Goal: Task Accomplishment & Management: Complete application form

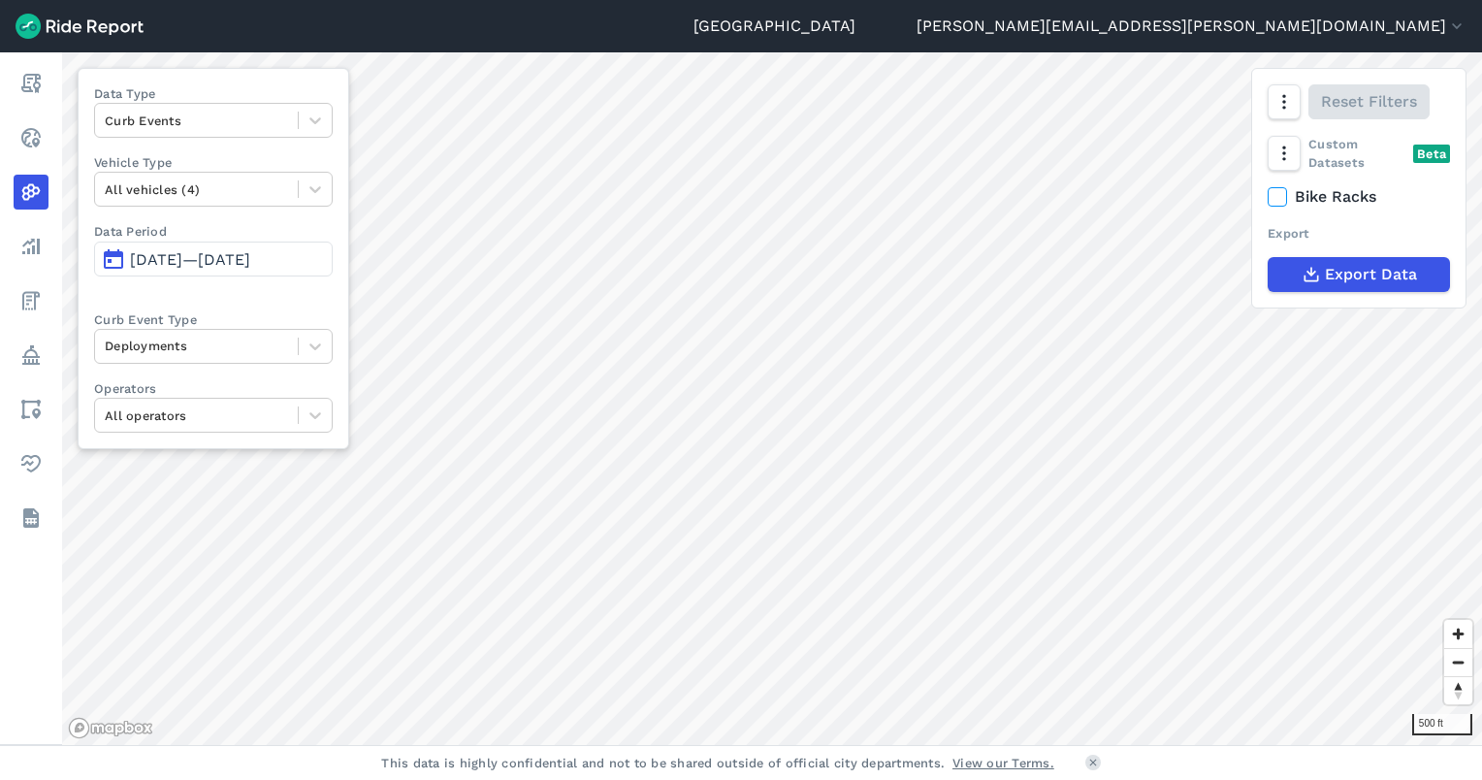
click at [973, 0] on html "Seattle [PERSON_NAME][EMAIL_ADDRESS][PERSON_NAME][DOMAIN_NAME] Settings Terms S…" at bounding box center [741, 390] width 1482 height 780
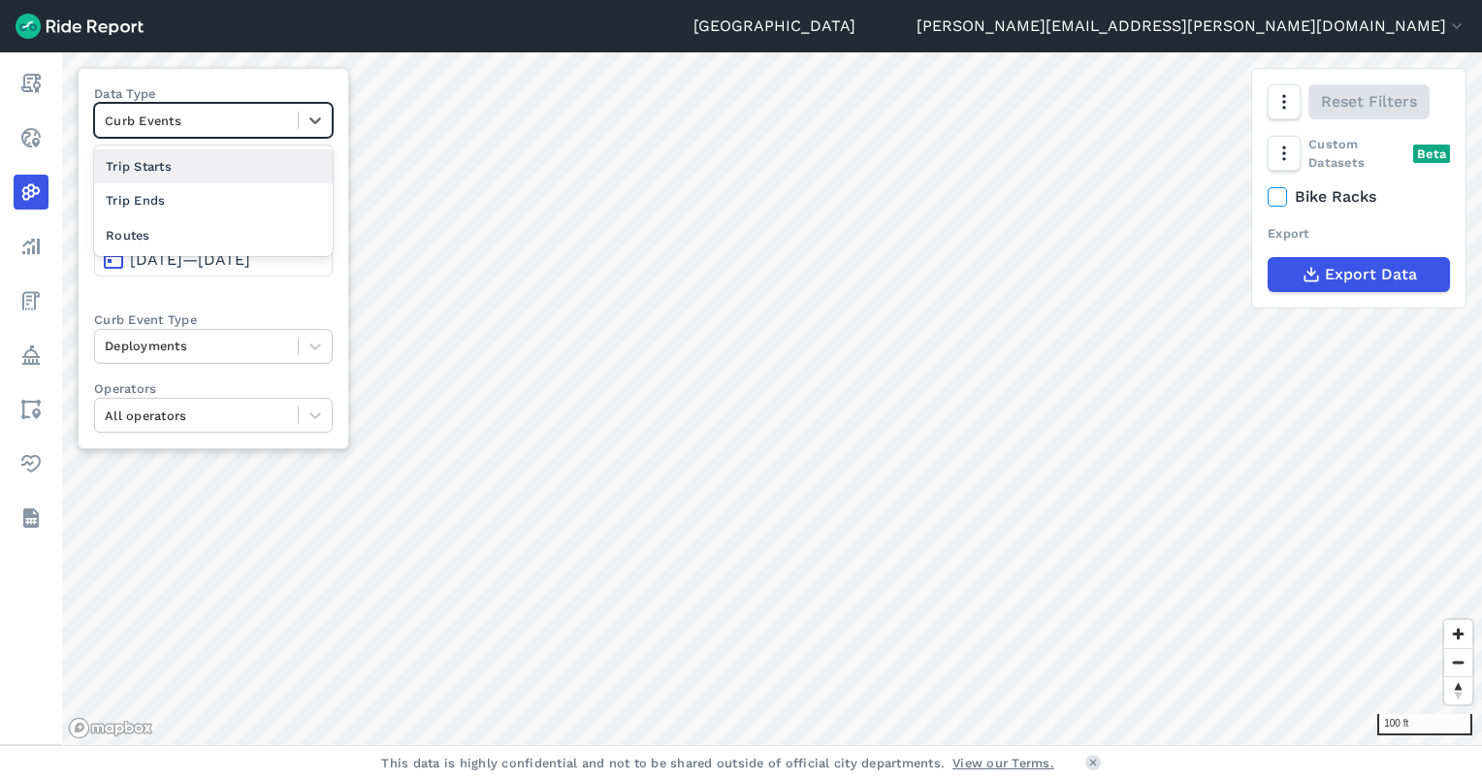
click at [239, 123] on div at bounding box center [196, 121] width 183 height 22
click at [197, 229] on div "Routes" at bounding box center [213, 235] width 239 height 34
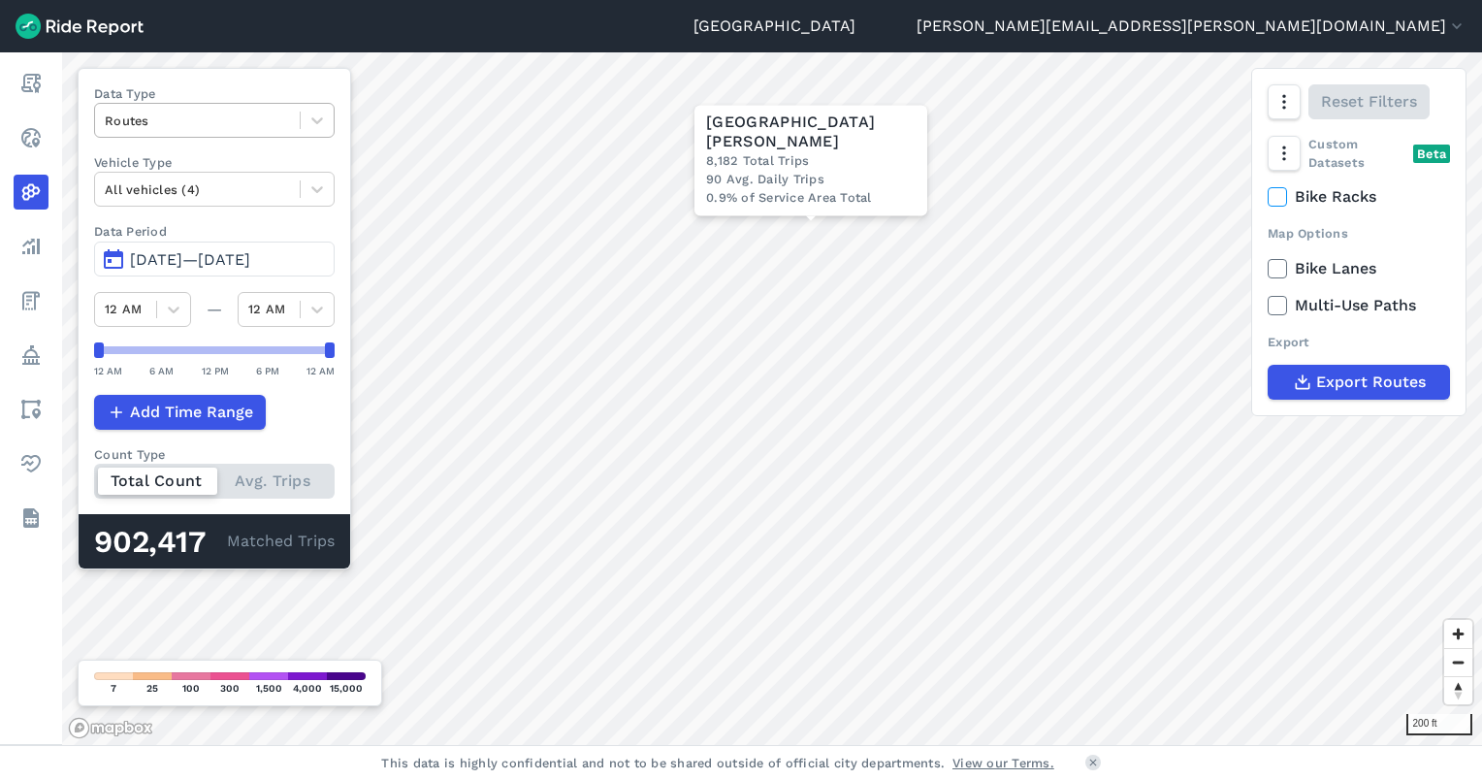
click at [210, 116] on div at bounding box center [197, 121] width 185 height 22
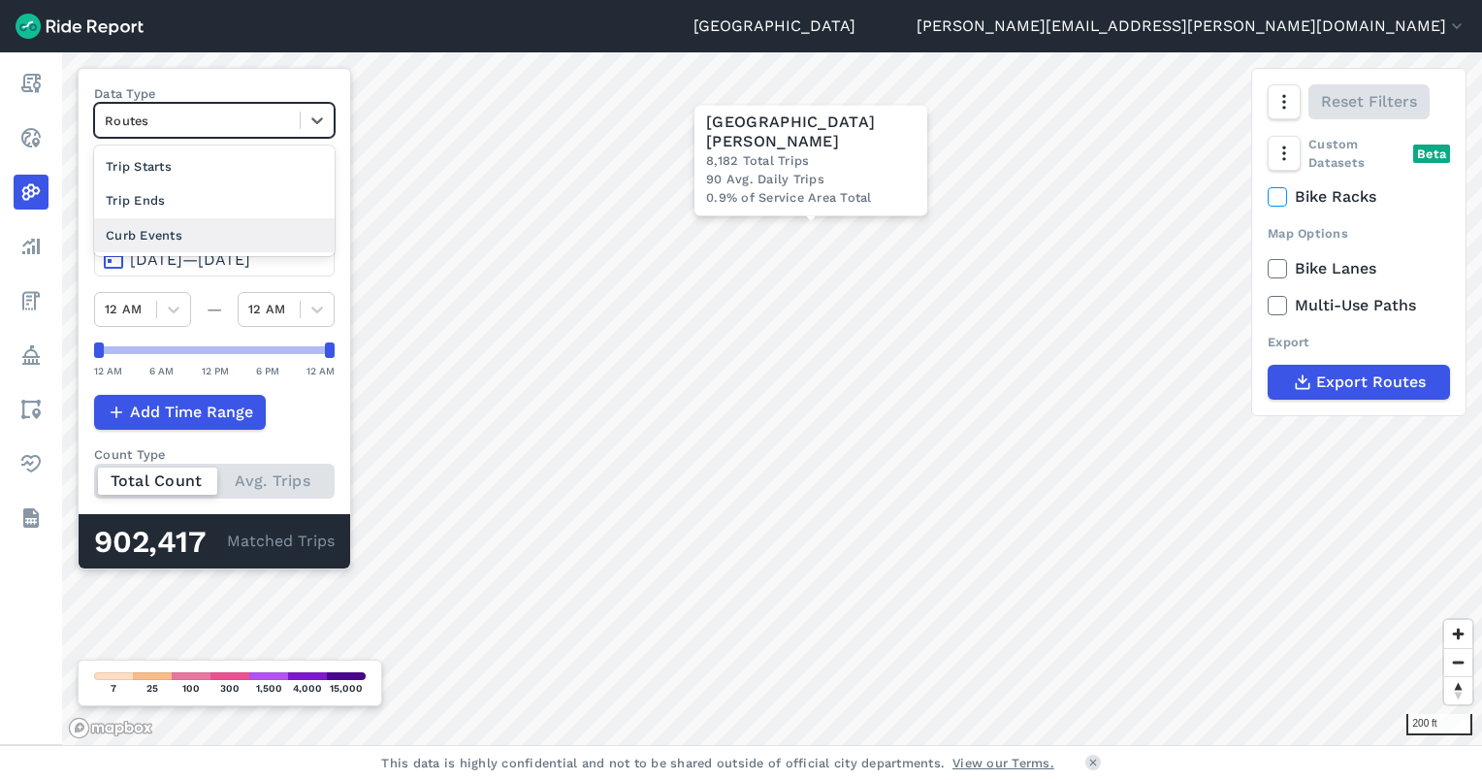
click at [167, 235] on div "Curb Events" at bounding box center [214, 235] width 241 height 34
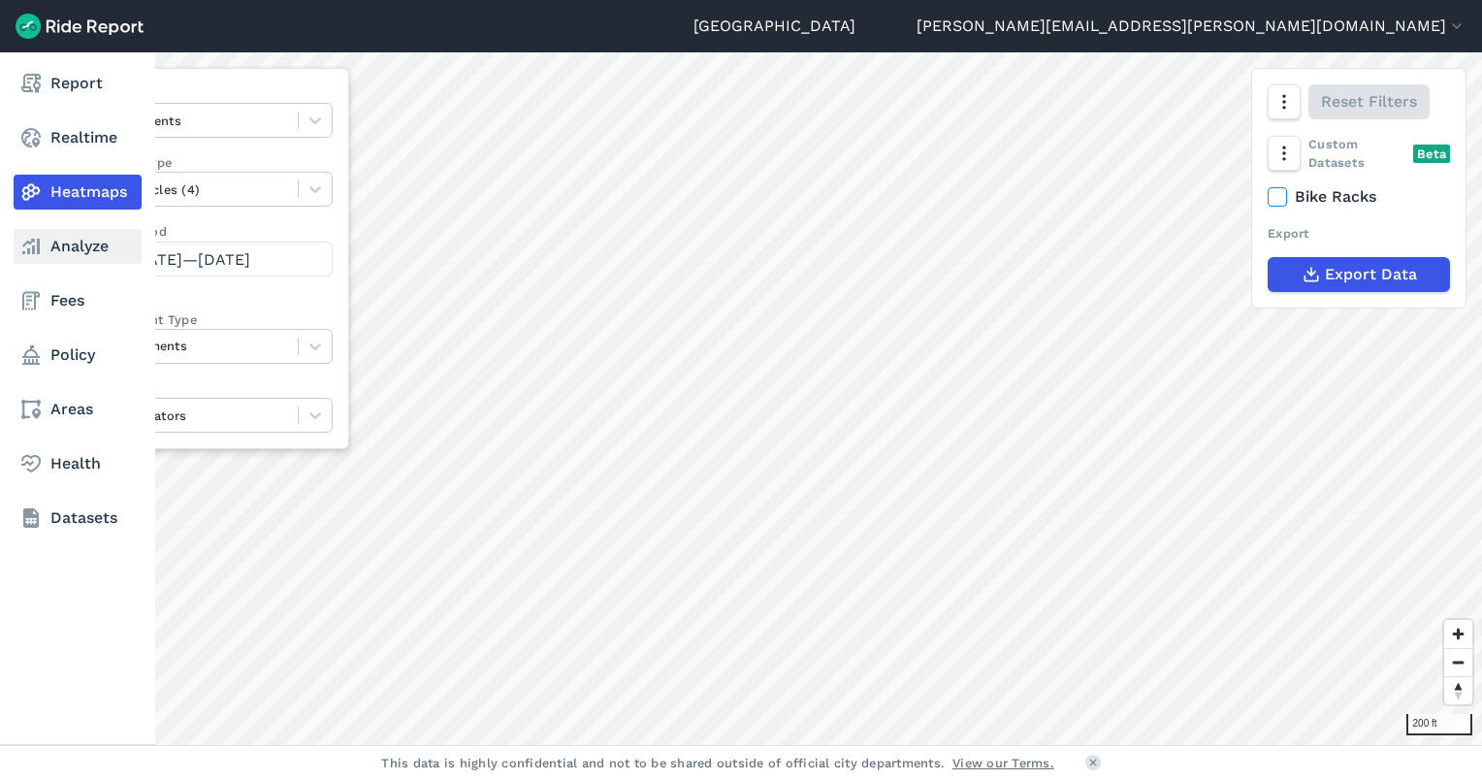
click at [31, 236] on icon at bounding box center [30, 246] width 23 height 23
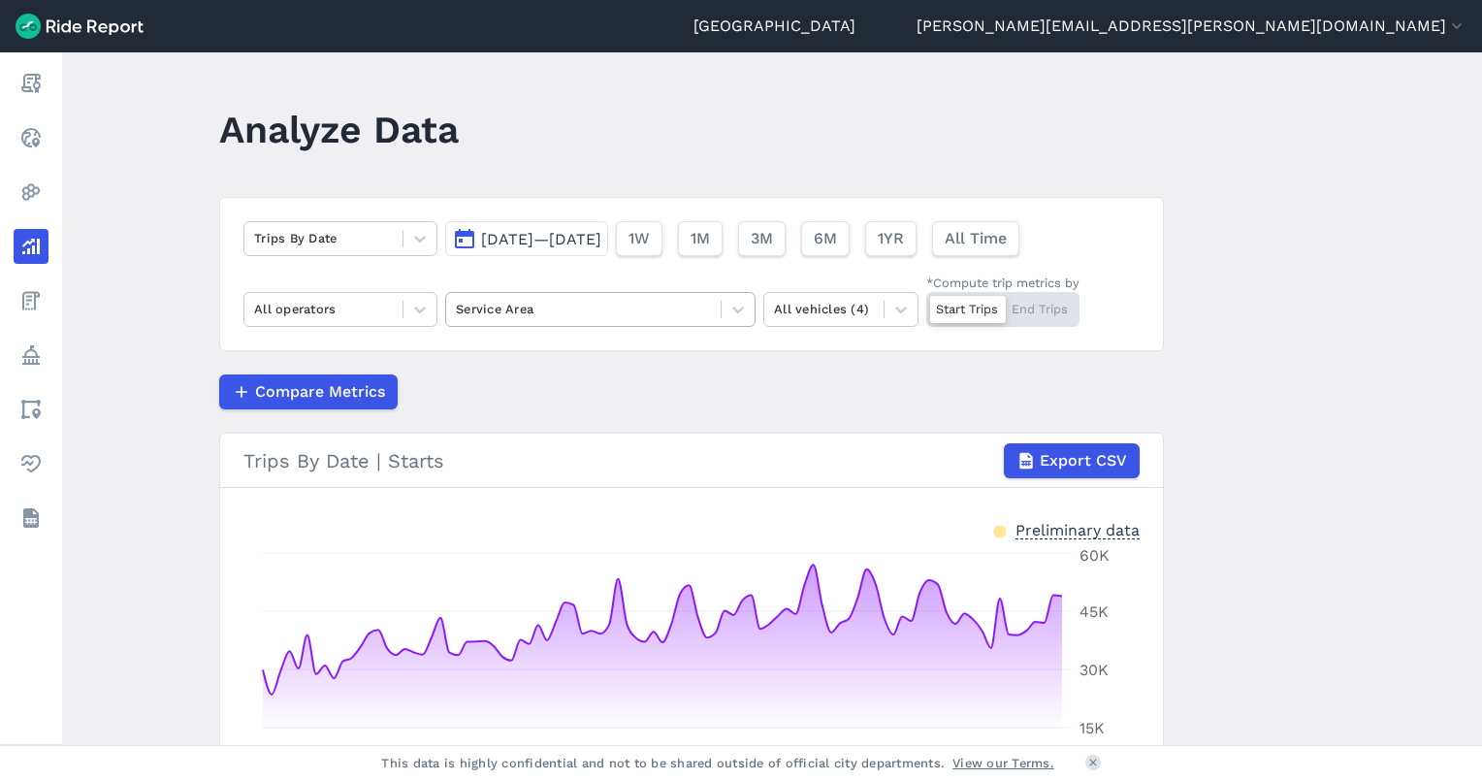
click at [557, 306] on div at bounding box center [583, 309] width 255 height 22
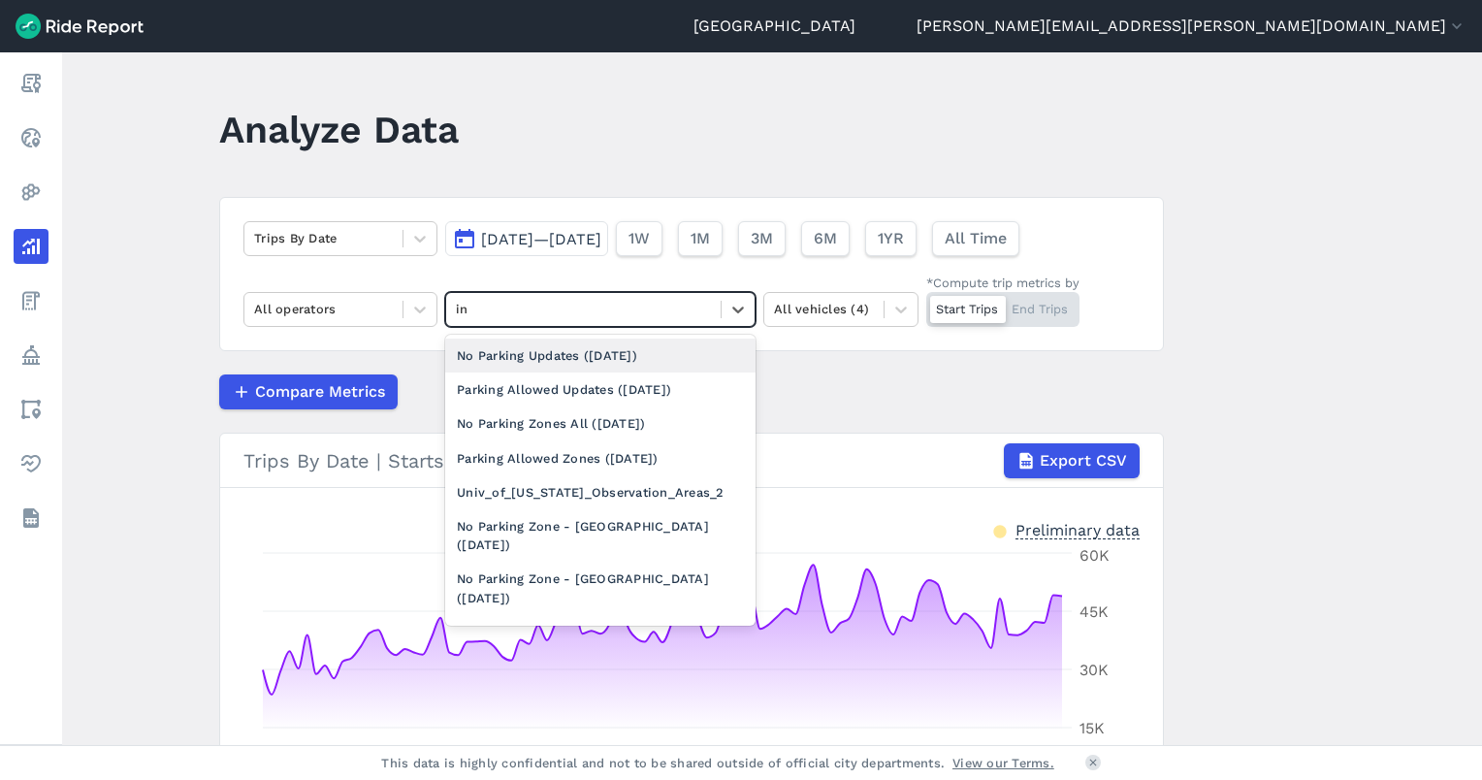
type input "i"
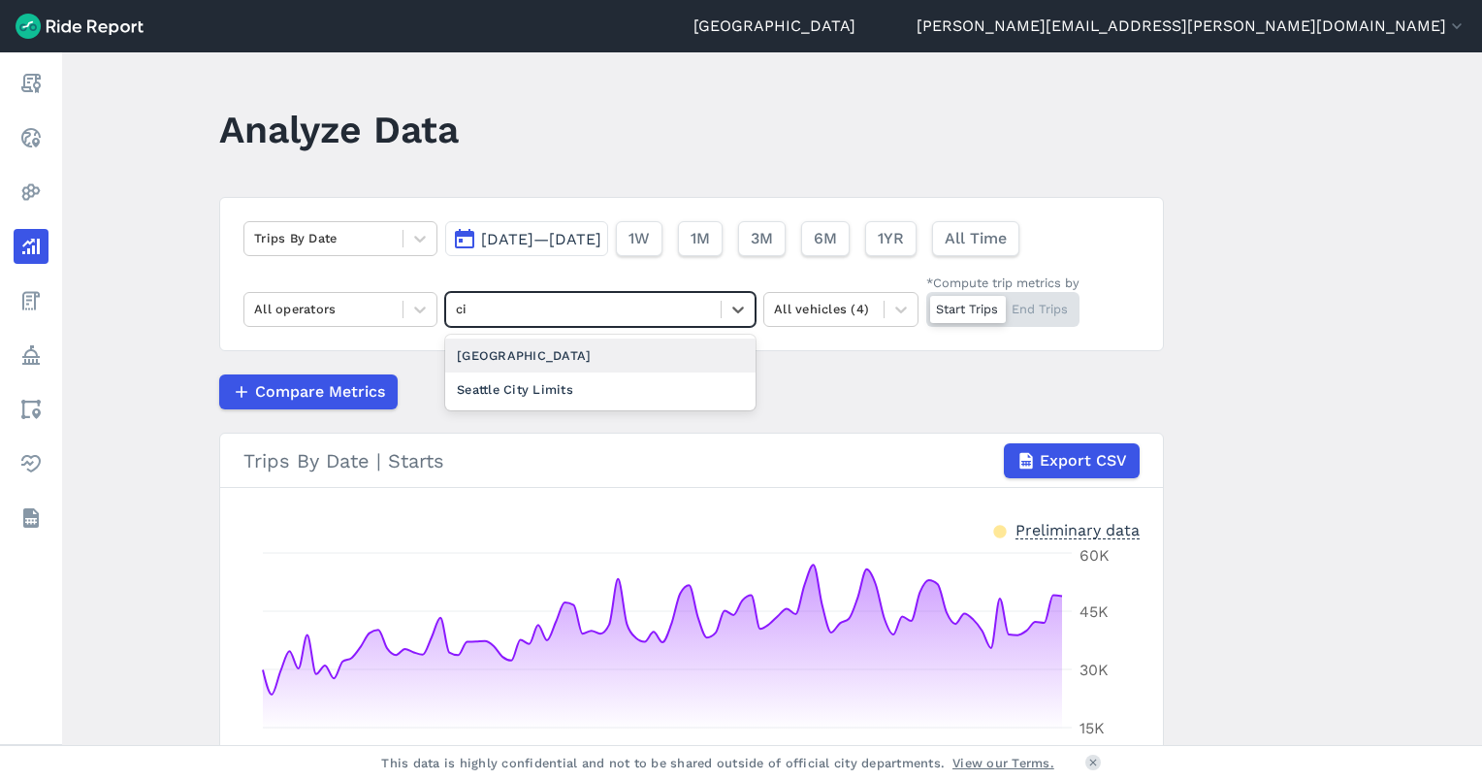
type input "c"
type input "i"
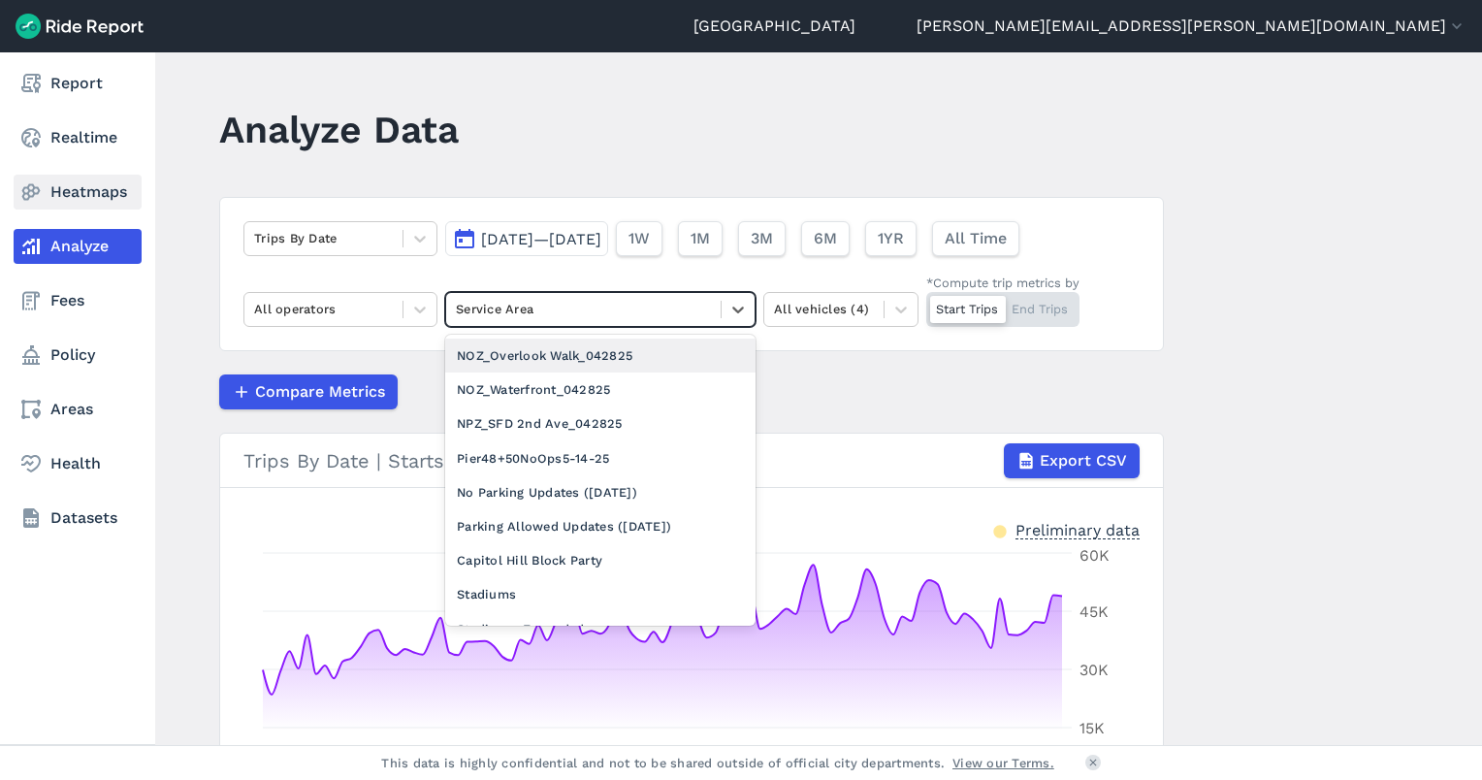
click at [73, 198] on link "Heatmaps" at bounding box center [78, 192] width 128 height 35
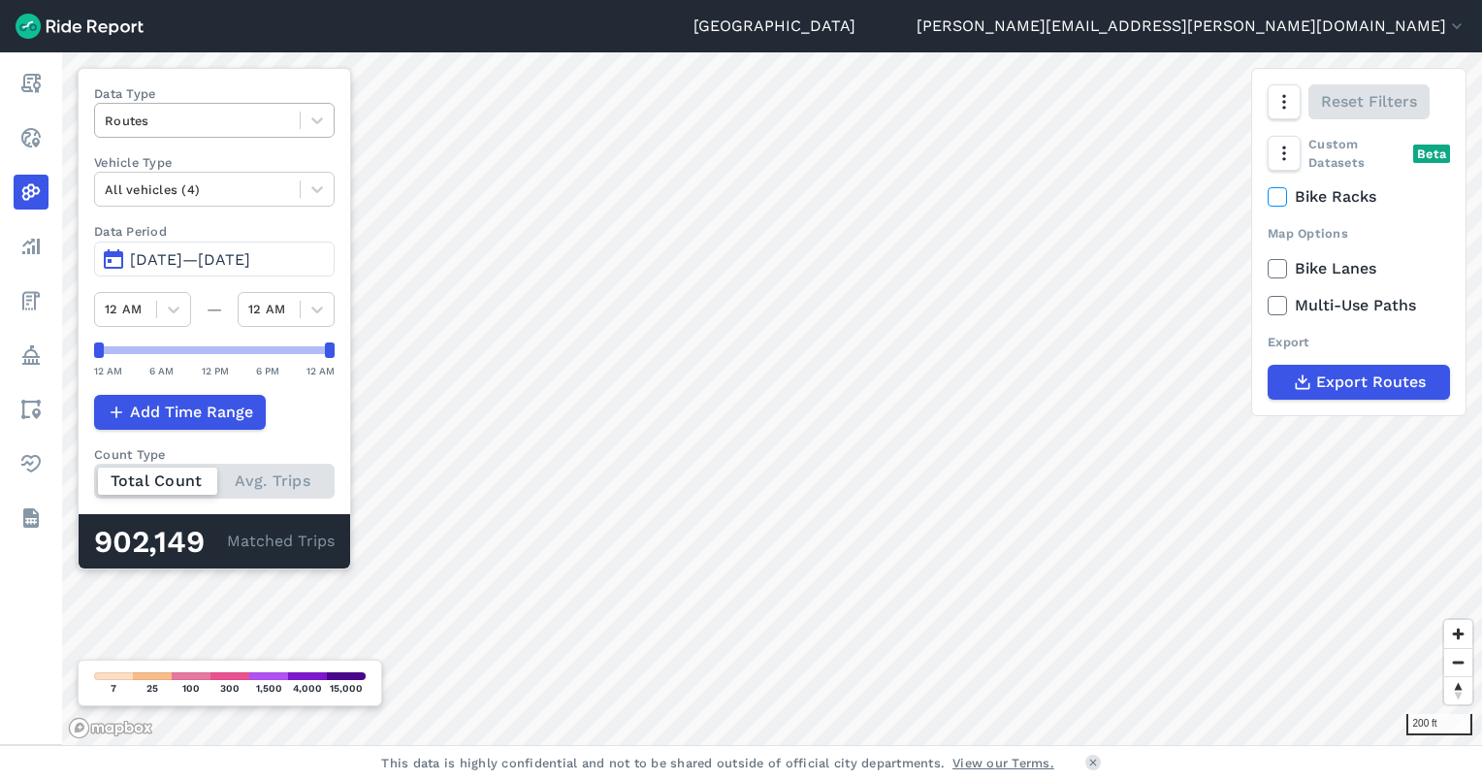
click at [253, 114] on div at bounding box center [197, 121] width 185 height 22
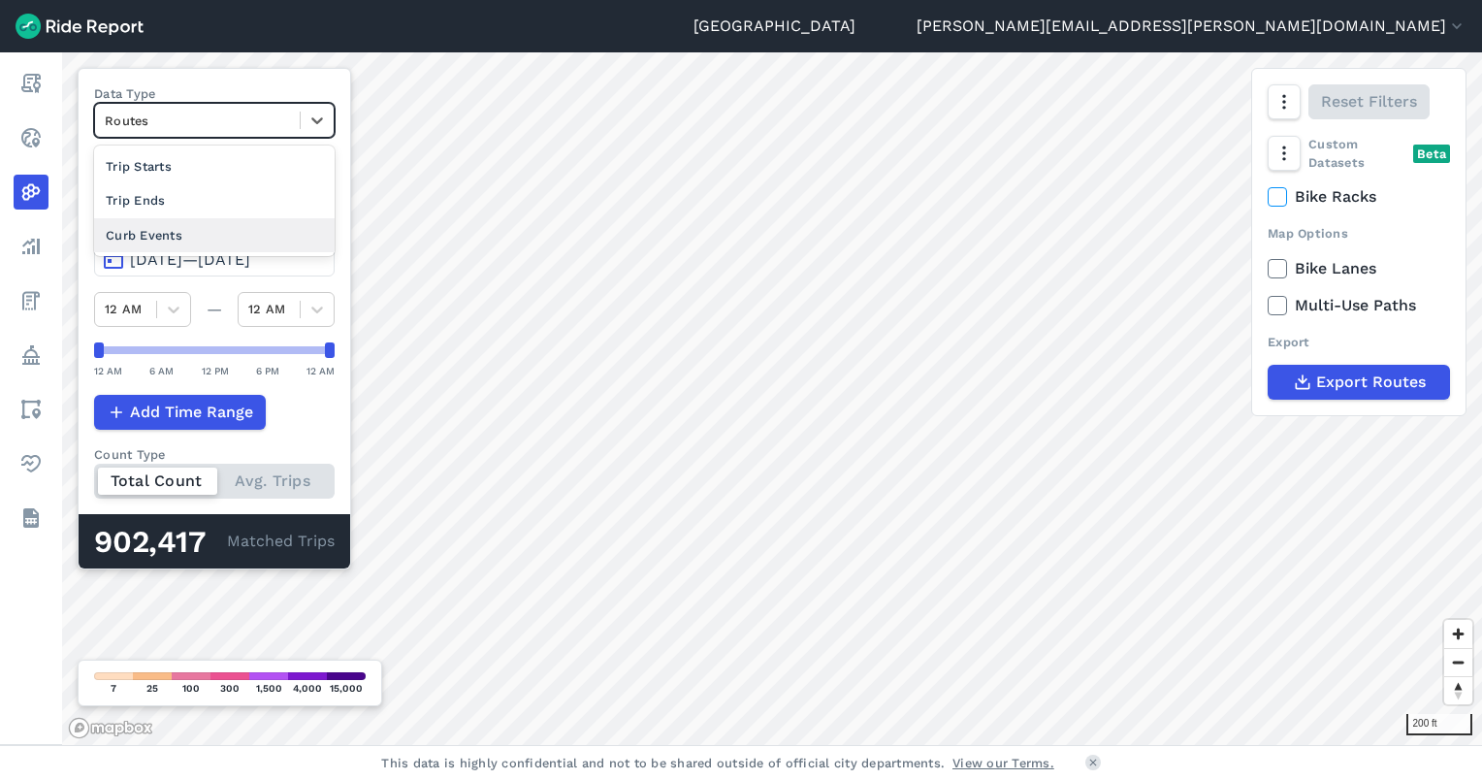
click at [218, 232] on div "Curb Events" at bounding box center [214, 235] width 241 height 34
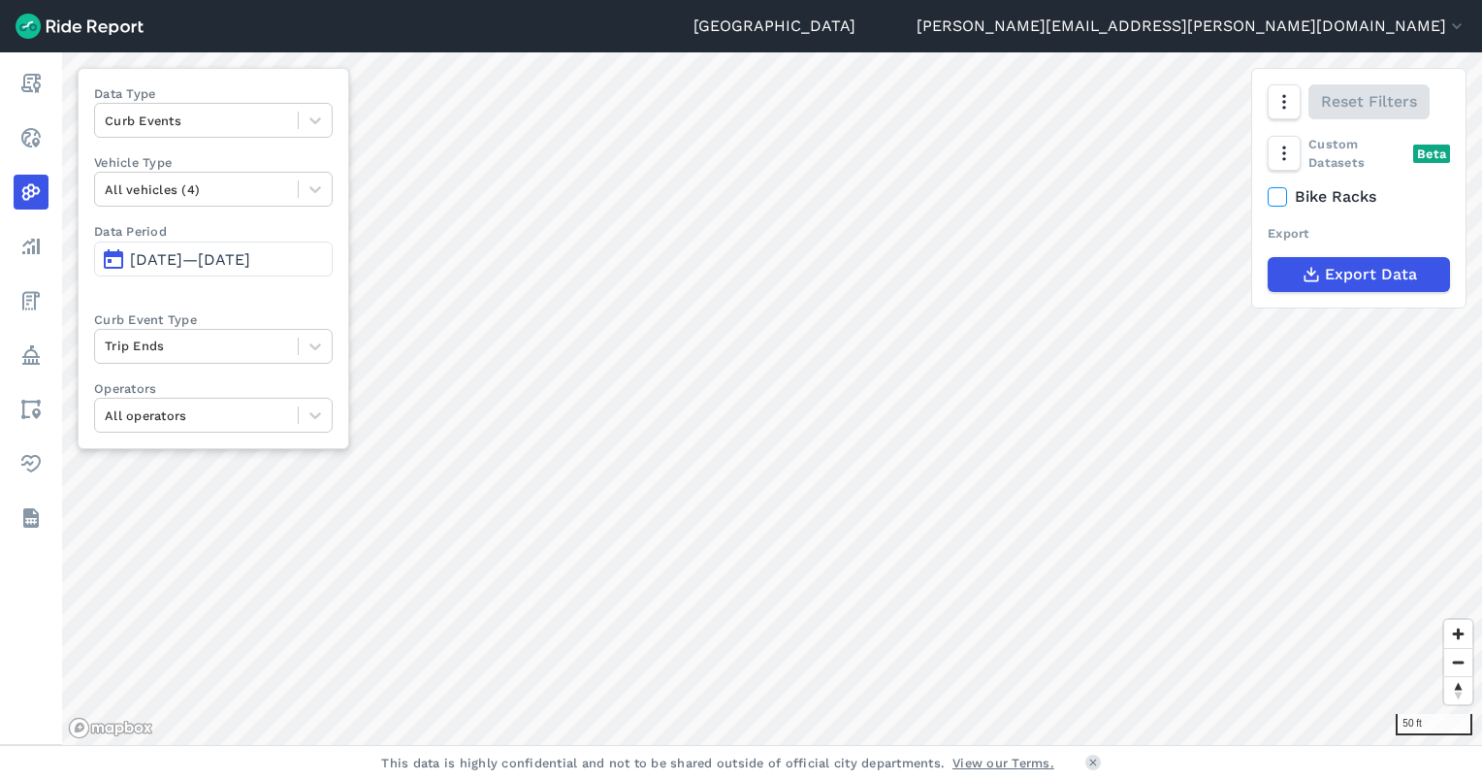
click at [994, 779] on html "Seattle [PERSON_NAME][EMAIL_ADDRESS][PERSON_NAME][DOMAIN_NAME] Settings Terms S…" at bounding box center [741, 390] width 1482 height 780
click at [640, 779] on html "Seattle [PERSON_NAME][EMAIL_ADDRESS][PERSON_NAME][DOMAIN_NAME] Settings Terms S…" at bounding box center [741, 390] width 1482 height 780
click at [535, 28] on div "Seattle [PERSON_NAME][EMAIL_ADDRESS][PERSON_NAME][DOMAIN_NAME] Settings Terms S…" at bounding box center [741, 390] width 1482 height 780
click at [932, 779] on html "Seattle [PERSON_NAME][EMAIL_ADDRESS][PERSON_NAME][DOMAIN_NAME] Settings Terms S…" at bounding box center [741, 390] width 1482 height 780
click at [1481, 496] on html "Seattle [PERSON_NAME][EMAIL_ADDRESS][PERSON_NAME][DOMAIN_NAME] Settings Terms S…" at bounding box center [741, 390] width 1482 height 780
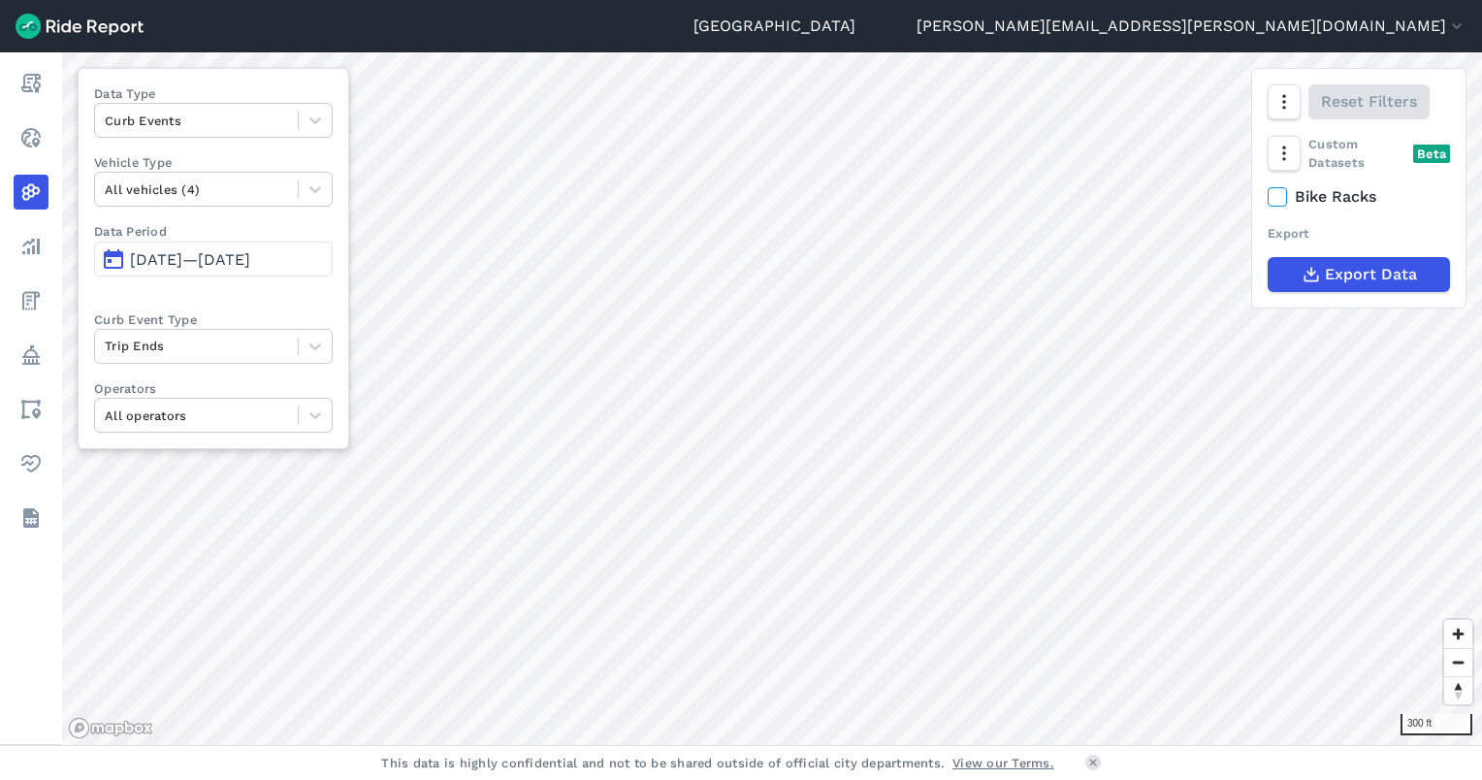
click at [225, 263] on span "[DATE]—[DATE]" at bounding box center [190, 259] width 120 height 18
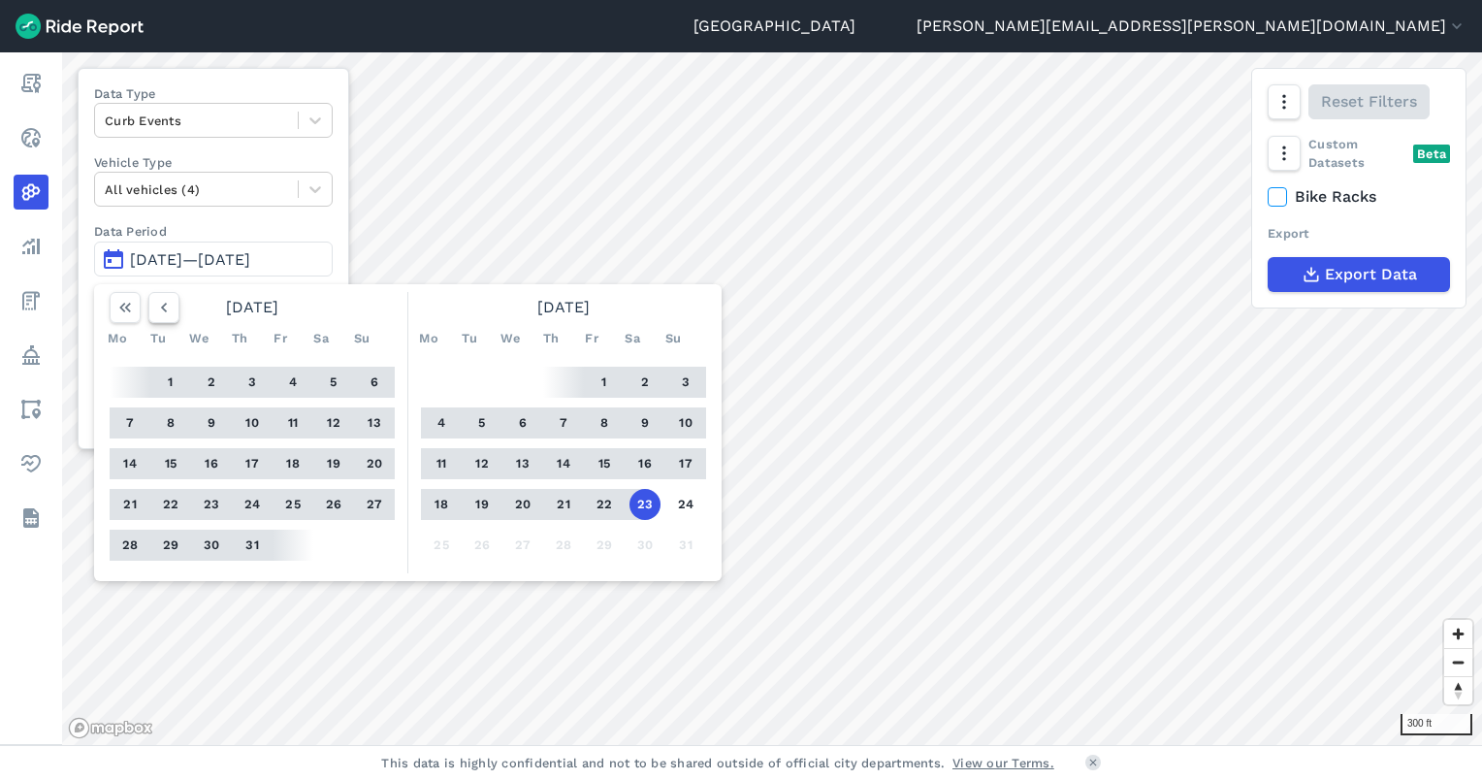
click at [174, 302] on button "button" at bounding box center [163, 307] width 31 height 31
click at [171, 303] on button "button" at bounding box center [163, 307] width 31 height 31
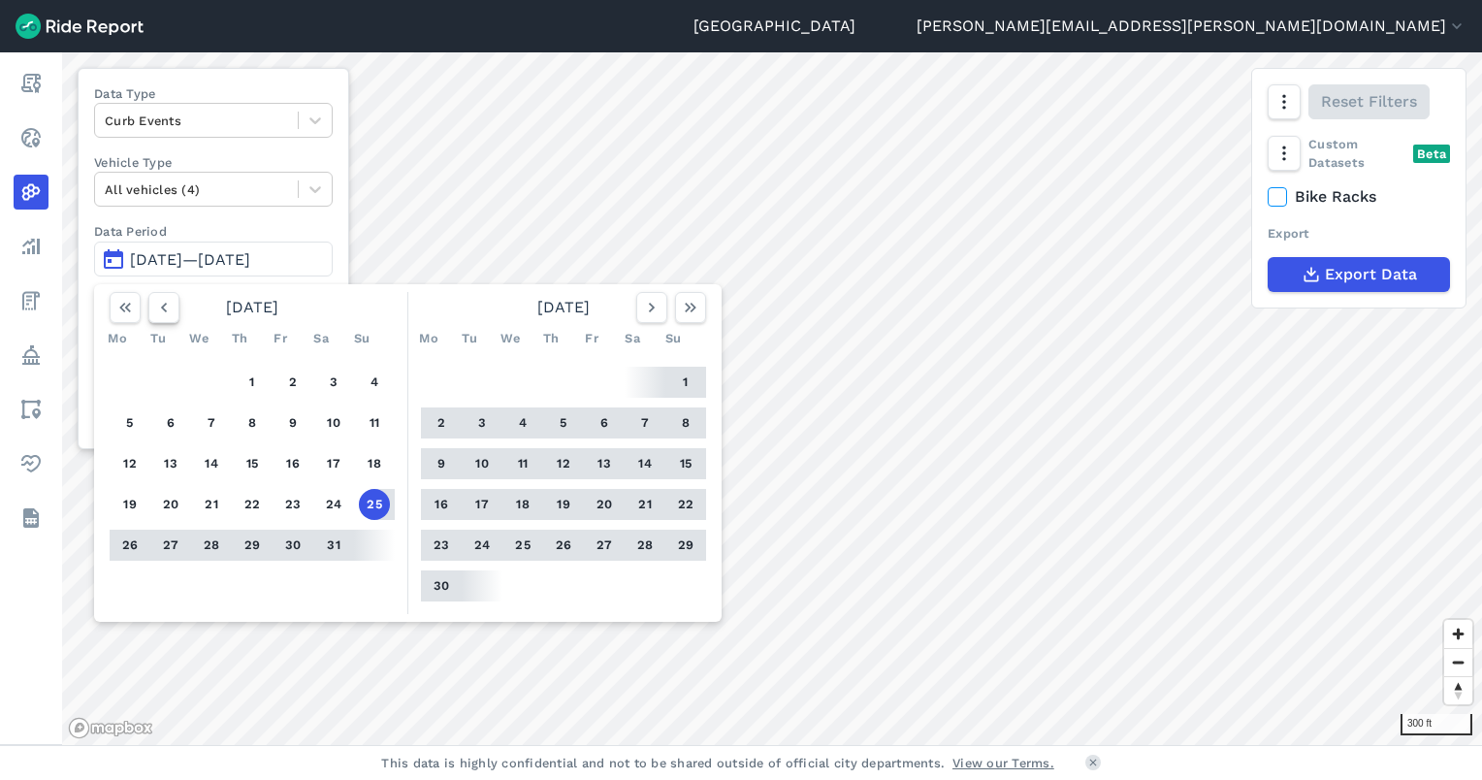
click at [169, 304] on icon "button" at bounding box center [163, 307] width 19 height 19
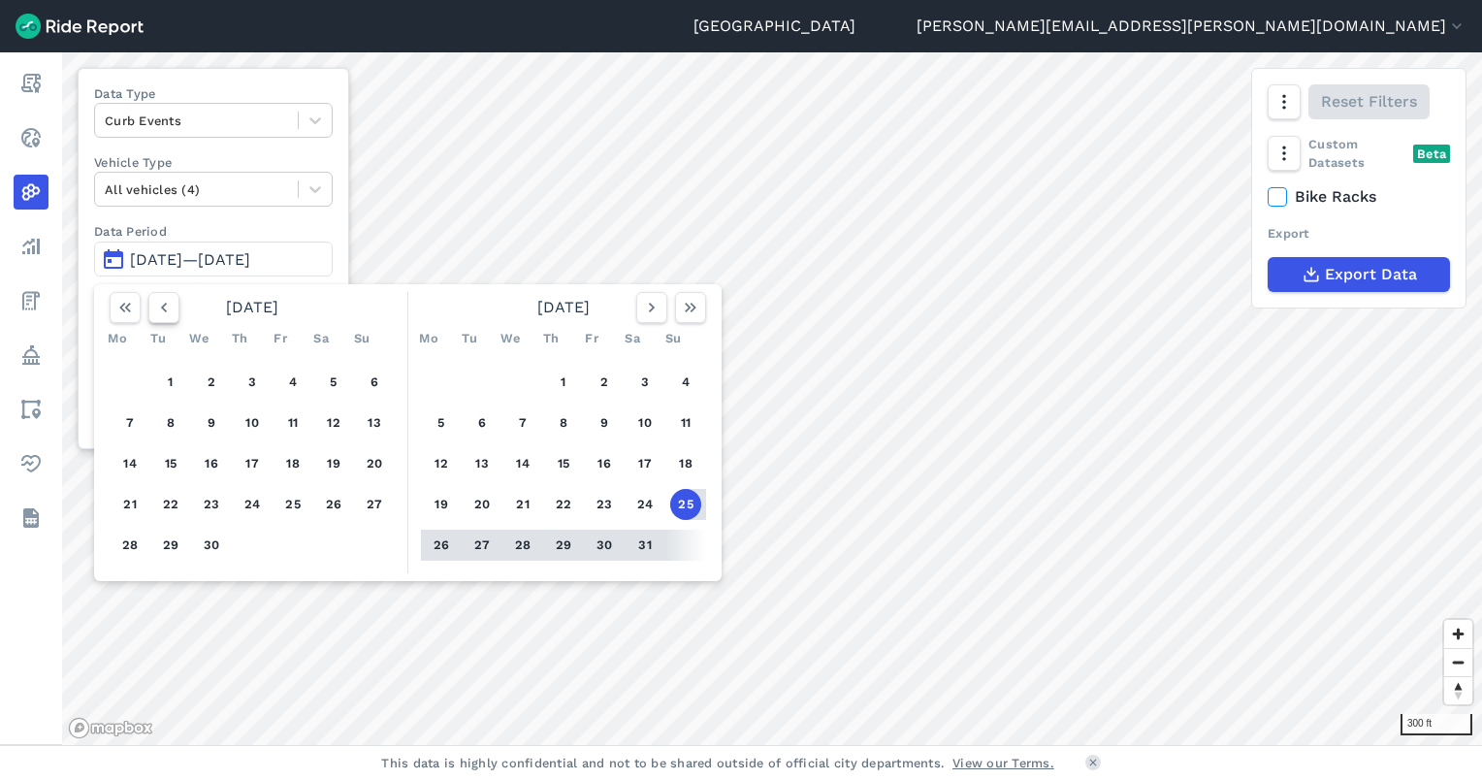
click at [169, 304] on icon "button" at bounding box center [163, 307] width 19 height 19
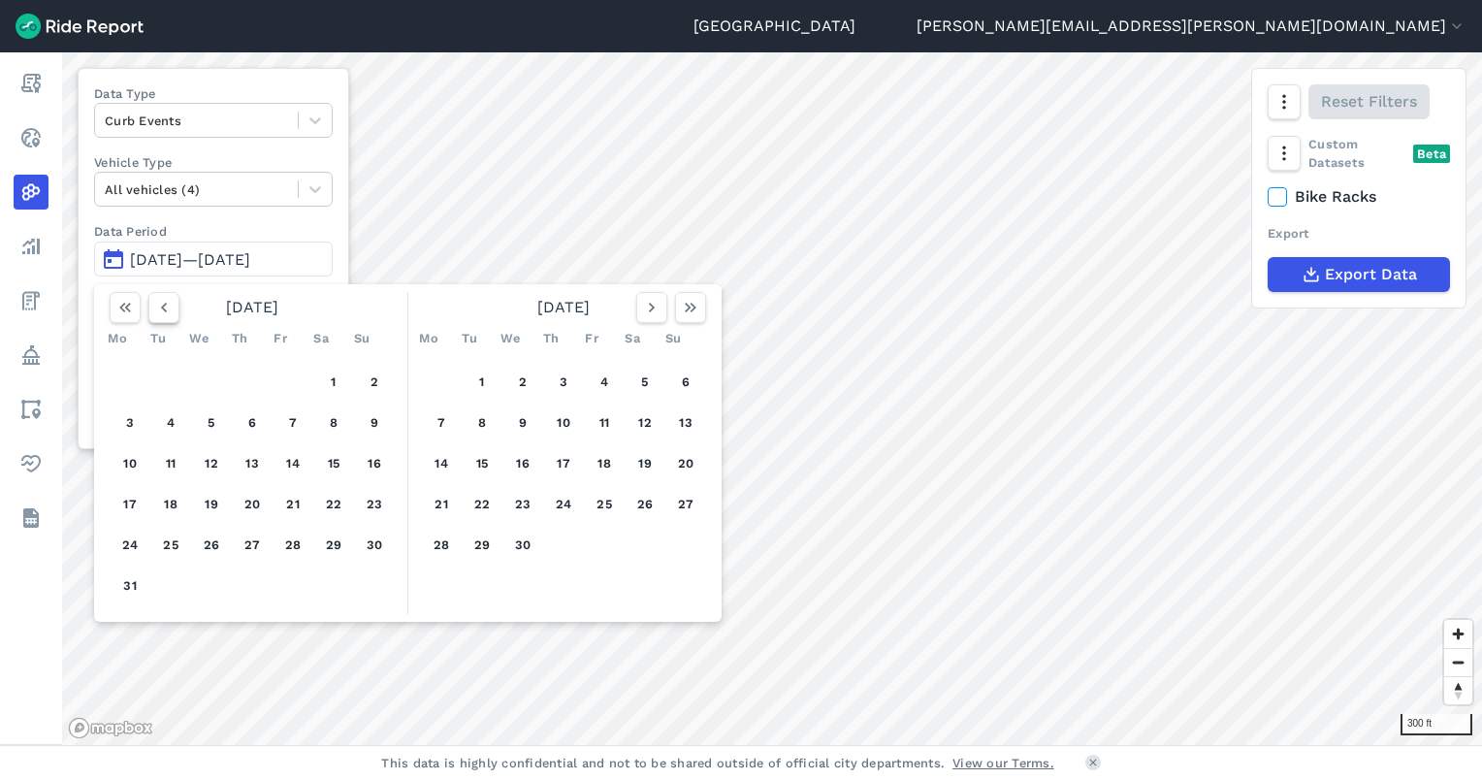
click at [169, 304] on icon "button" at bounding box center [163, 307] width 19 height 19
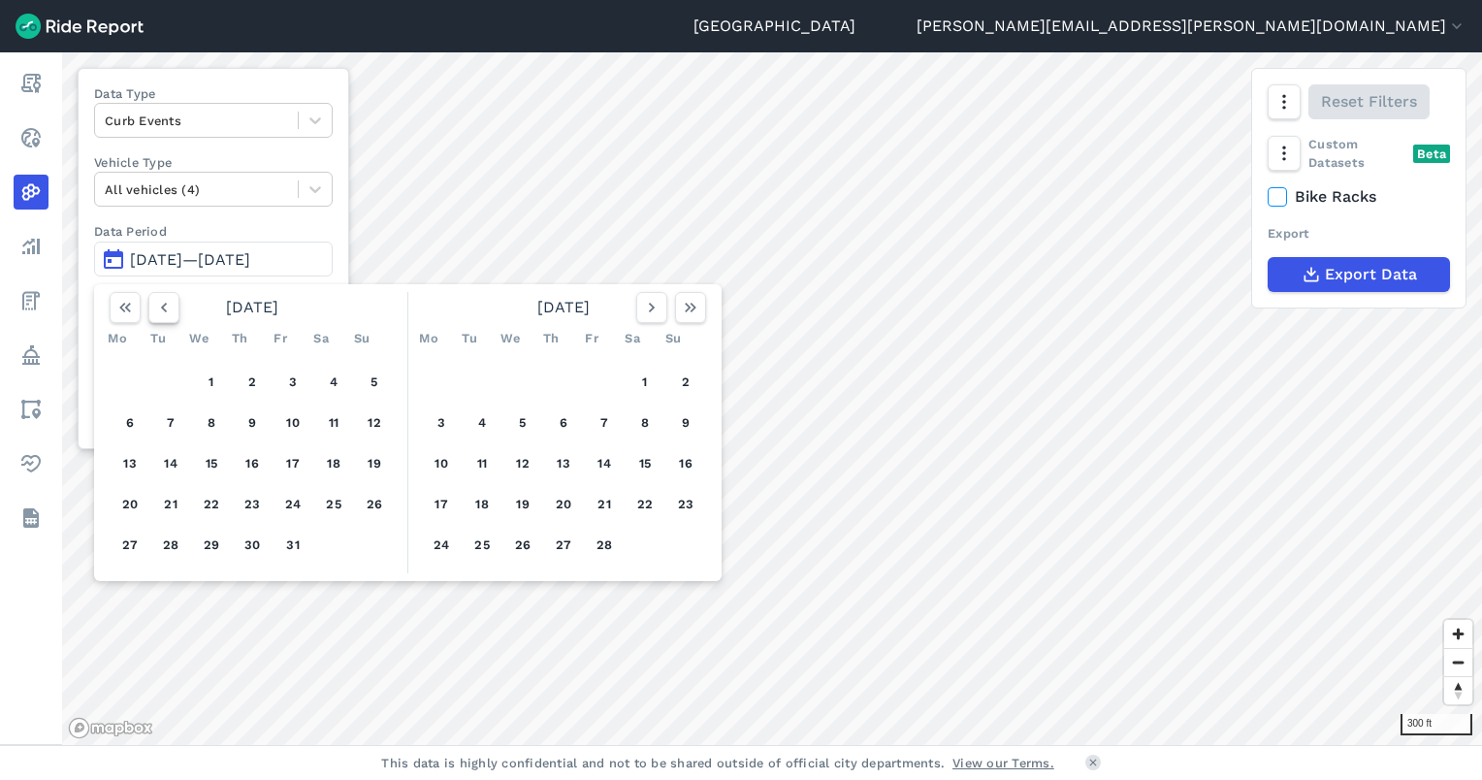
click at [169, 304] on icon "button" at bounding box center [163, 307] width 19 height 19
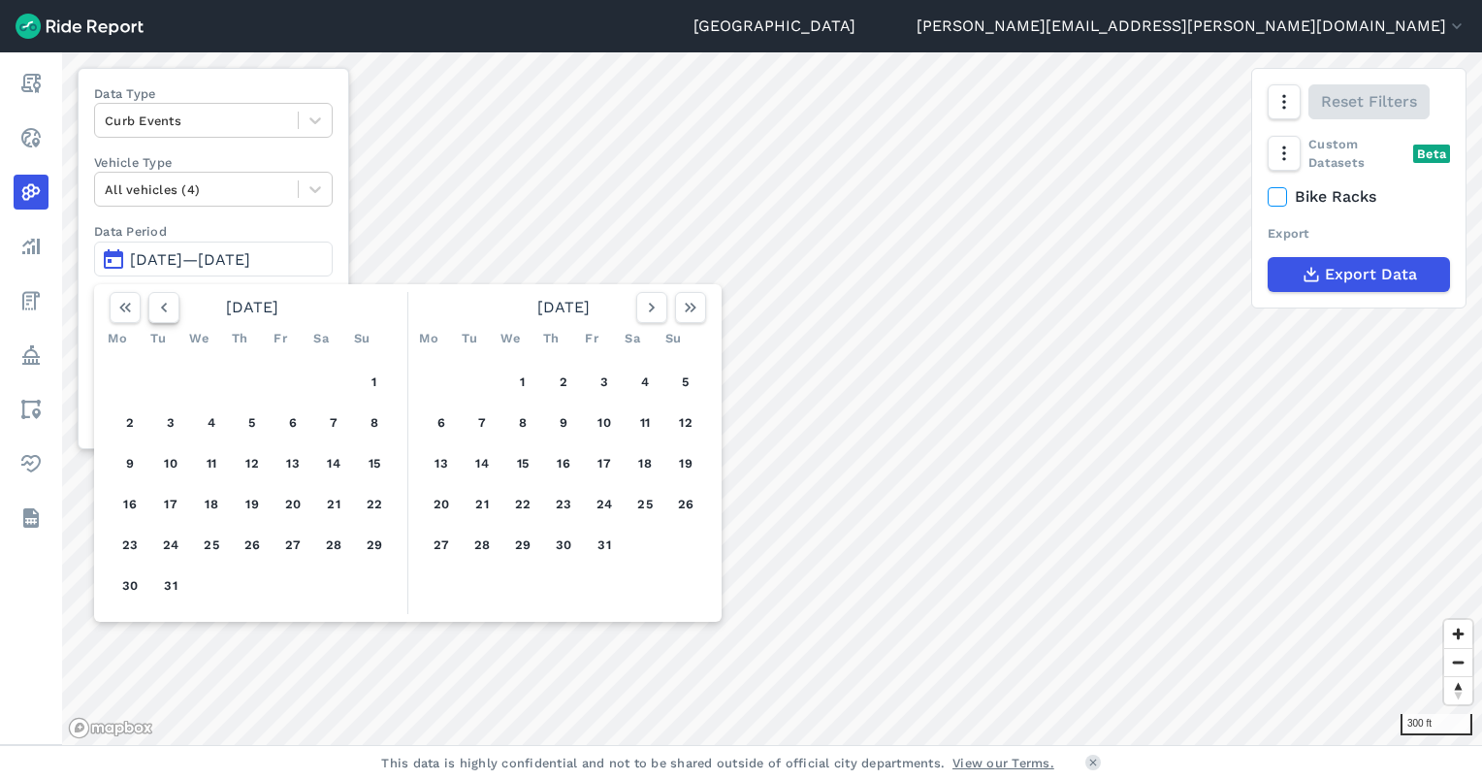
click at [169, 304] on icon "button" at bounding box center [163, 307] width 19 height 19
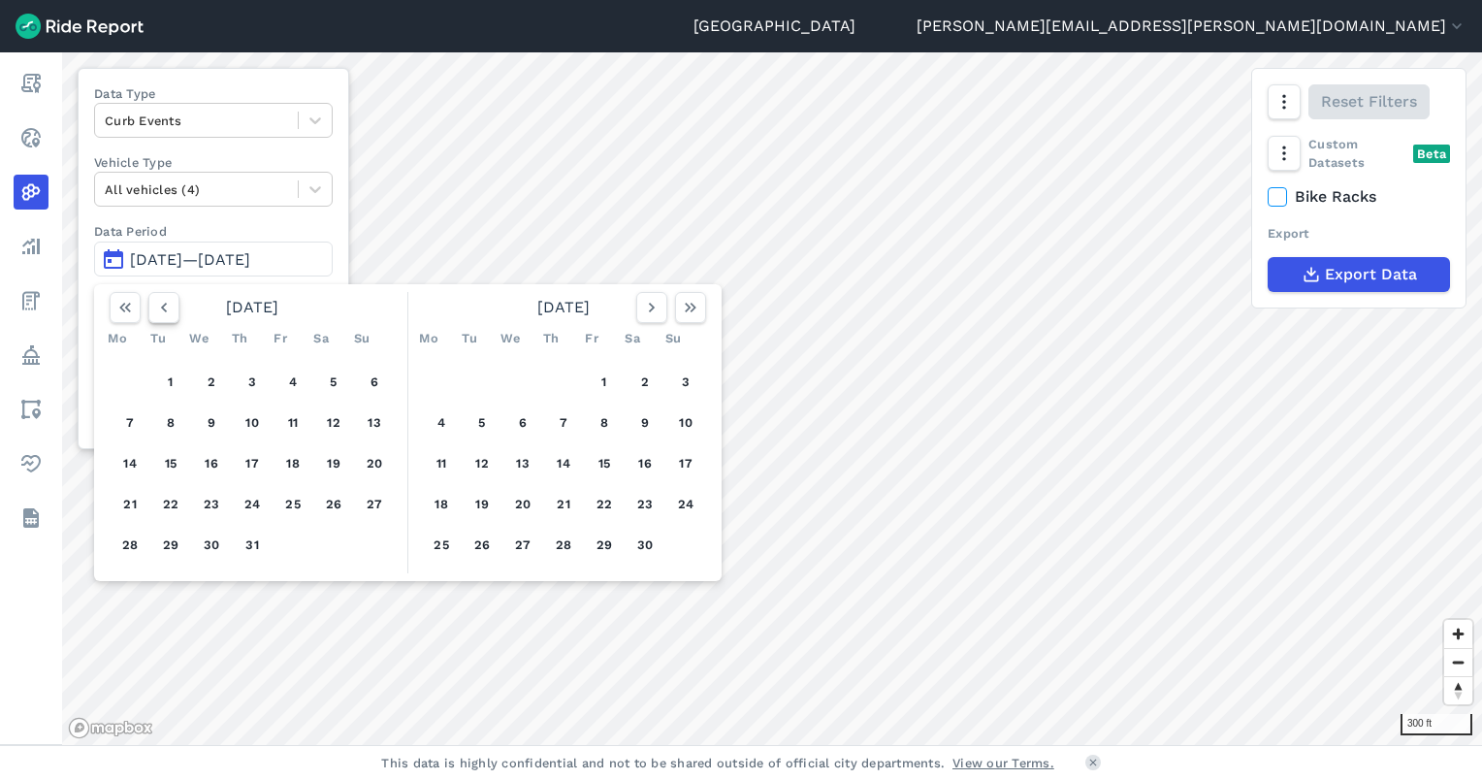
click at [169, 304] on icon "button" at bounding box center [163, 307] width 19 height 19
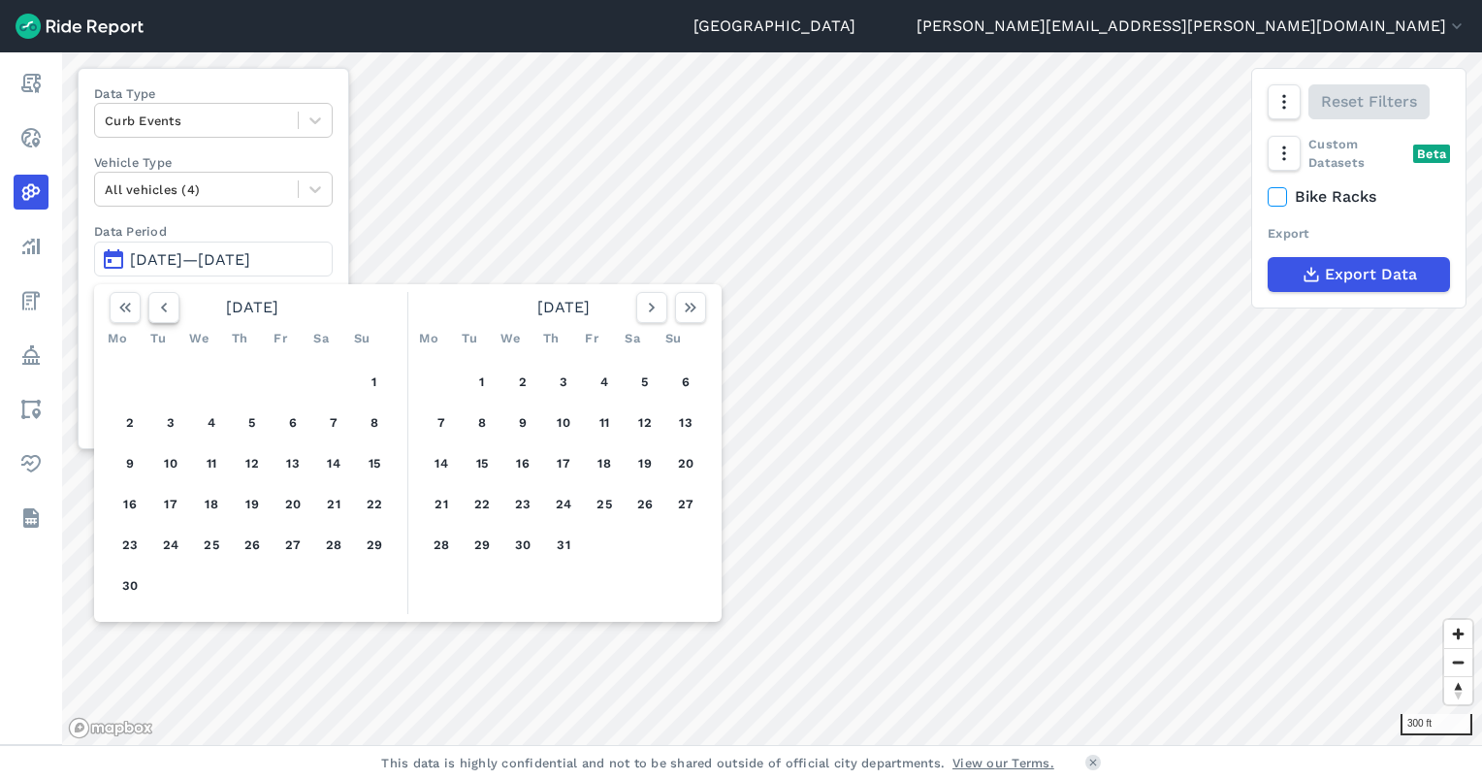
click at [169, 304] on icon "button" at bounding box center [163, 307] width 19 height 19
click at [336, 466] on button "17" at bounding box center [333, 463] width 31 height 31
click at [256, 458] on button "15" at bounding box center [252, 463] width 31 height 31
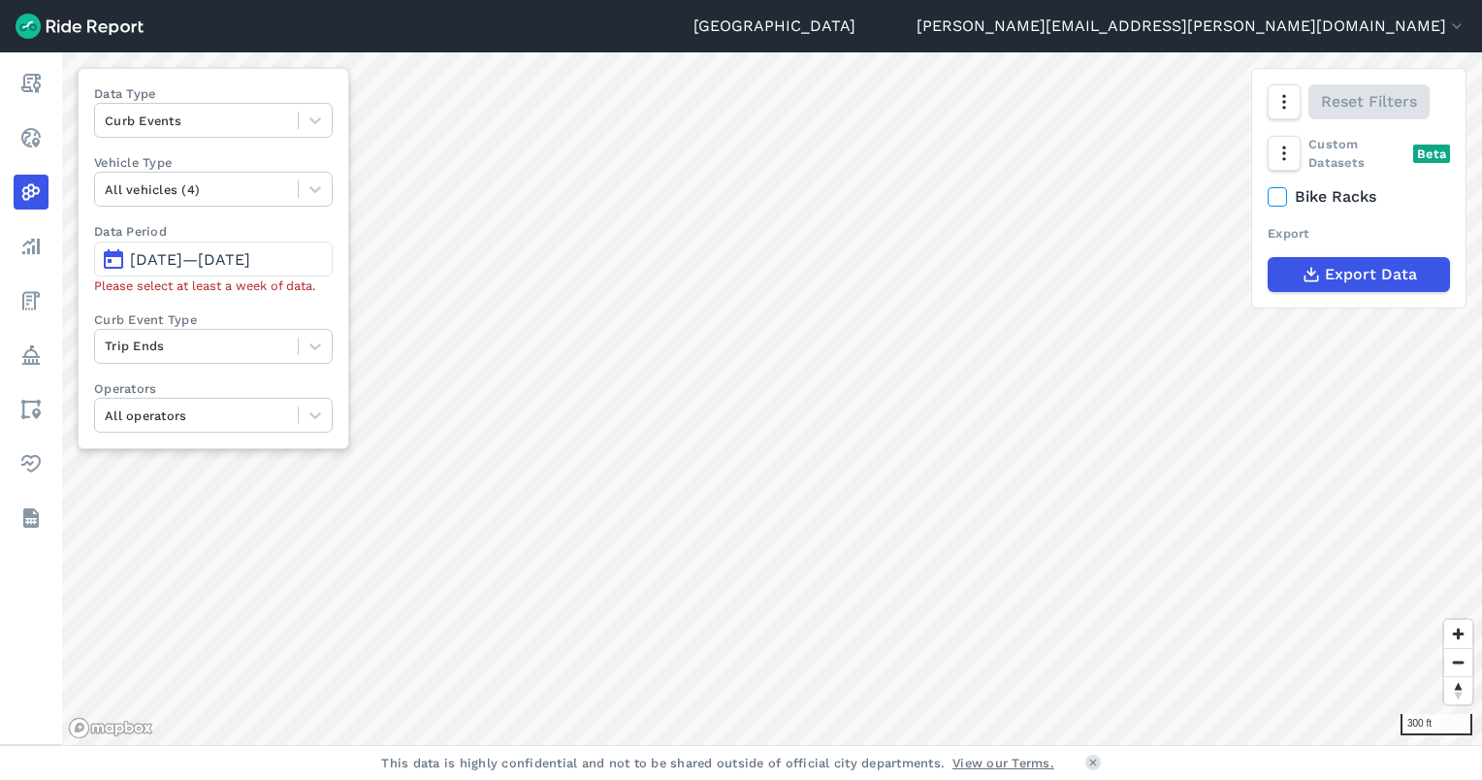
click at [249, 264] on span "[DATE]—[DATE]" at bounding box center [190, 259] width 120 height 18
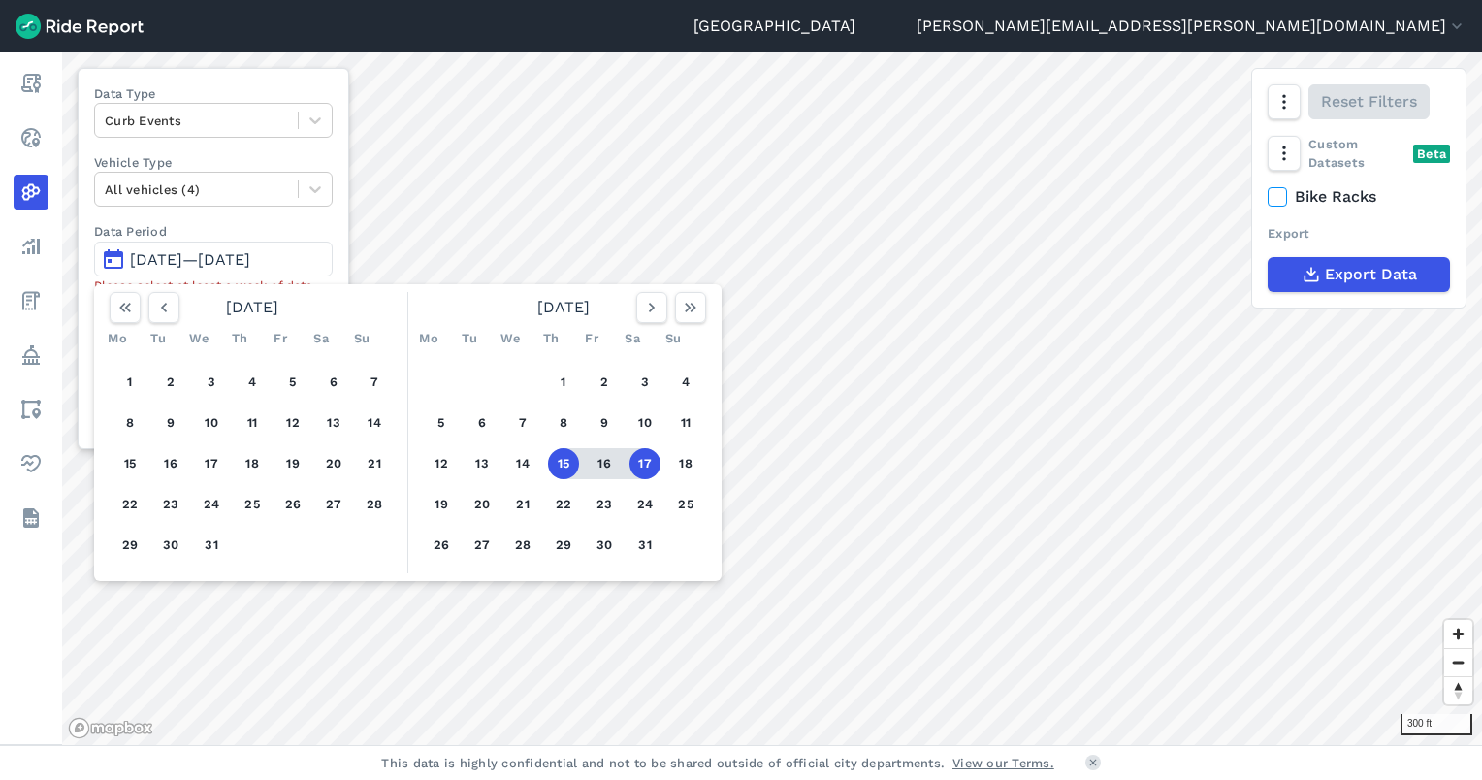
click at [563, 463] on button "15" at bounding box center [563, 463] width 31 height 31
click at [524, 505] on button "21" at bounding box center [522, 504] width 31 height 31
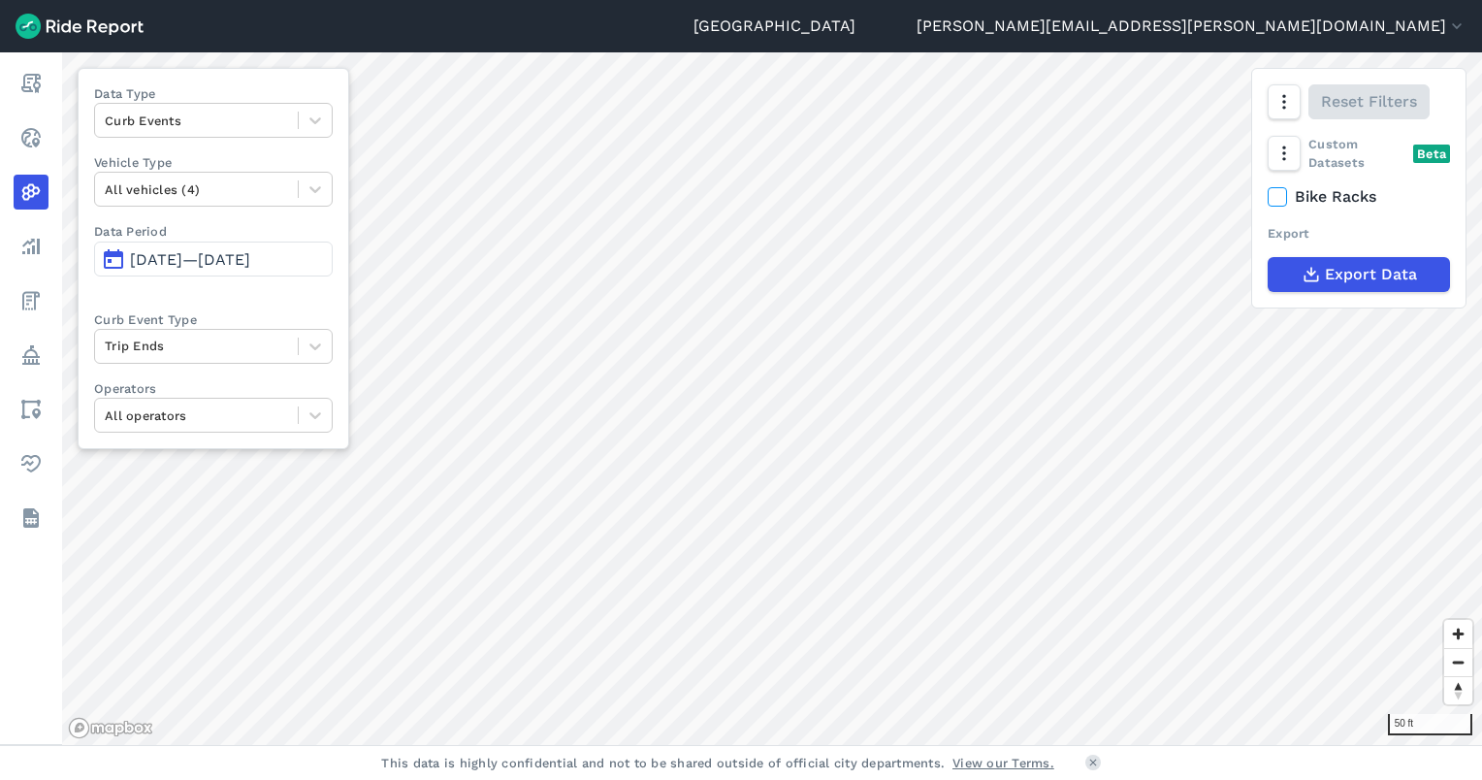
click at [1320, 219] on div "50 ft Data Type Curb Events Vehicle Type All vehicles (4) Data Period [DATE]—[D…" at bounding box center [772, 398] width 1420 height 693
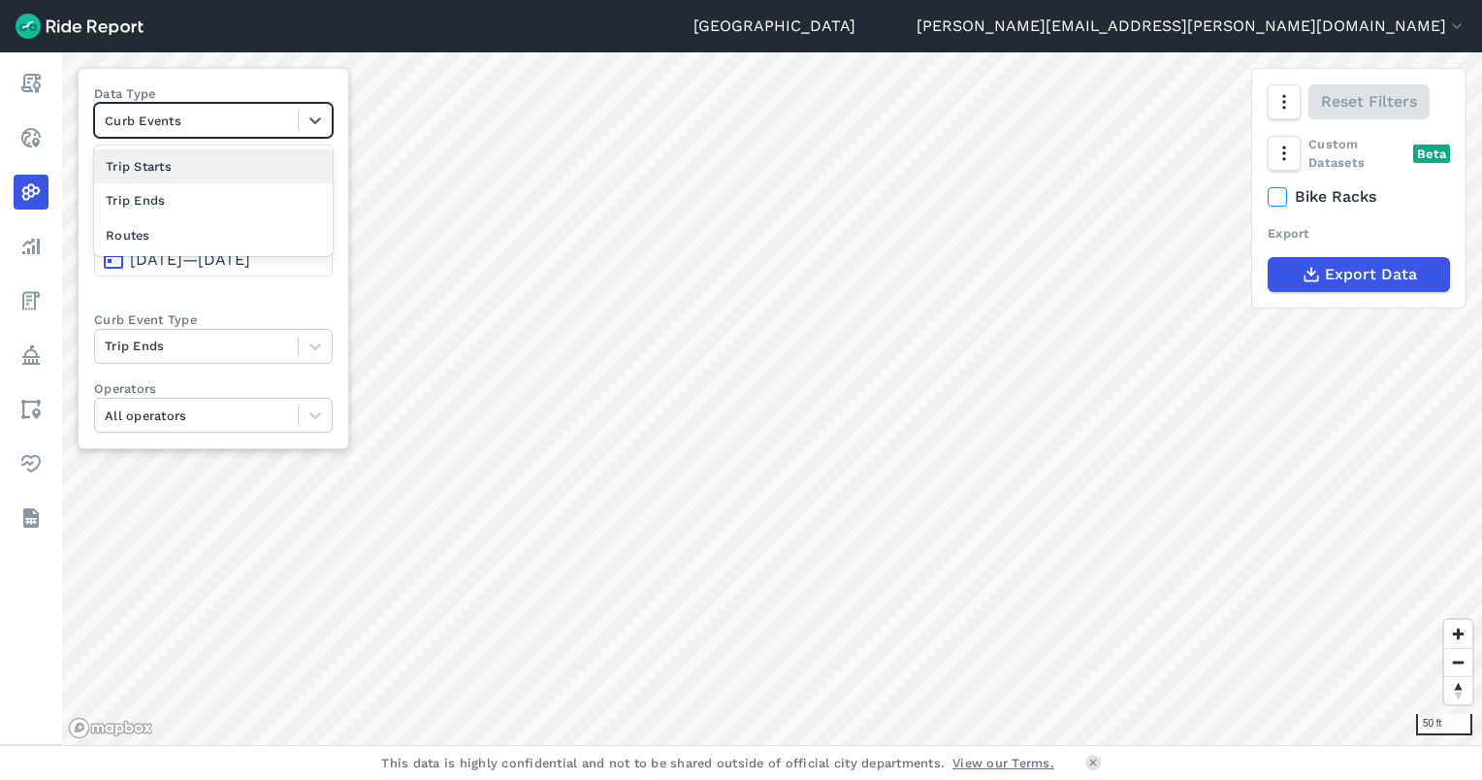
click at [212, 116] on div at bounding box center [196, 121] width 183 height 22
click at [195, 218] on div "Routes" at bounding box center [213, 235] width 239 height 34
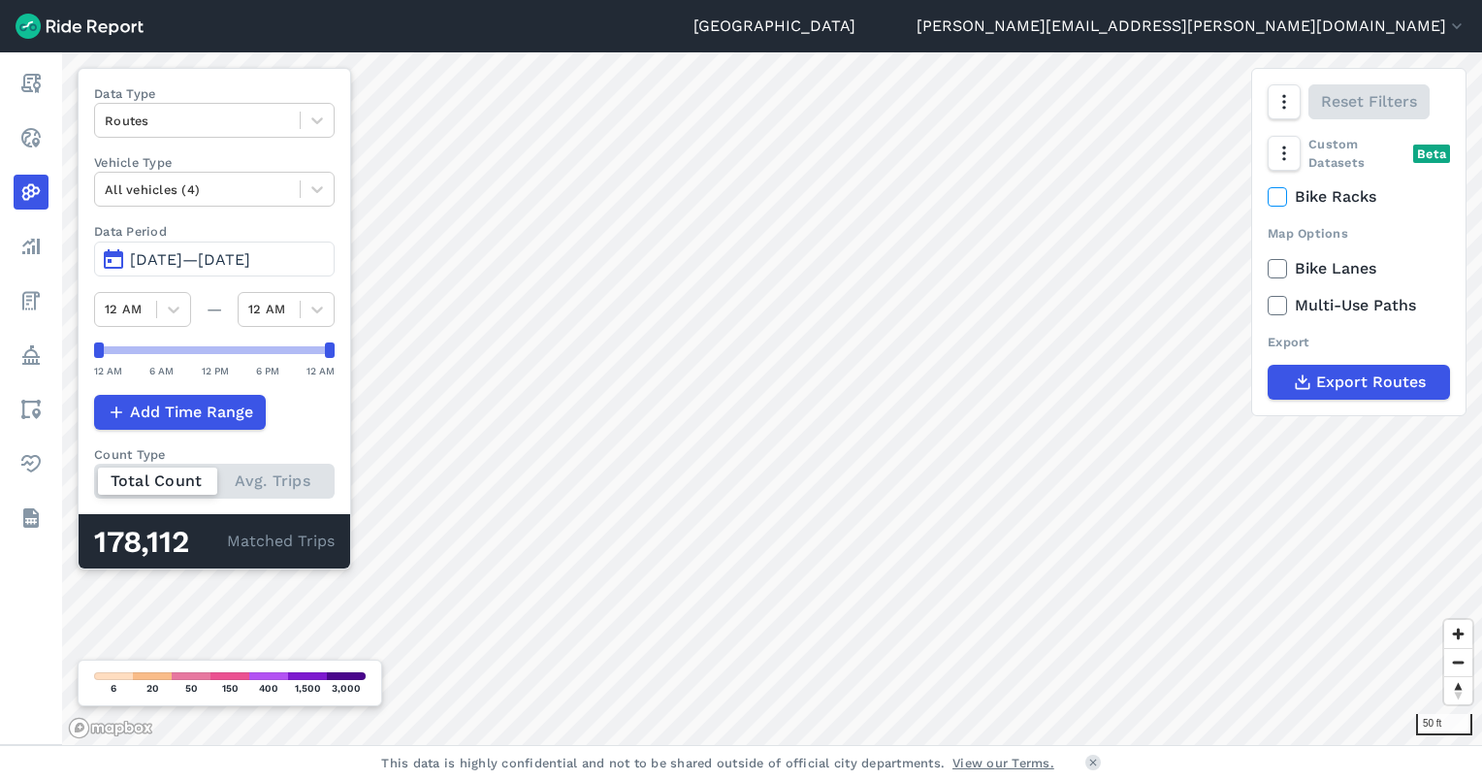
click at [145, 245] on button "[DATE]—[DATE]" at bounding box center [214, 259] width 241 height 35
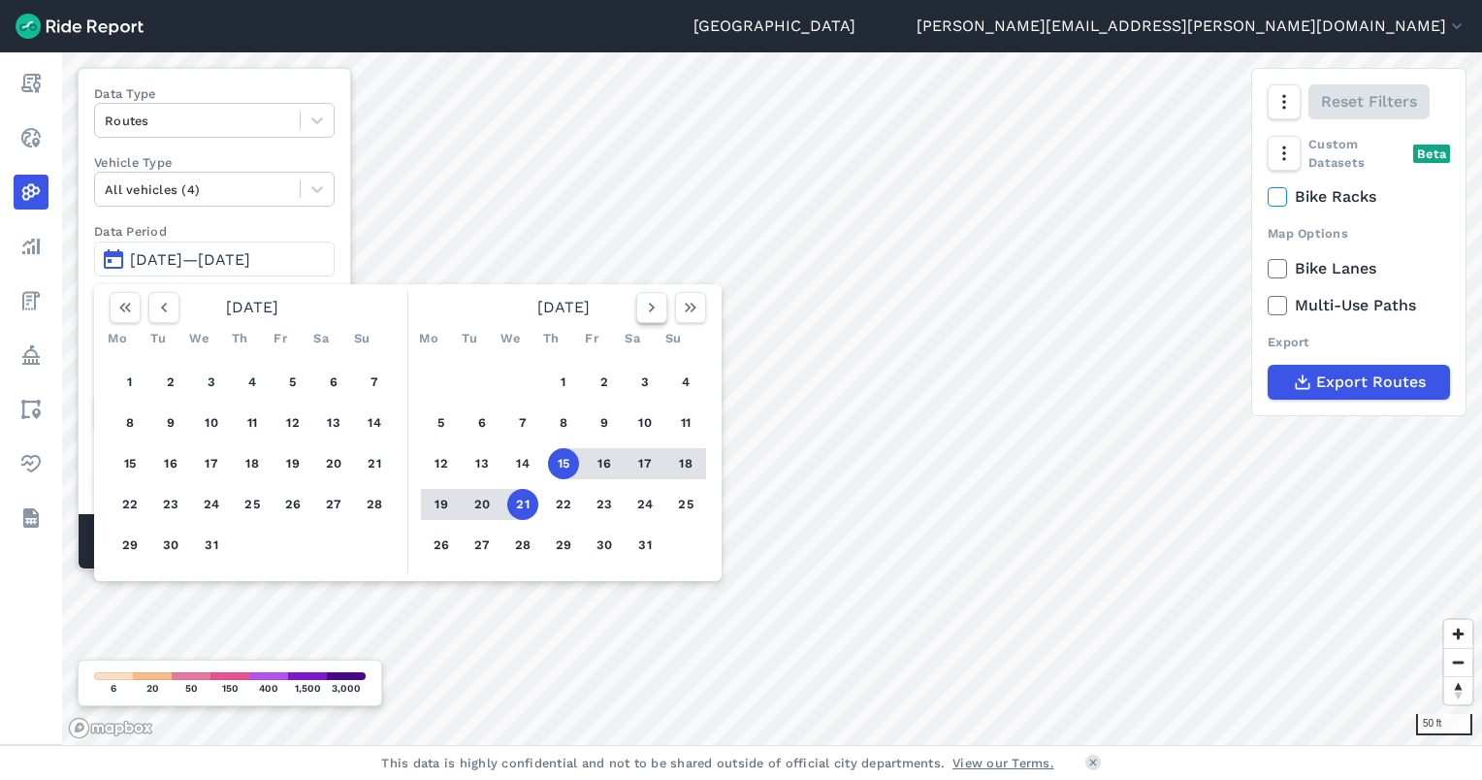
click at [655, 306] on icon "button" at bounding box center [651, 307] width 19 height 19
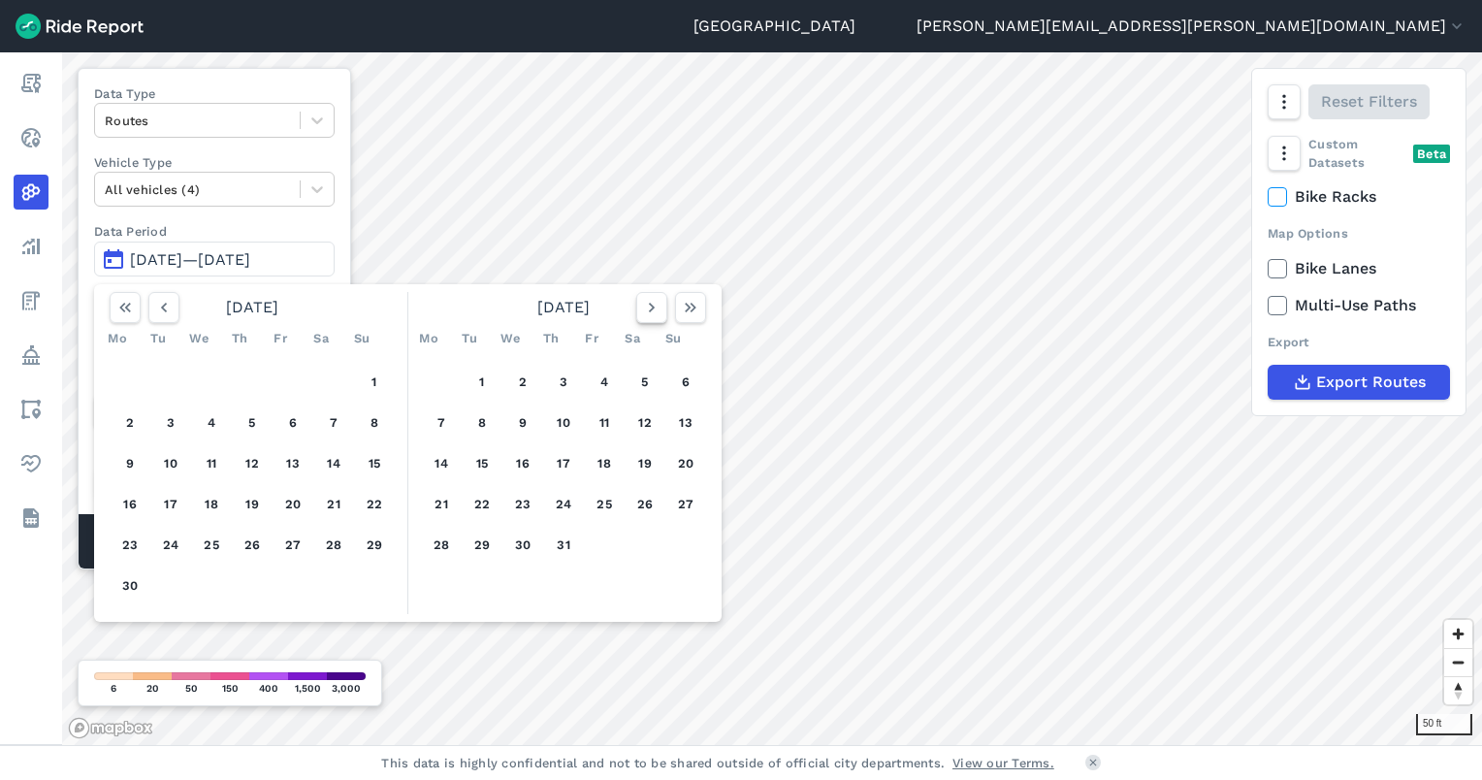
click at [655, 306] on icon "button" at bounding box center [651, 307] width 19 height 19
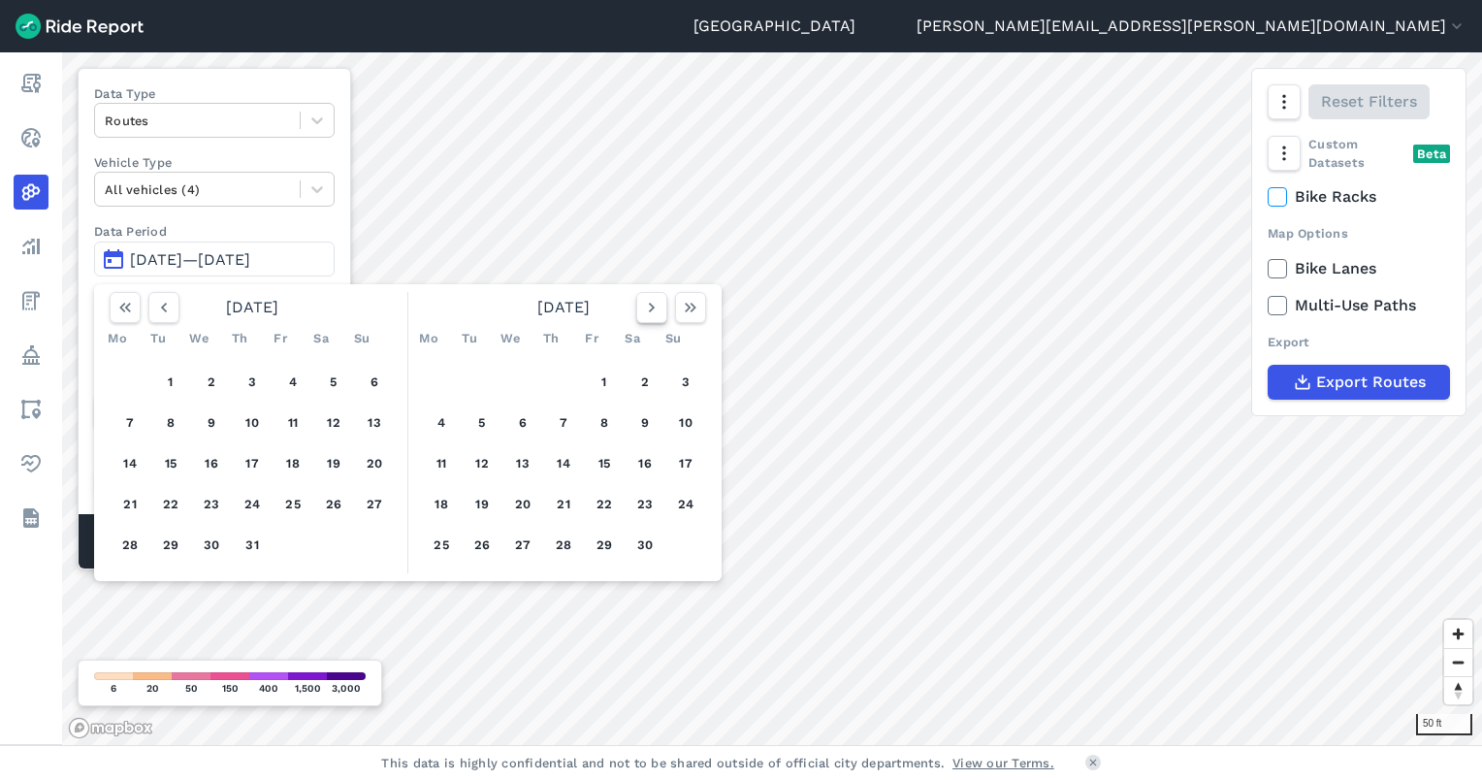
click at [655, 306] on icon "button" at bounding box center [651, 307] width 19 height 19
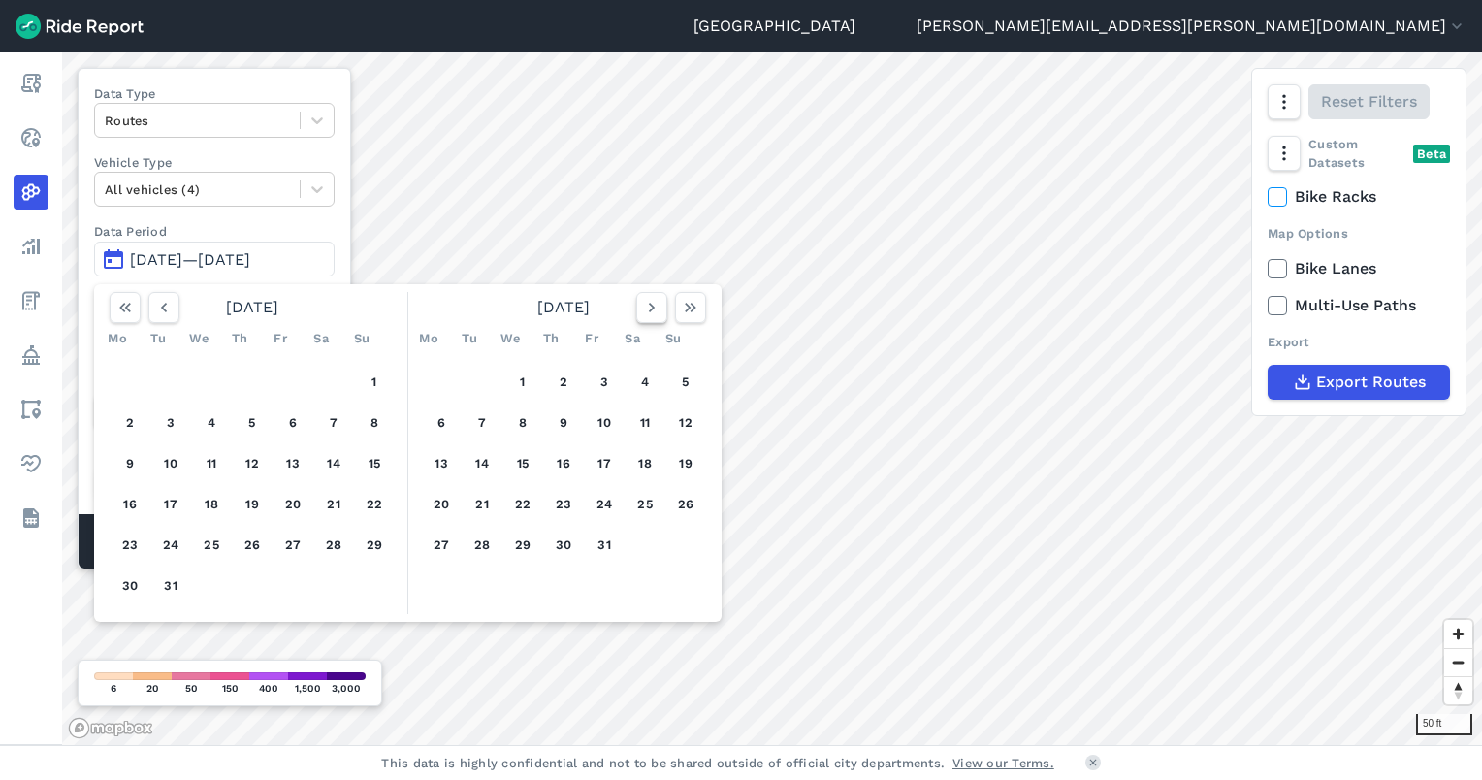
click at [655, 306] on icon "button" at bounding box center [651, 307] width 19 height 19
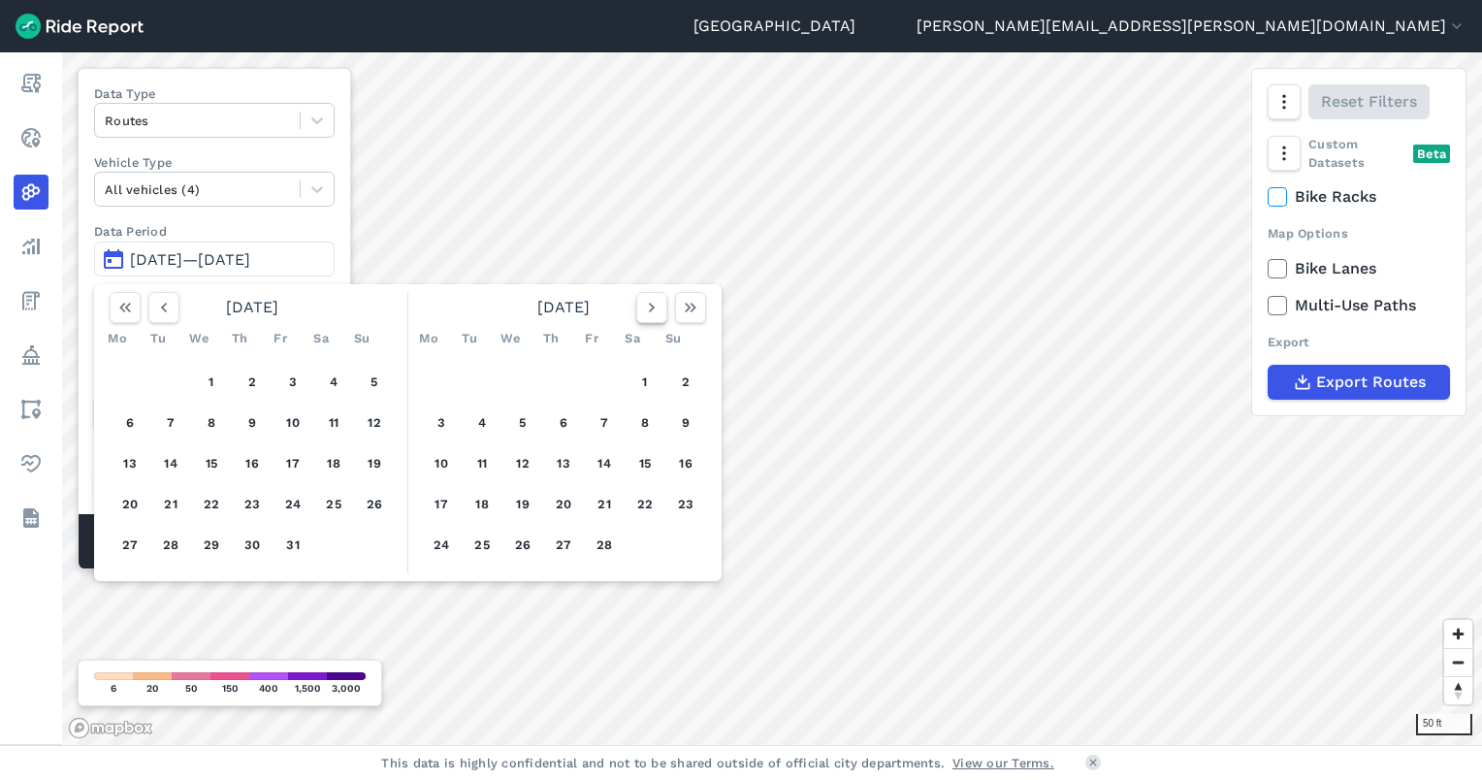
click at [655, 306] on icon "button" at bounding box center [651, 307] width 19 height 19
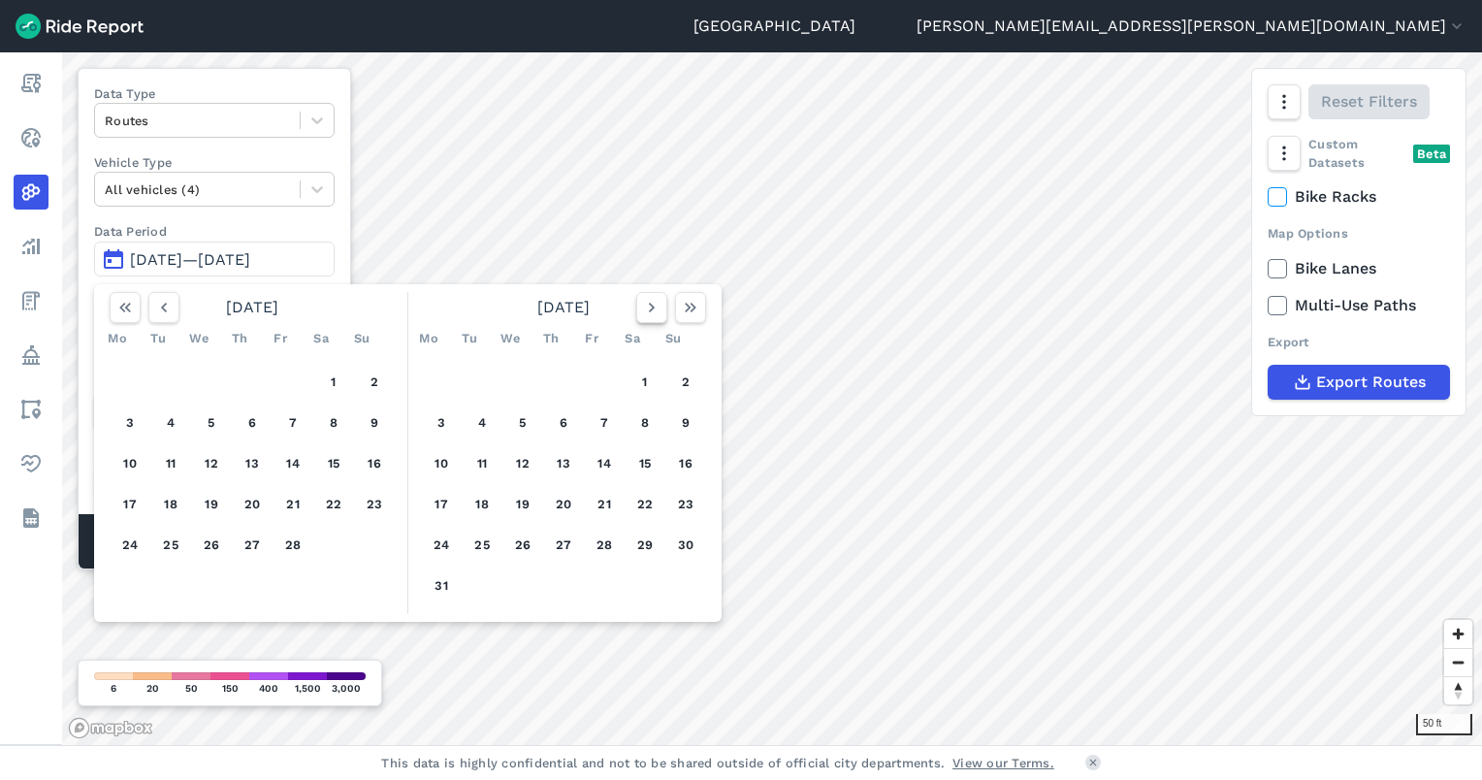
click at [655, 306] on icon "button" at bounding box center [651, 307] width 19 height 19
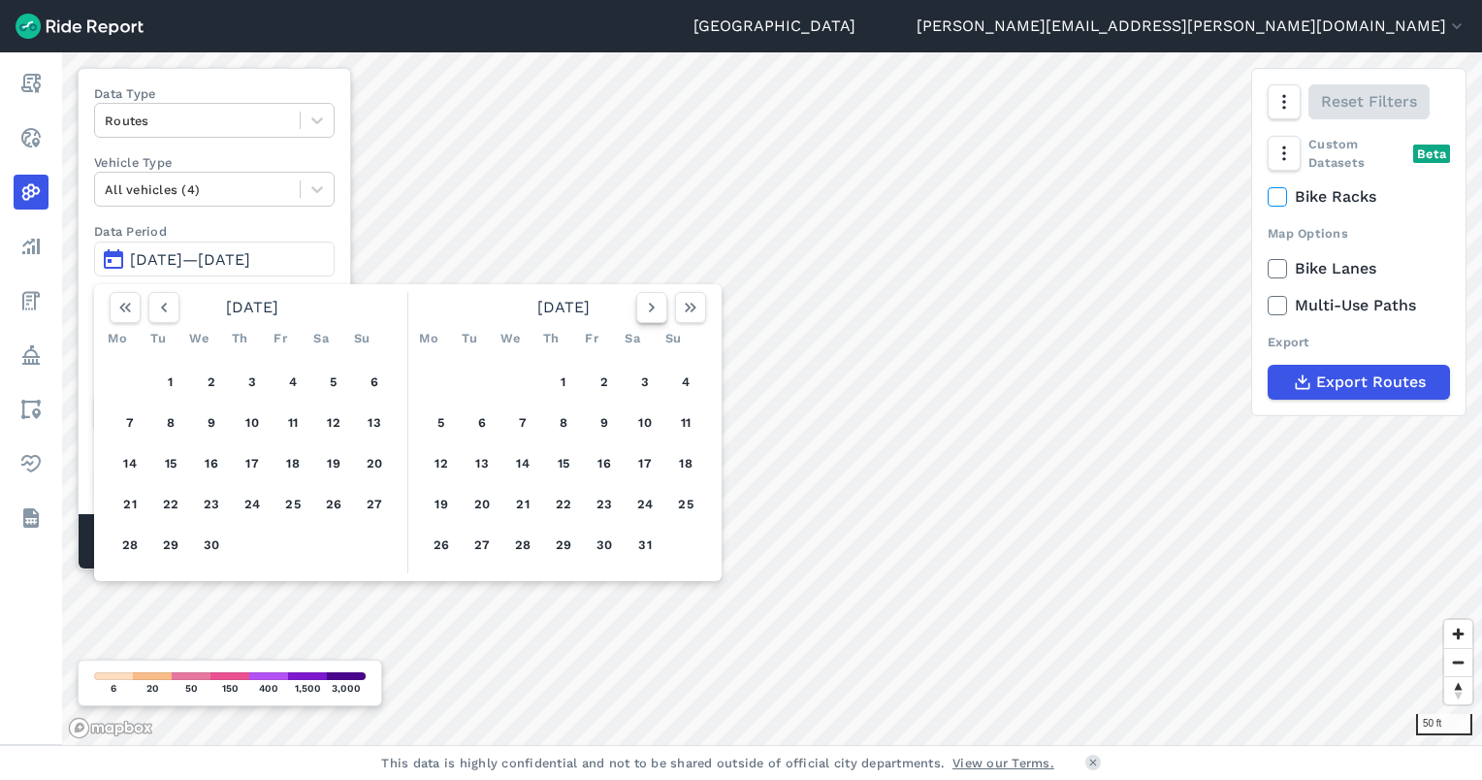
click at [655, 306] on icon "button" at bounding box center [651, 307] width 19 height 19
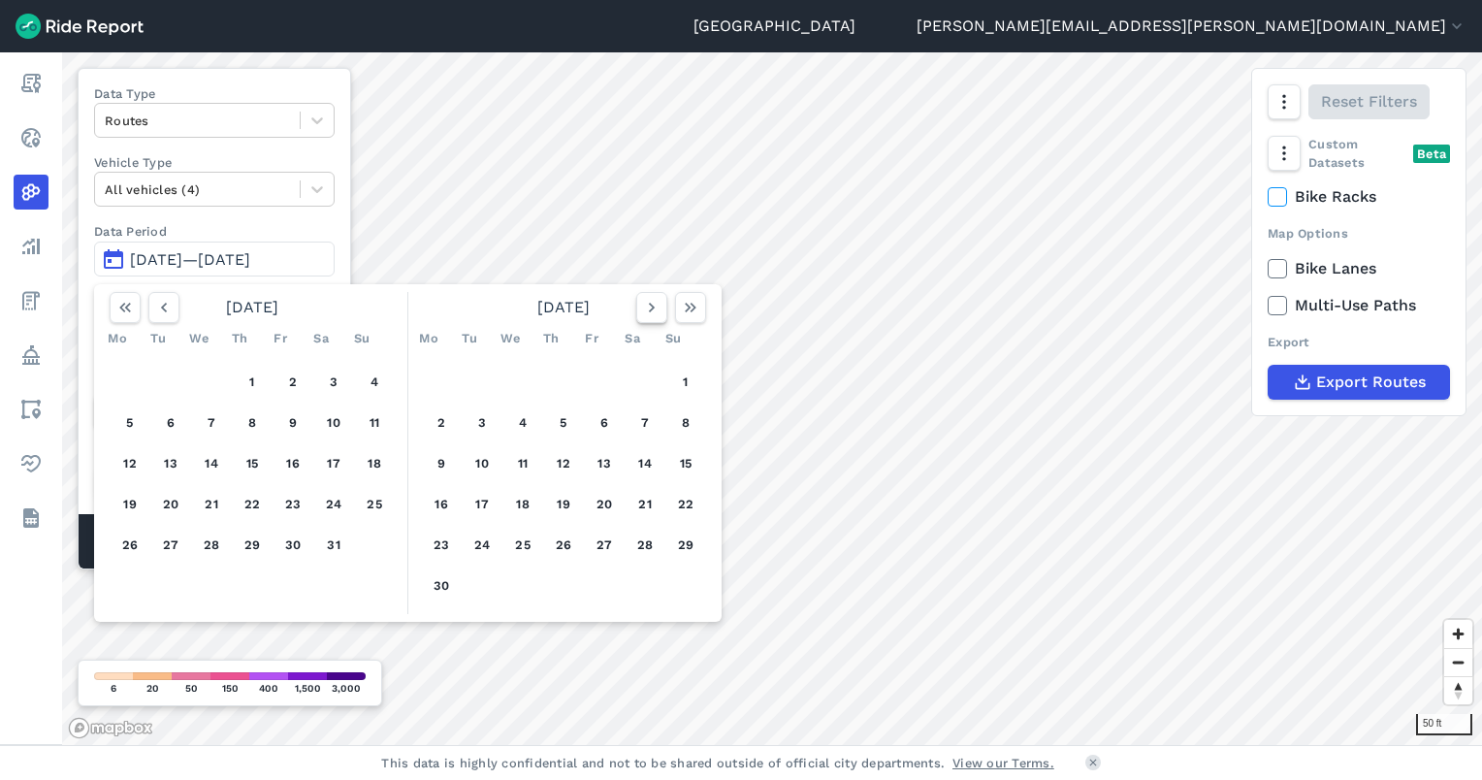
click at [655, 306] on icon "button" at bounding box center [651, 307] width 19 height 19
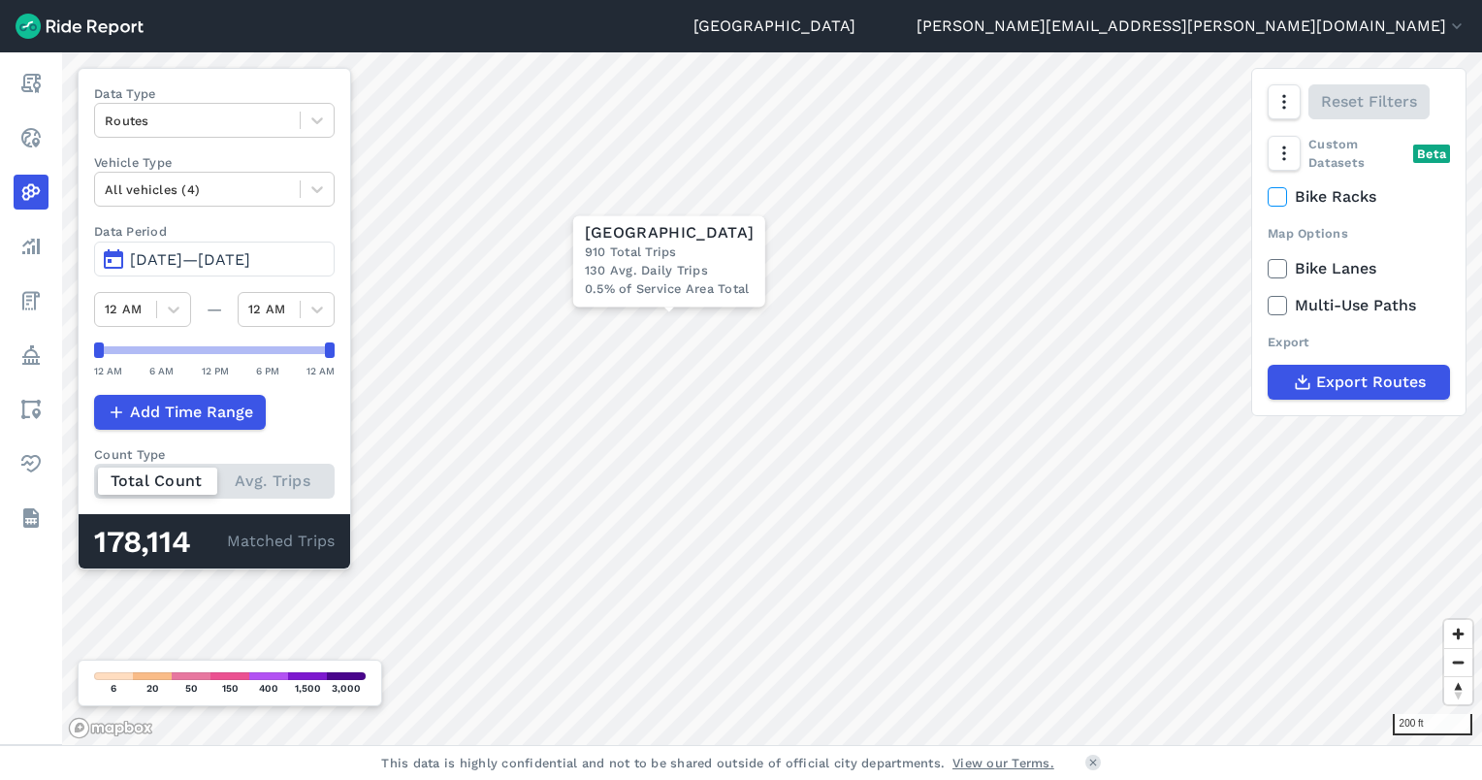
click at [188, 261] on span "[DATE]—[DATE]" at bounding box center [190, 259] width 120 height 18
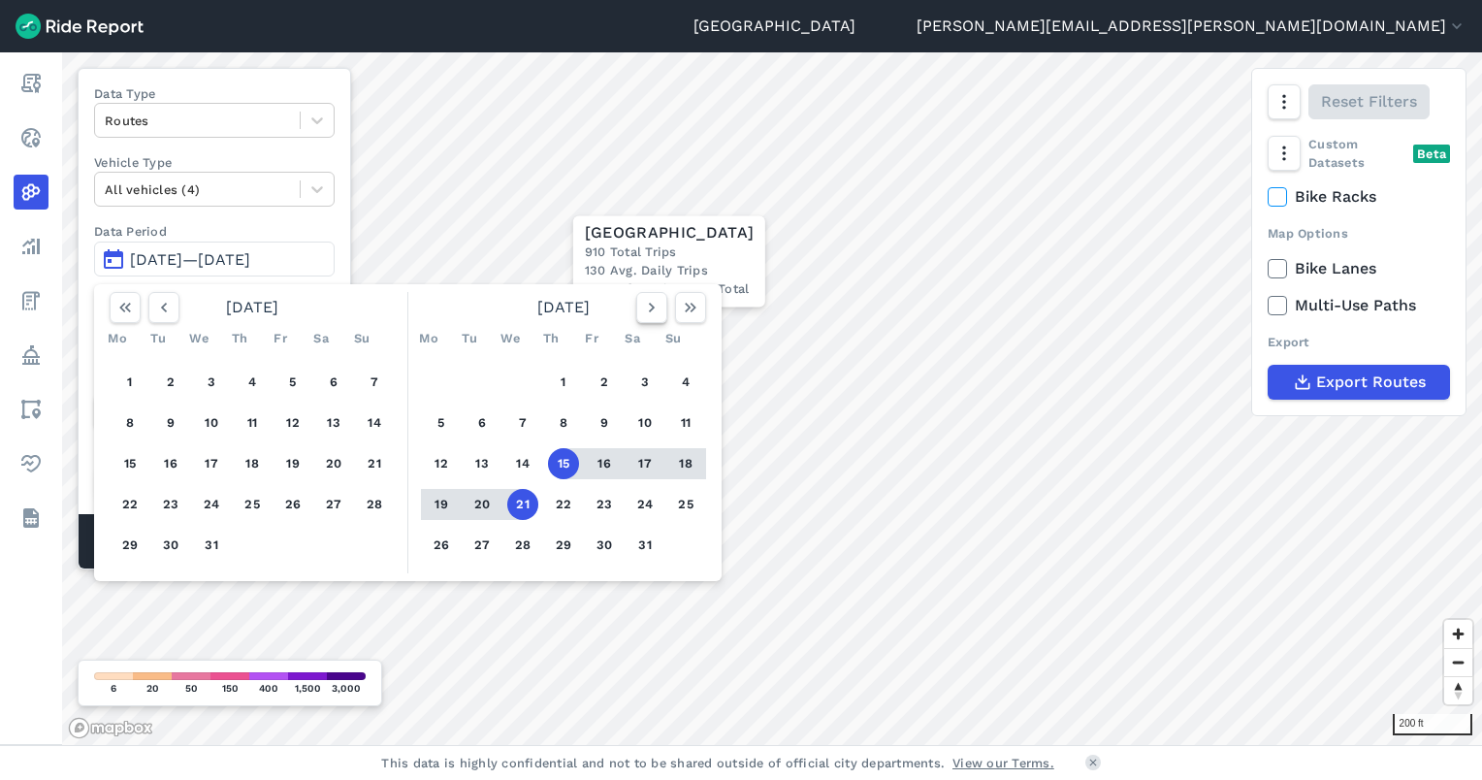
click at [648, 307] on icon "button" at bounding box center [651, 307] width 19 height 19
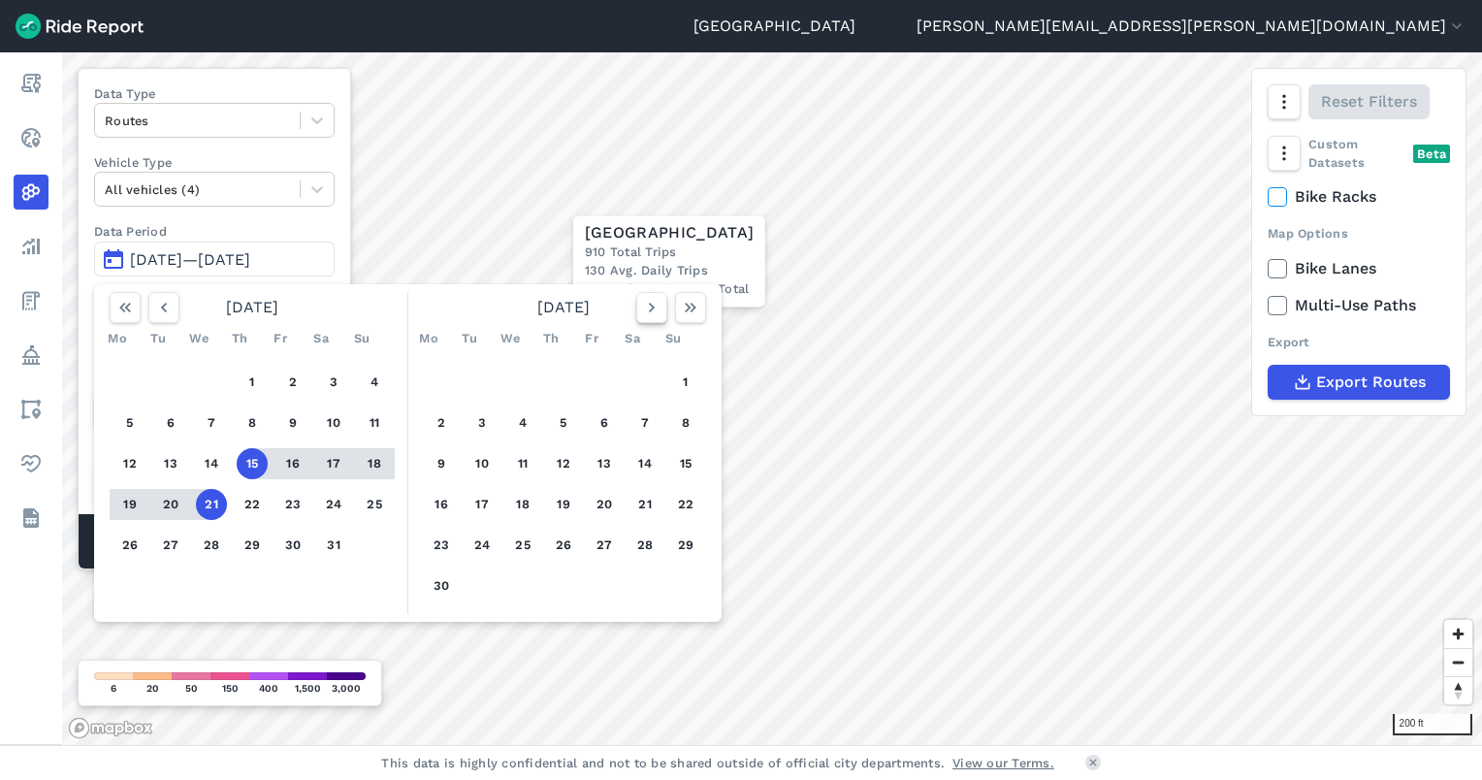
click at [648, 307] on icon "button" at bounding box center [651, 307] width 19 height 19
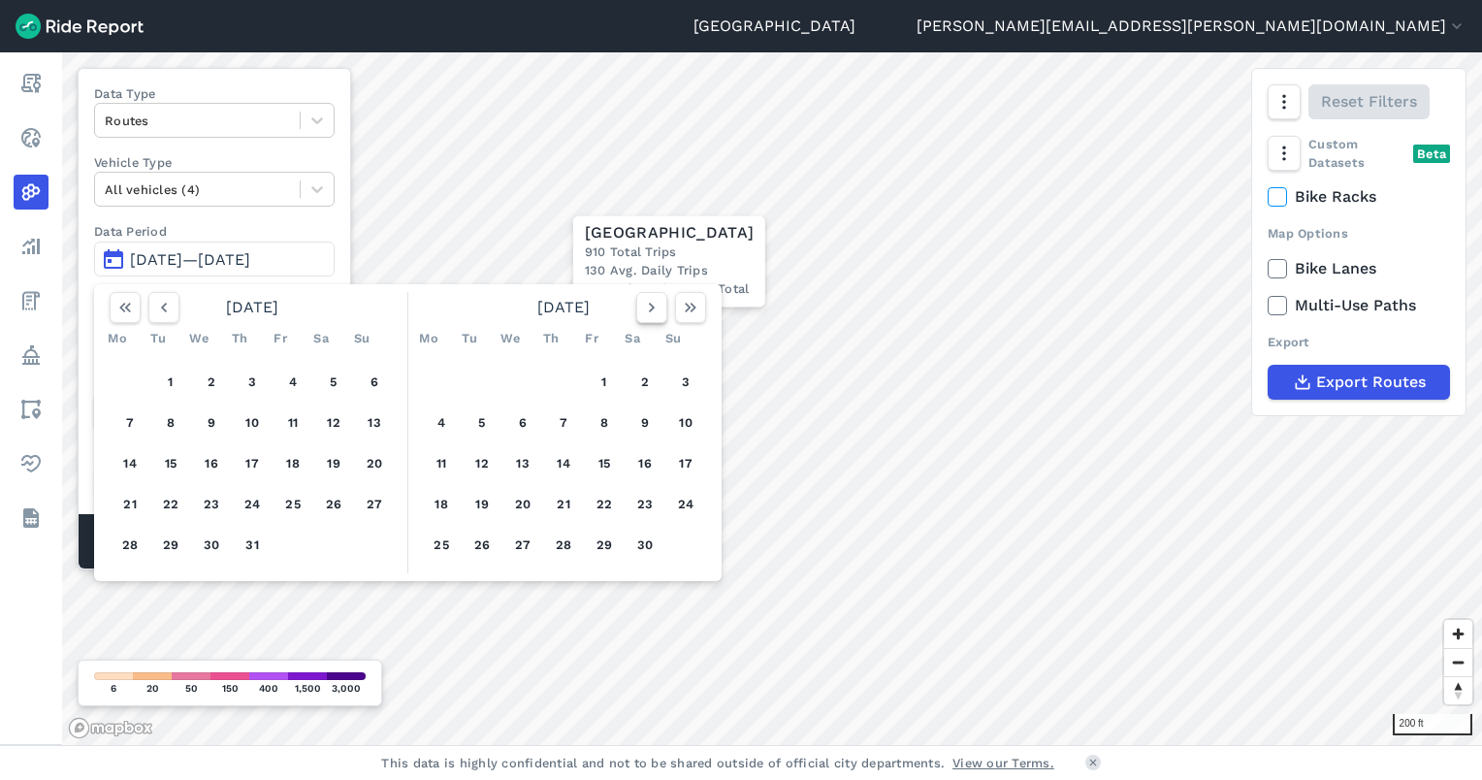
click at [648, 307] on icon "button" at bounding box center [651, 307] width 19 height 19
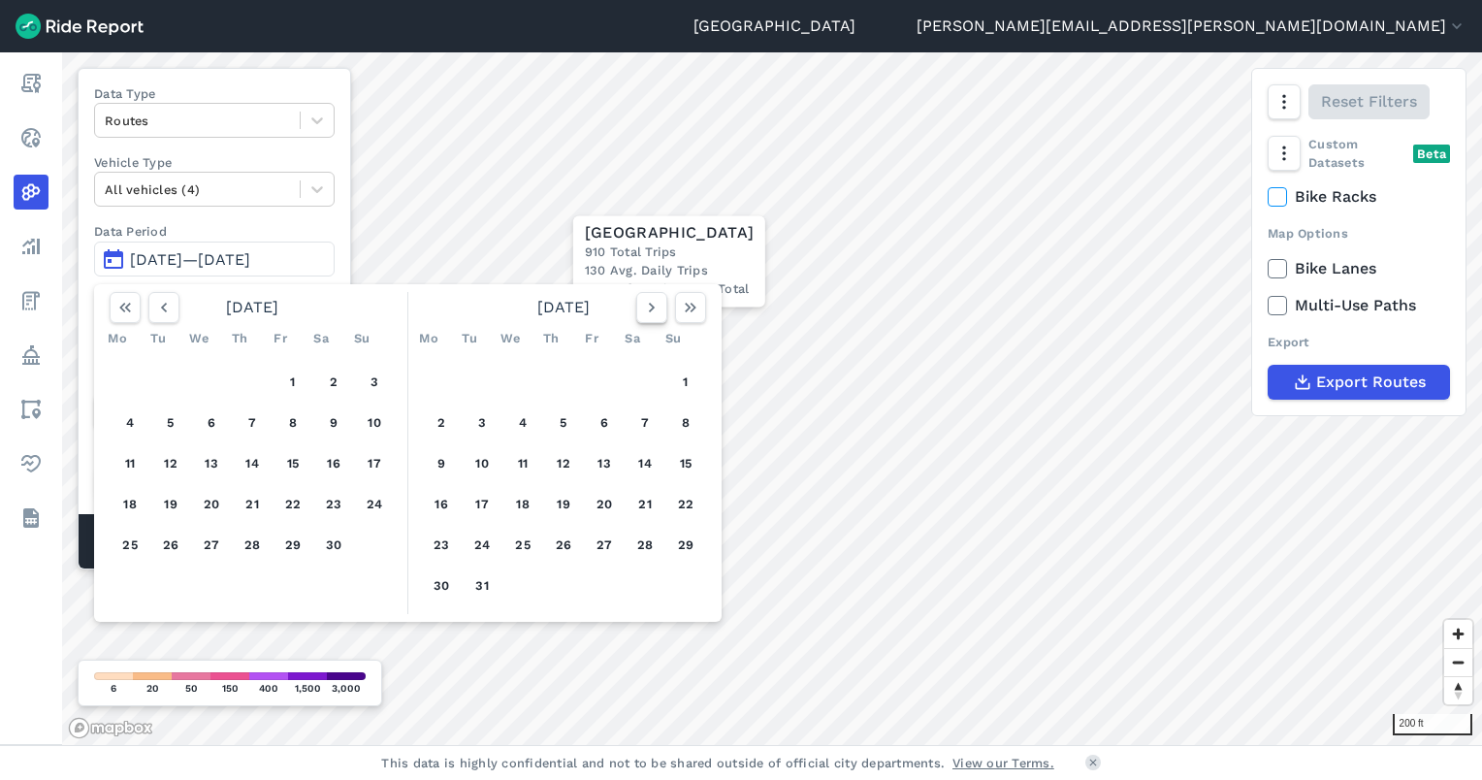
click at [648, 307] on icon "button" at bounding box center [651, 307] width 19 height 19
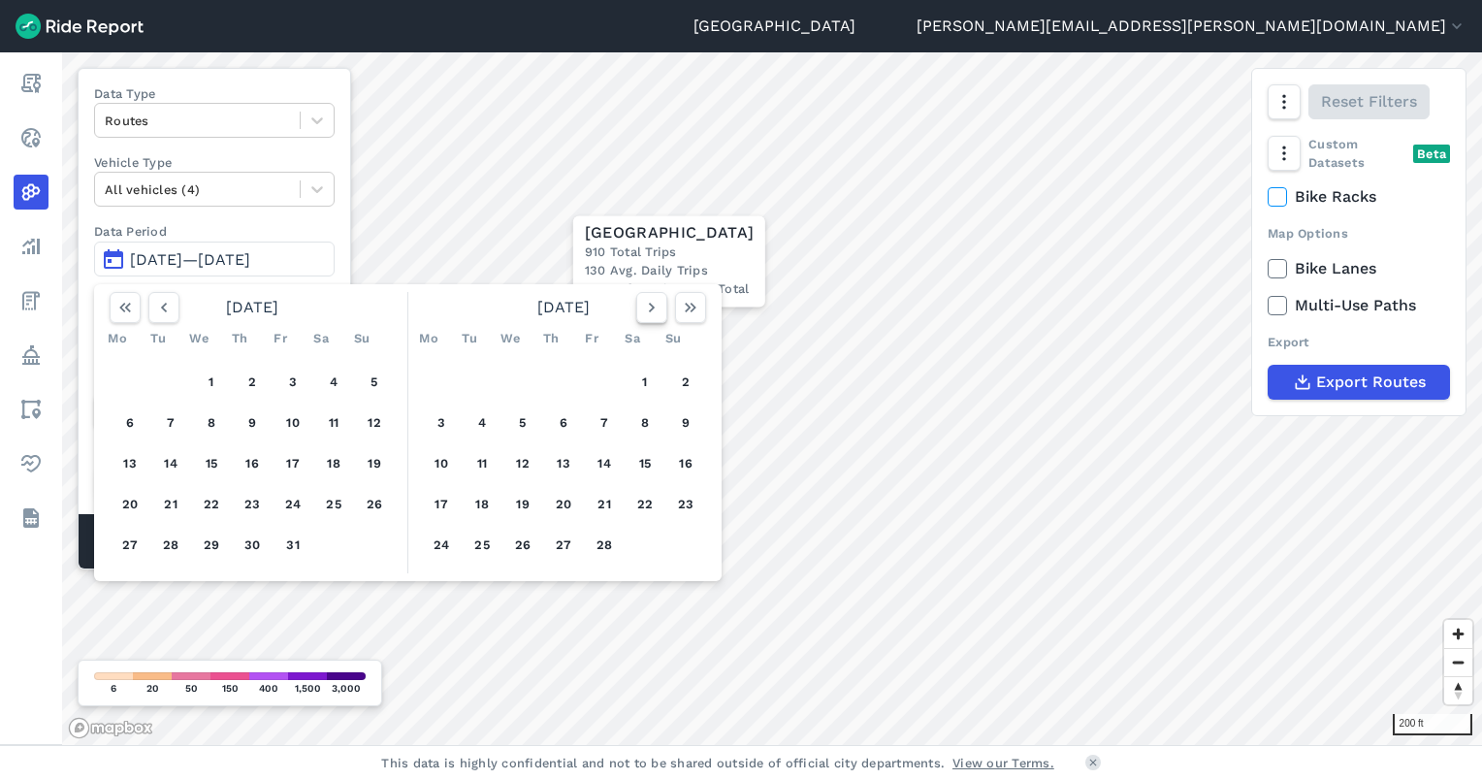
click at [648, 307] on icon "button" at bounding box center [651, 307] width 19 height 19
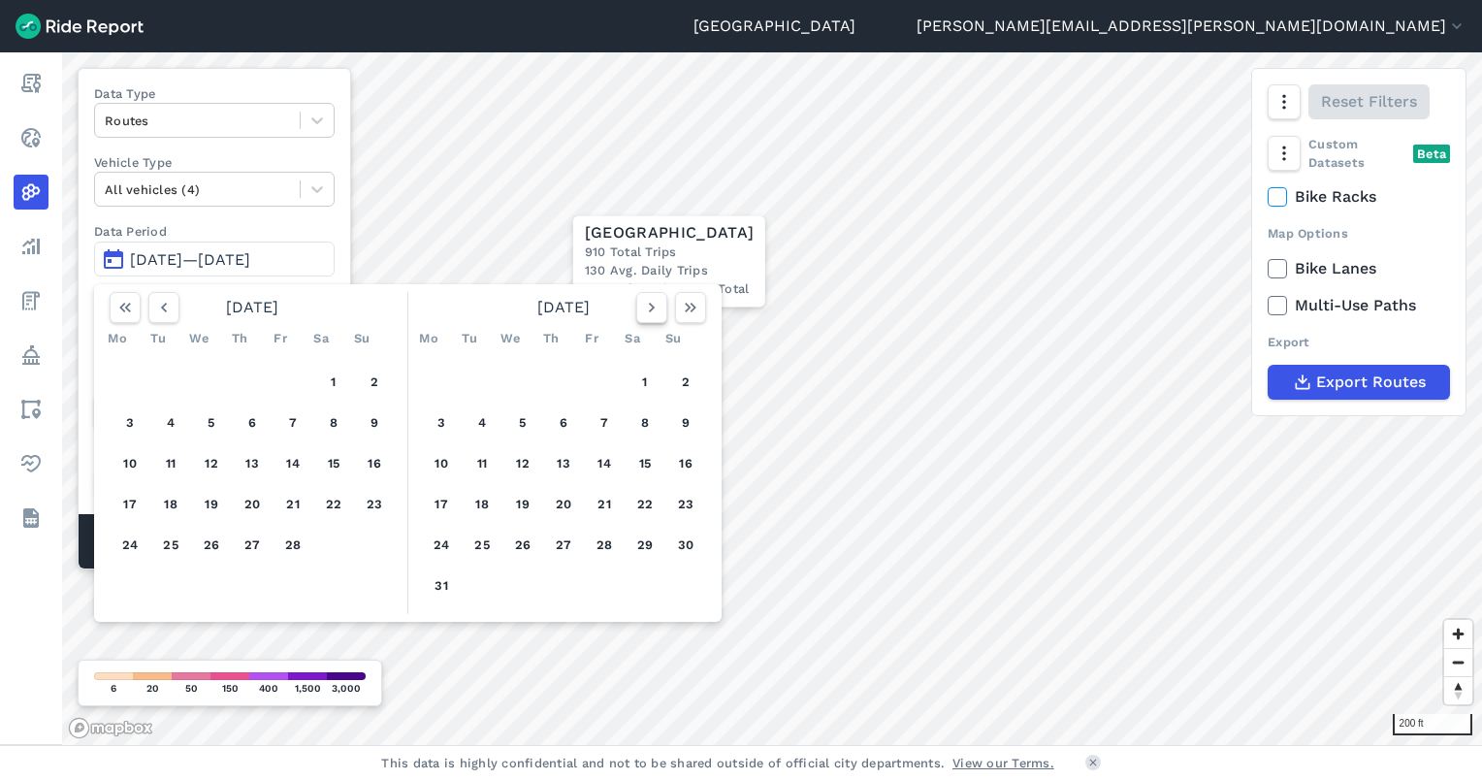
click at [648, 307] on icon "button" at bounding box center [651, 307] width 19 height 19
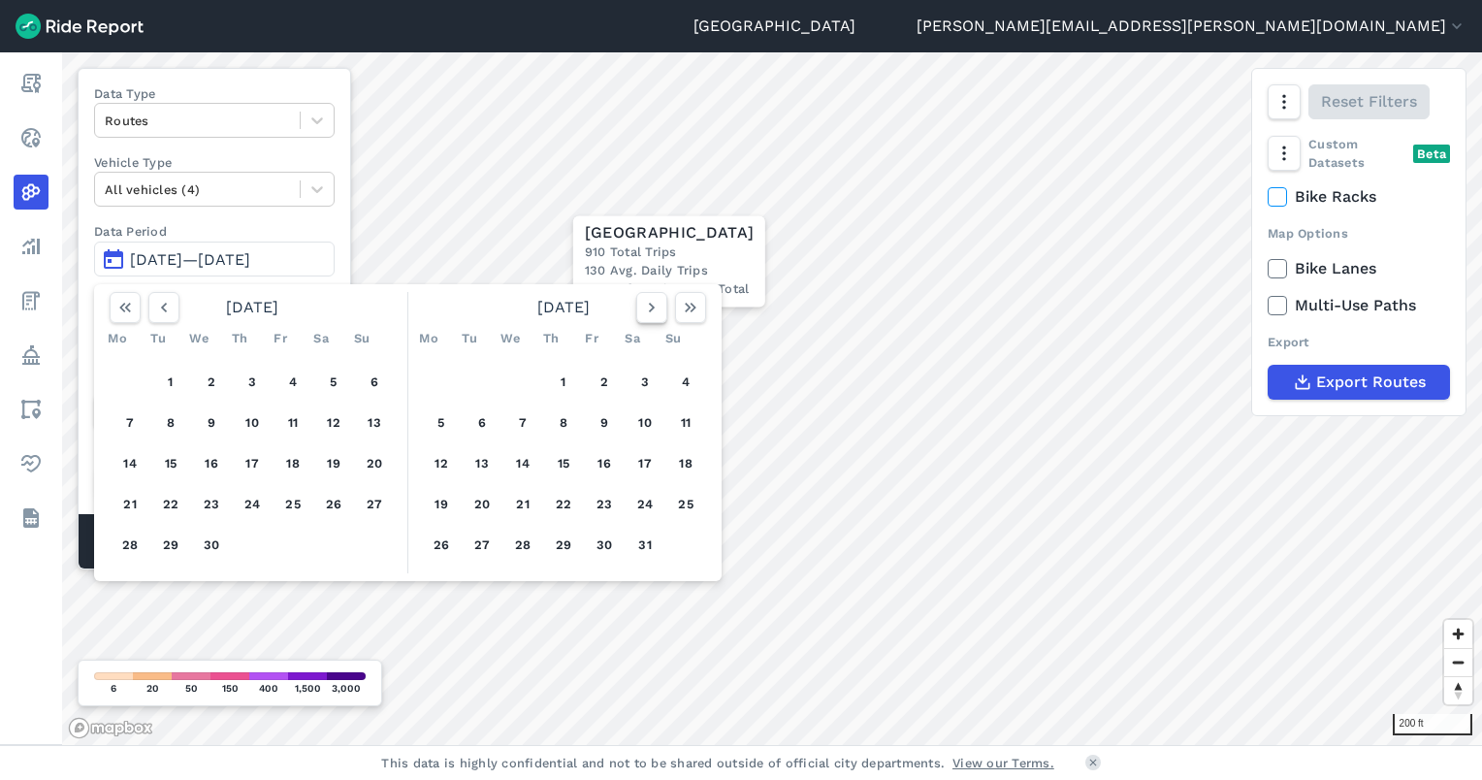
click at [648, 307] on icon "button" at bounding box center [651, 307] width 19 height 19
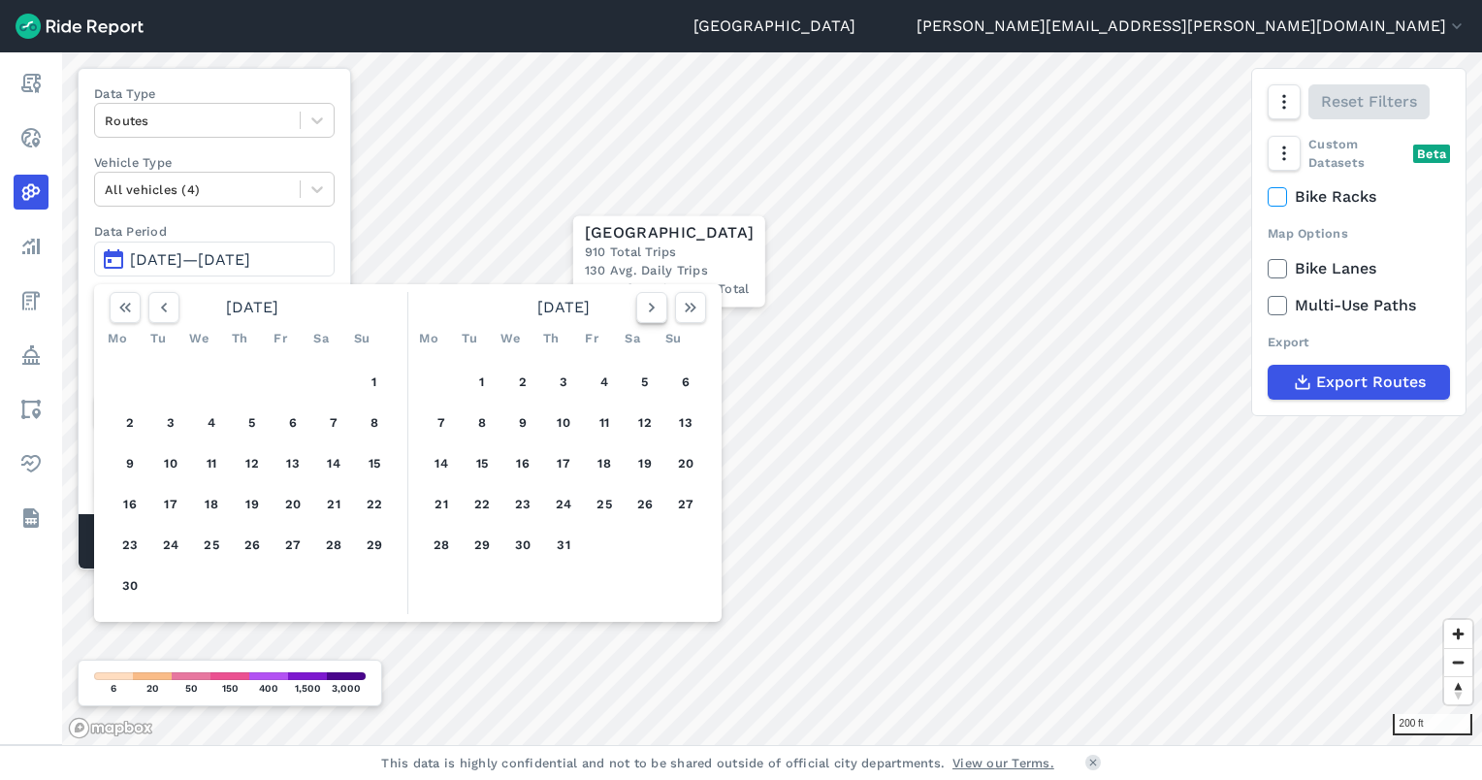
click at [648, 307] on icon "button" at bounding box center [651, 307] width 19 height 19
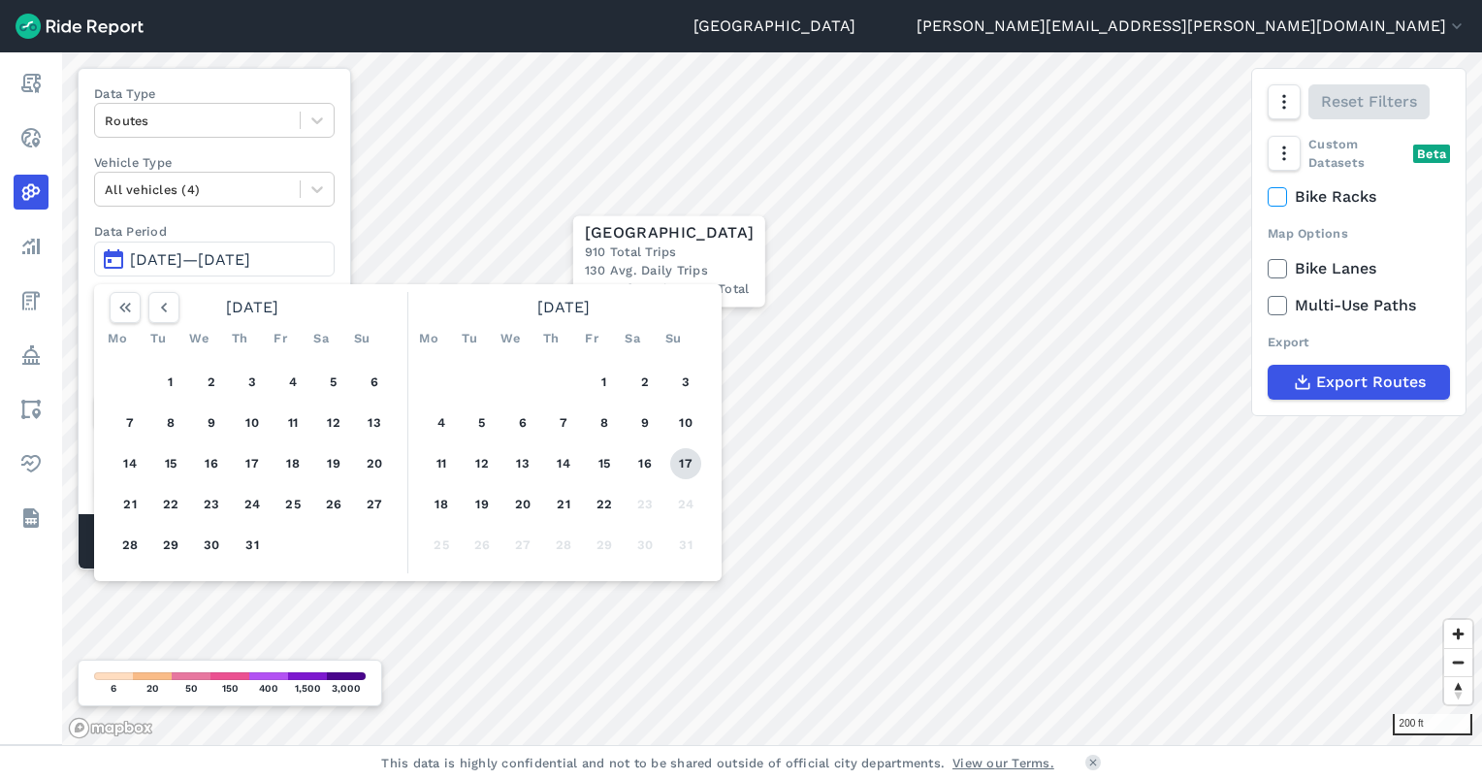
click at [677, 454] on button "17" at bounding box center [685, 463] width 31 height 31
click at [603, 459] on button "15" at bounding box center [604, 463] width 31 height 31
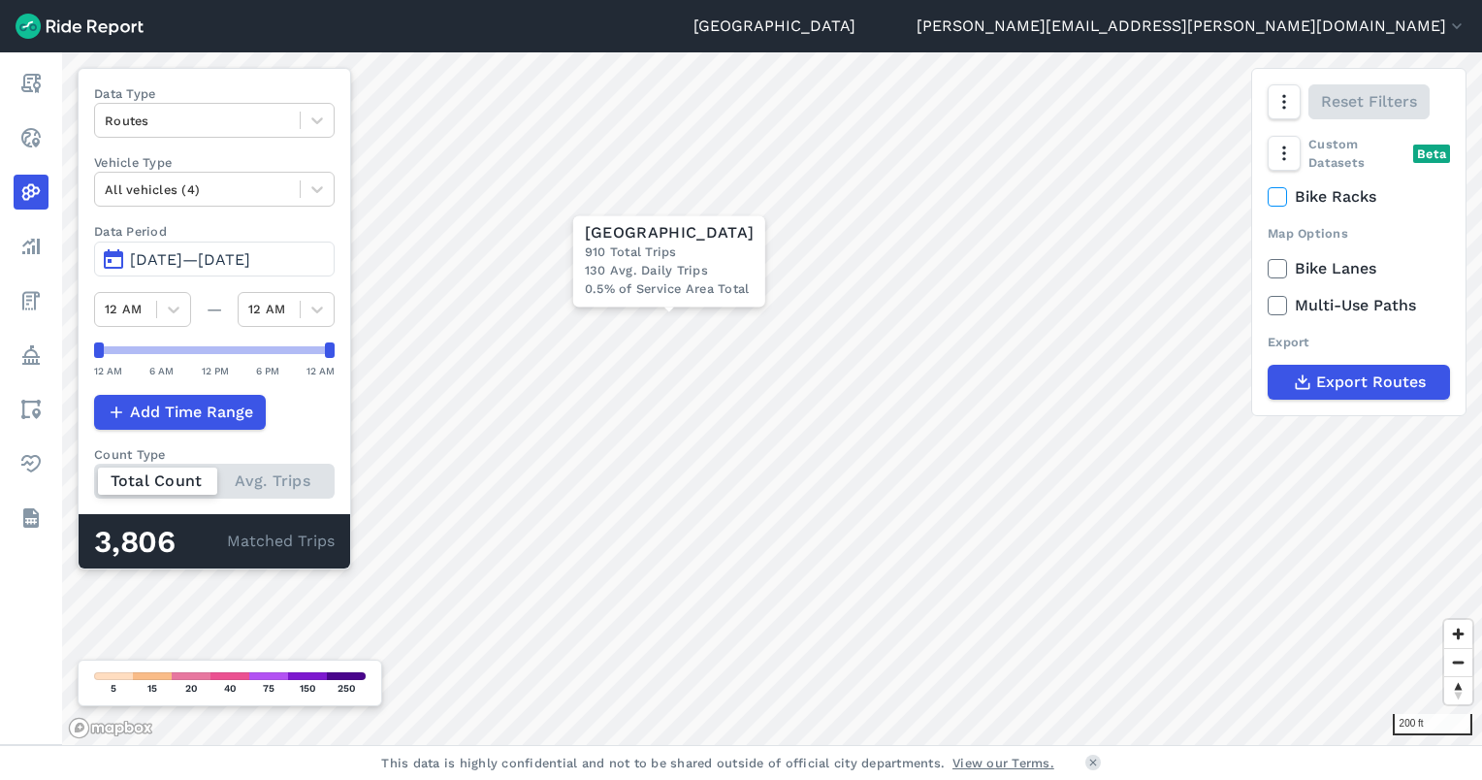
click at [237, 259] on span "[DATE]—[DATE]" at bounding box center [190, 259] width 120 height 18
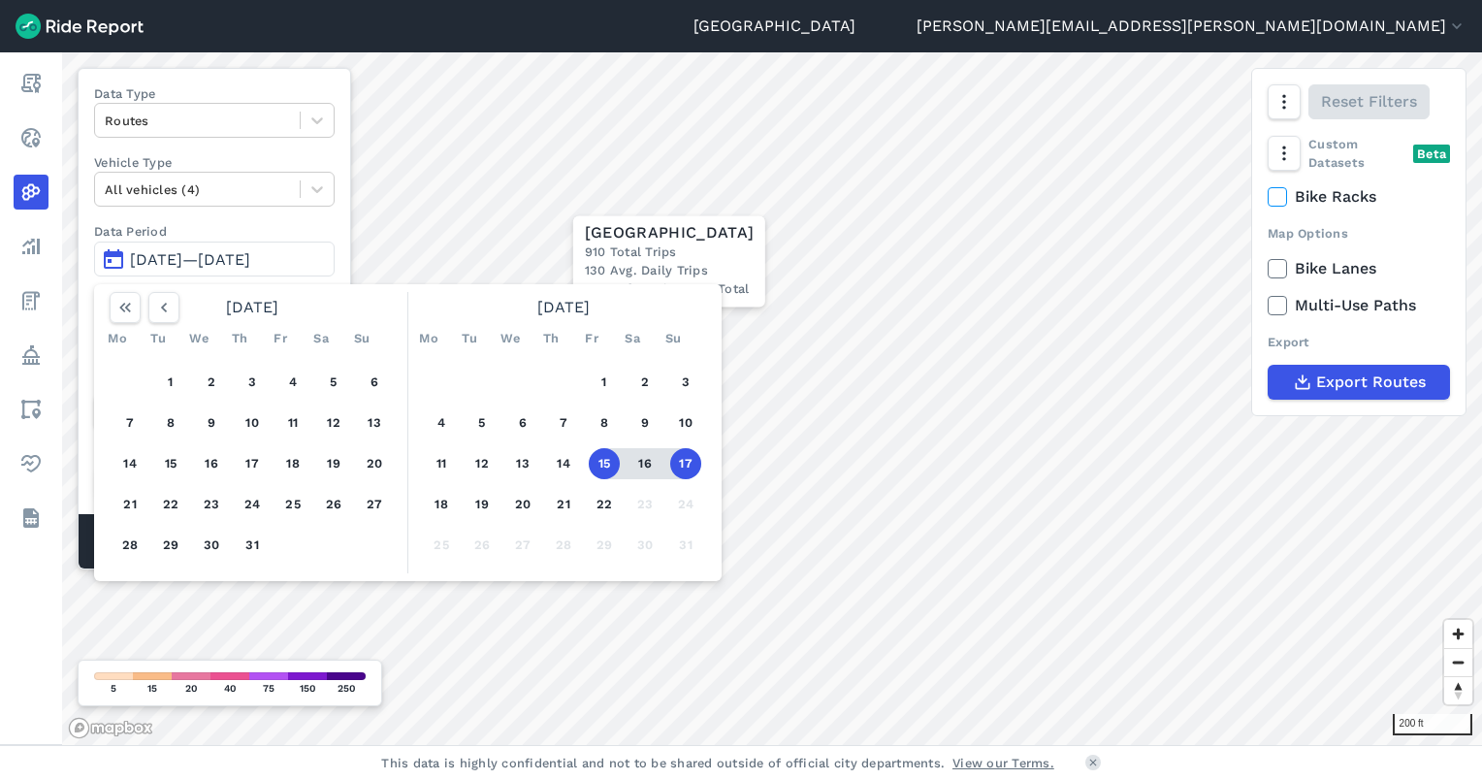
click at [600, 466] on button "15" at bounding box center [604, 463] width 31 height 31
click at [598, 508] on button "22" at bounding box center [604, 504] width 31 height 31
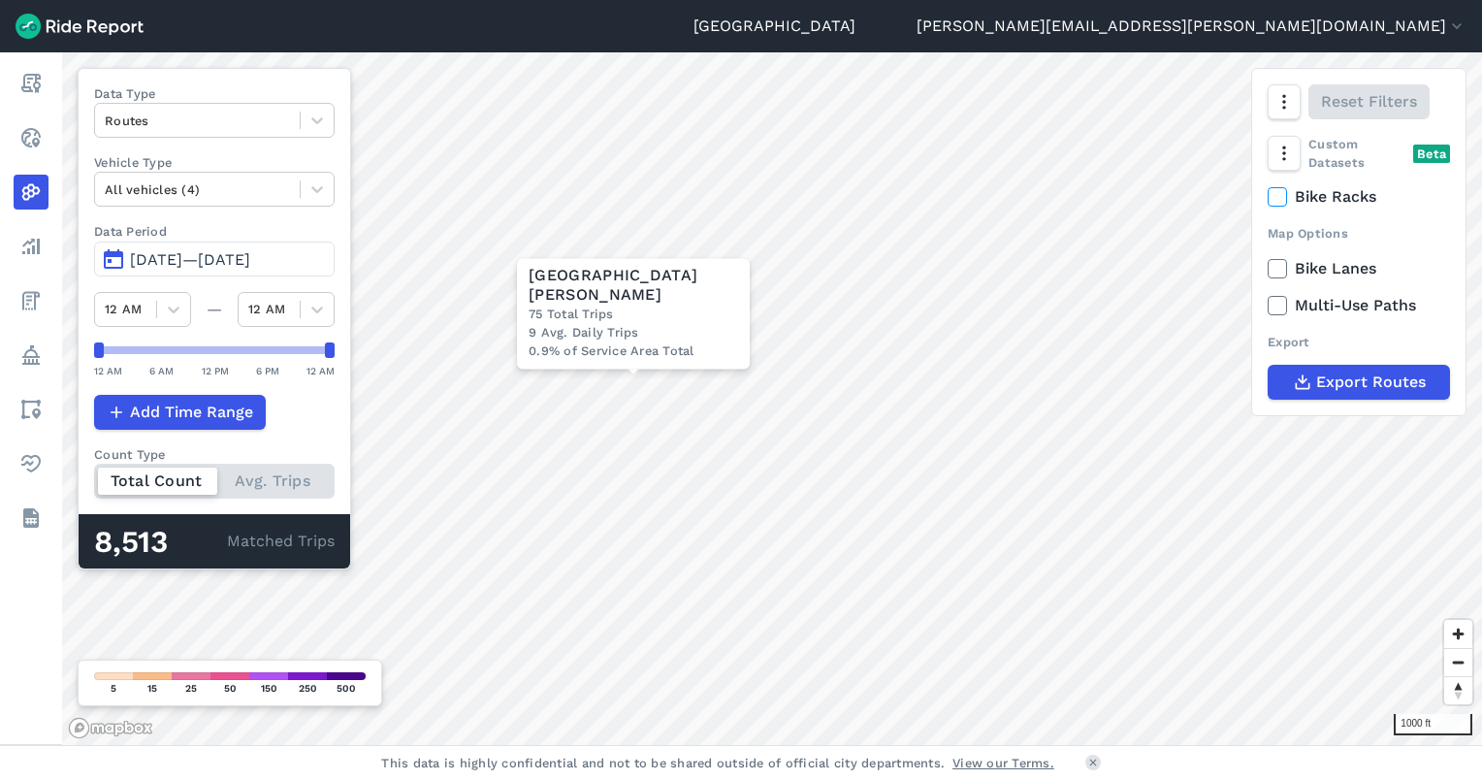
click at [165, 264] on span "[DATE]—[DATE]" at bounding box center [190, 259] width 120 height 18
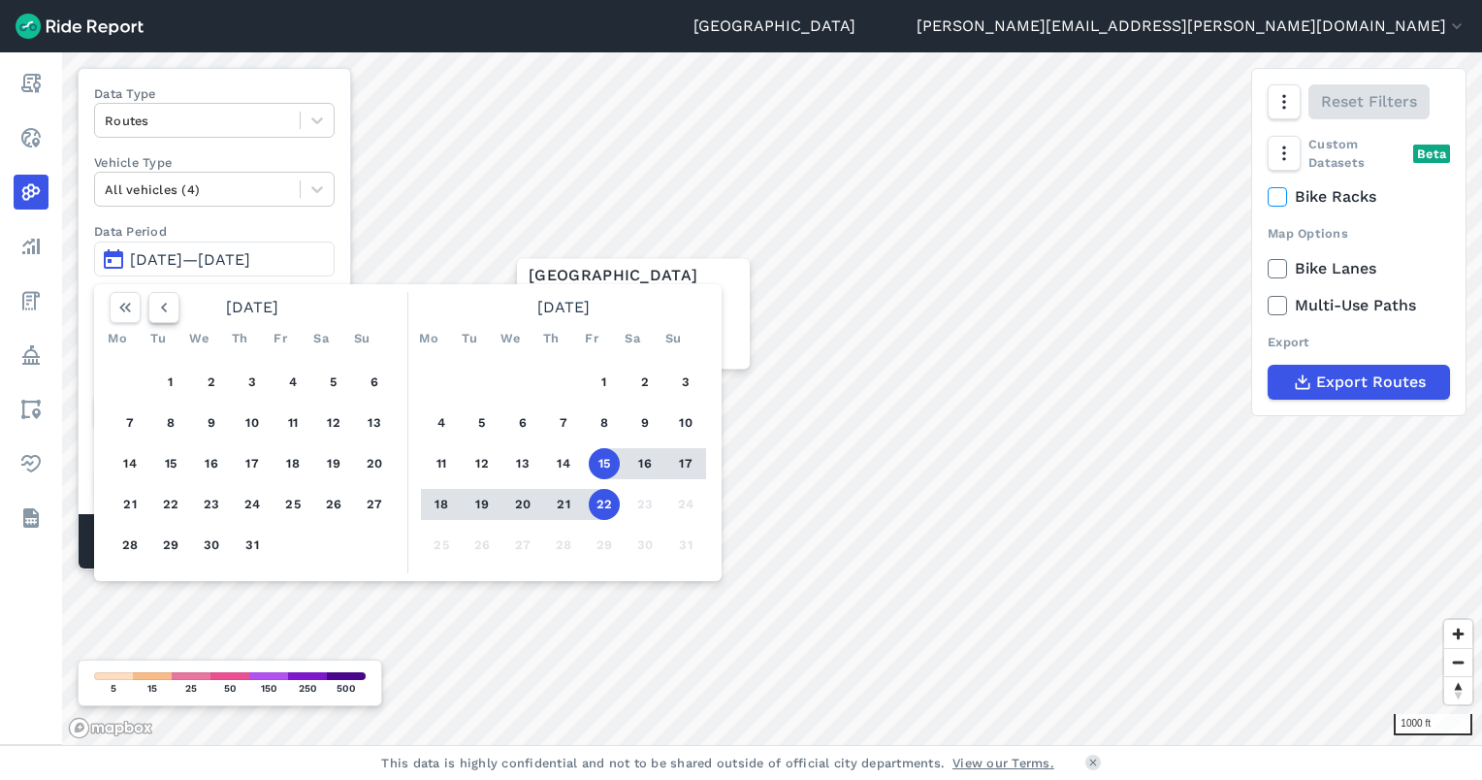
click at [170, 310] on icon "button" at bounding box center [163, 307] width 19 height 19
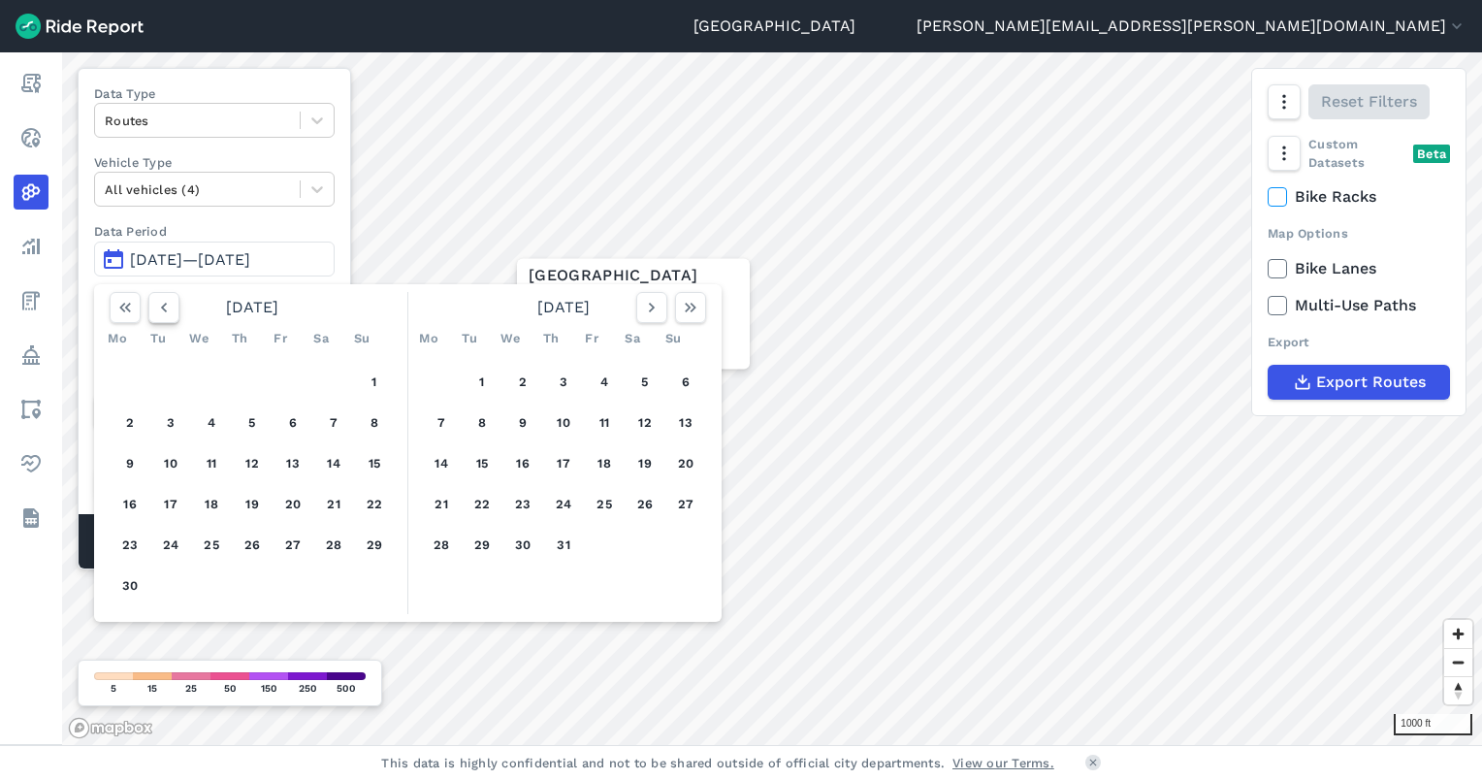
click at [170, 309] on icon "button" at bounding box center [163, 307] width 19 height 19
click at [294, 500] on button "23" at bounding box center [292, 504] width 31 height 31
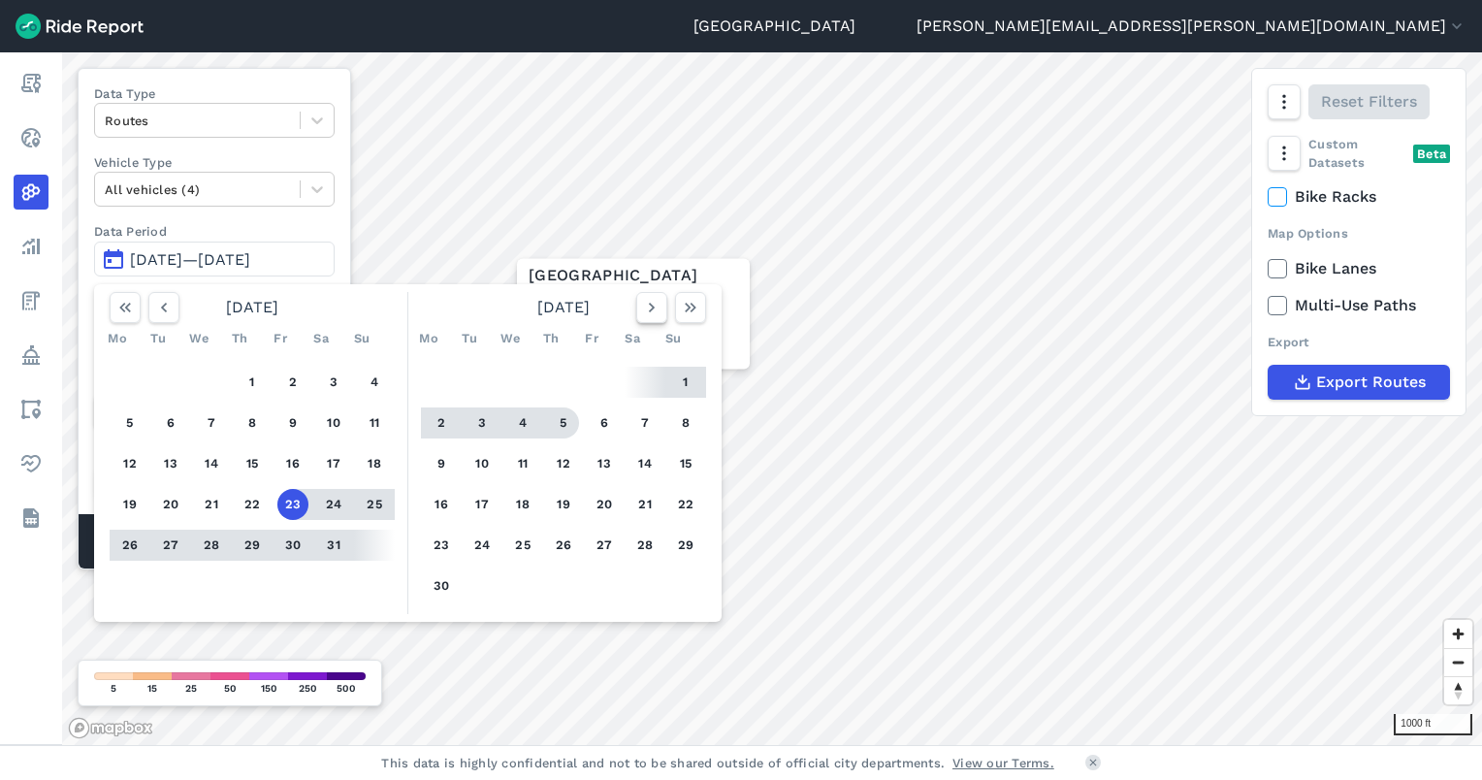
click at [644, 308] on icon "button" at bounding box center [651, 307] width 19 height 19
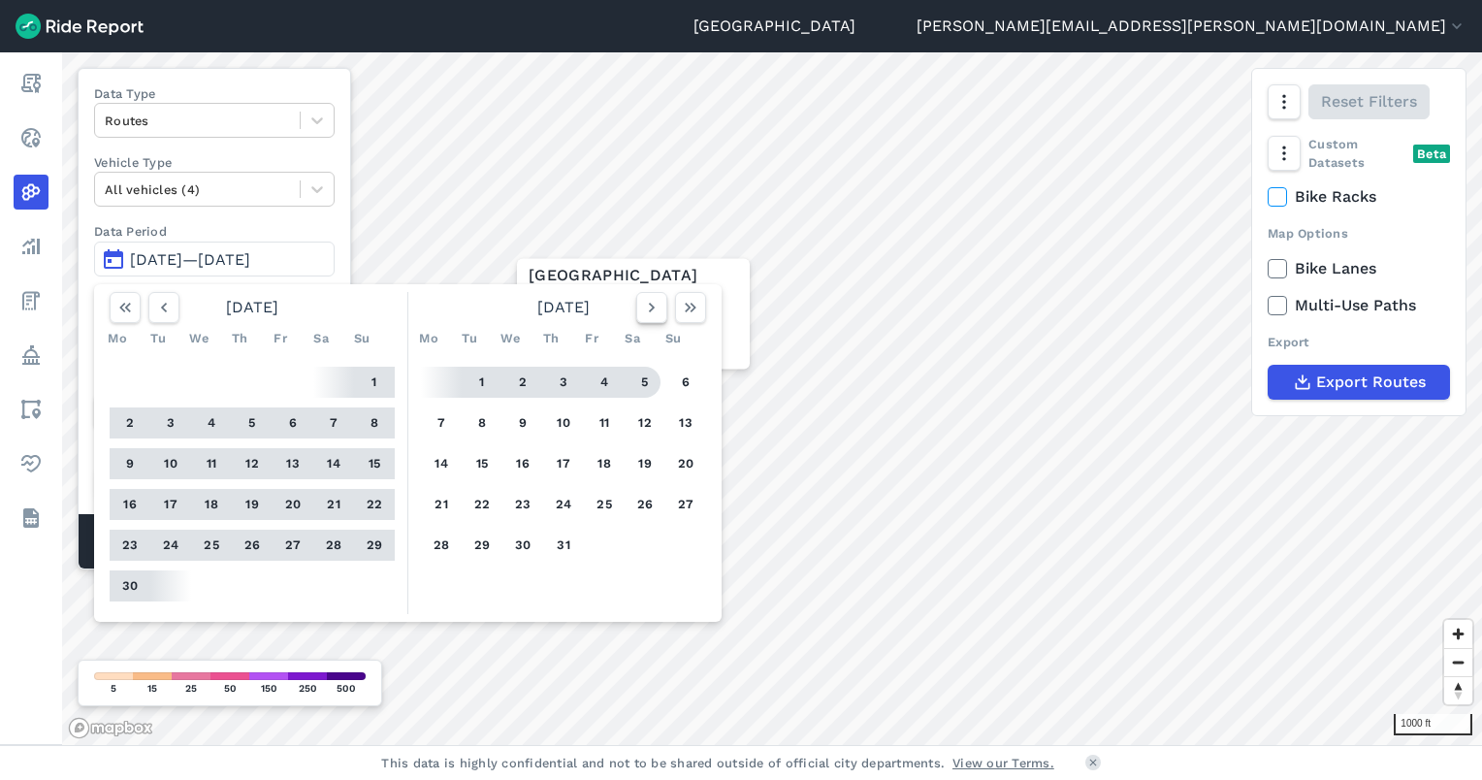
click at [651, 313] on icon "button" at bounding box center [651, 307] width 19 height 19
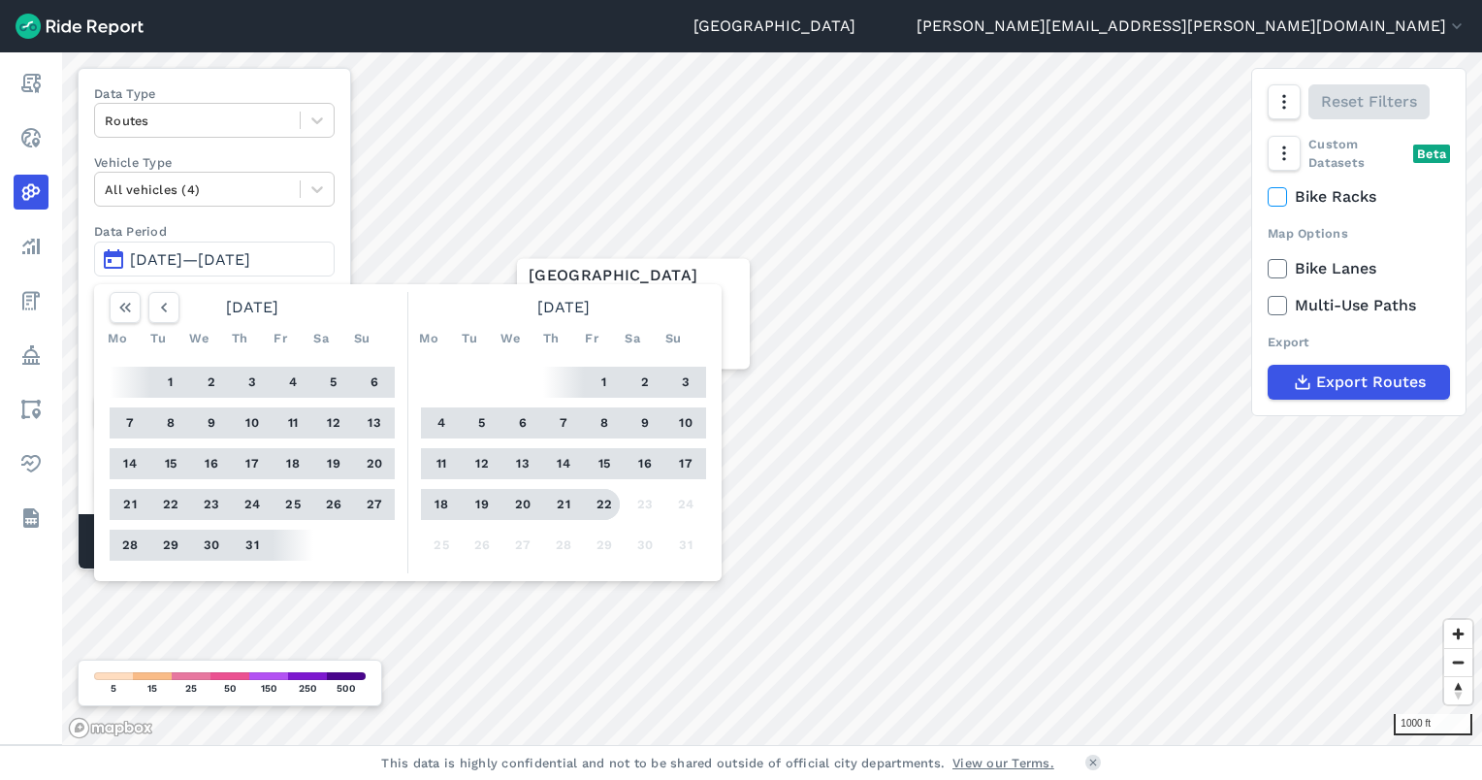
click at [603, 497] on button "22" at bounding box center [604, 504] width 31 height 31
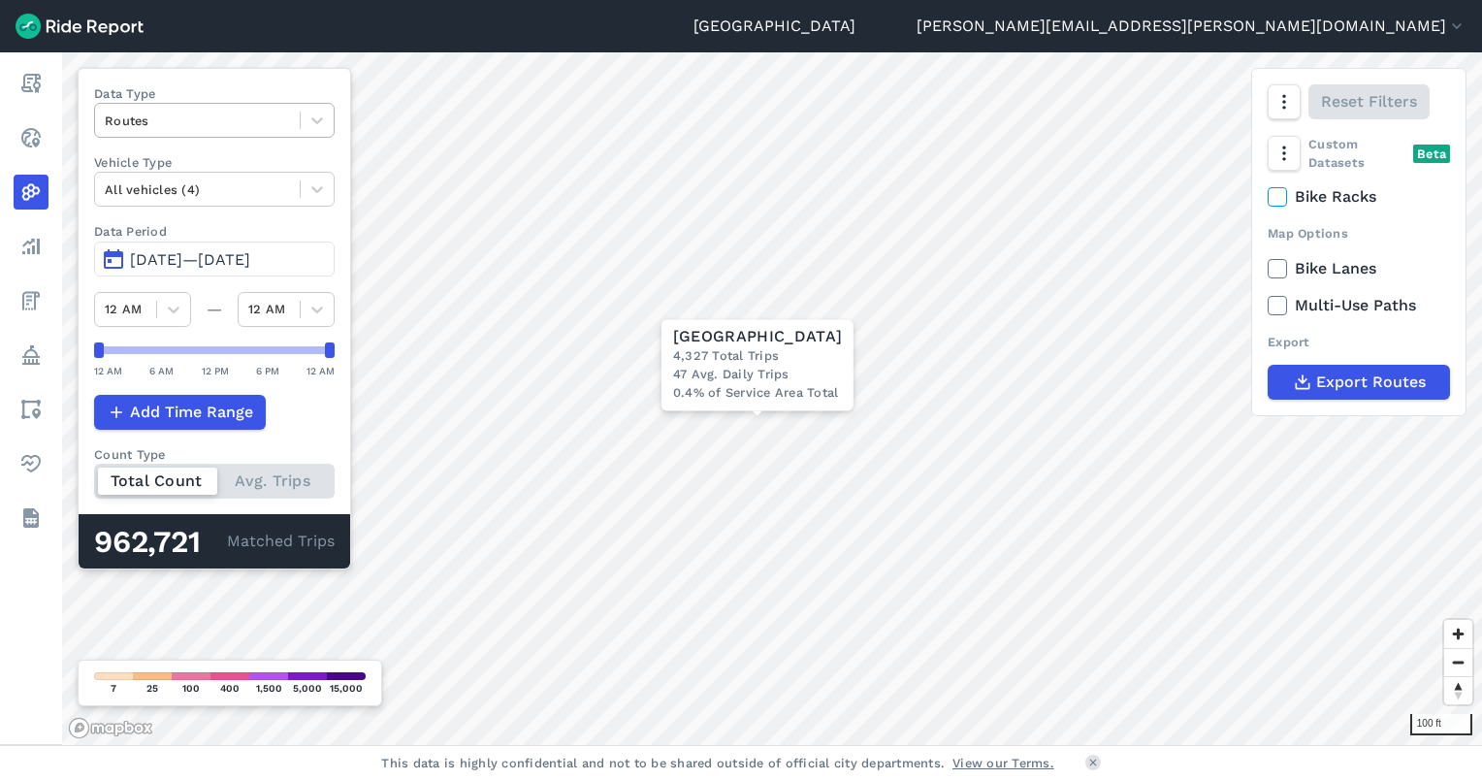
click at [233, 120] on div at bounding box center [197, 121] width 185 height 22
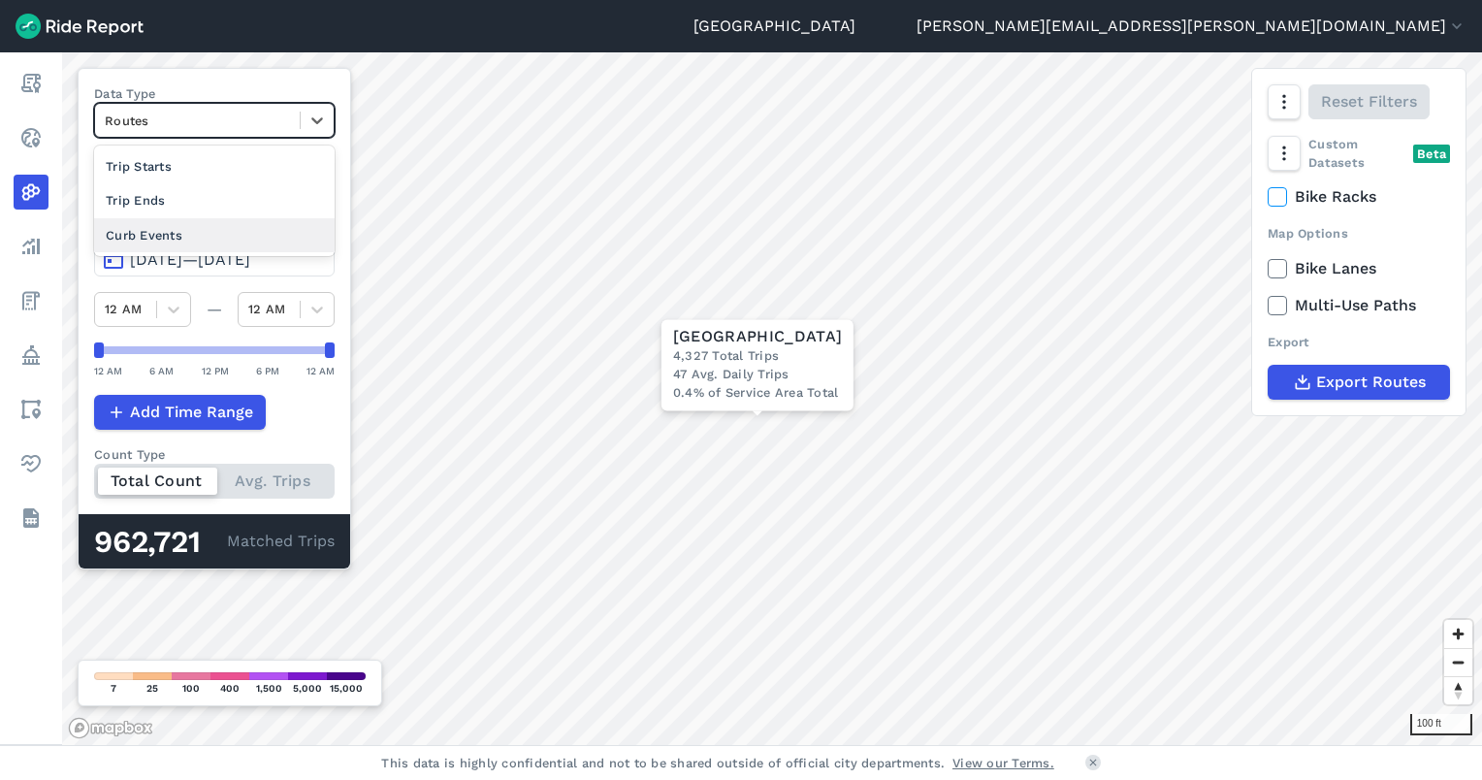
drag, startPoint x: 225, startPoint y: 237, endPoint x: 582, endPoint y: 221, distance: 357.3
click at [225, 237] on div "Curb Events" at bounding box center [214, 235] width 241 height 34
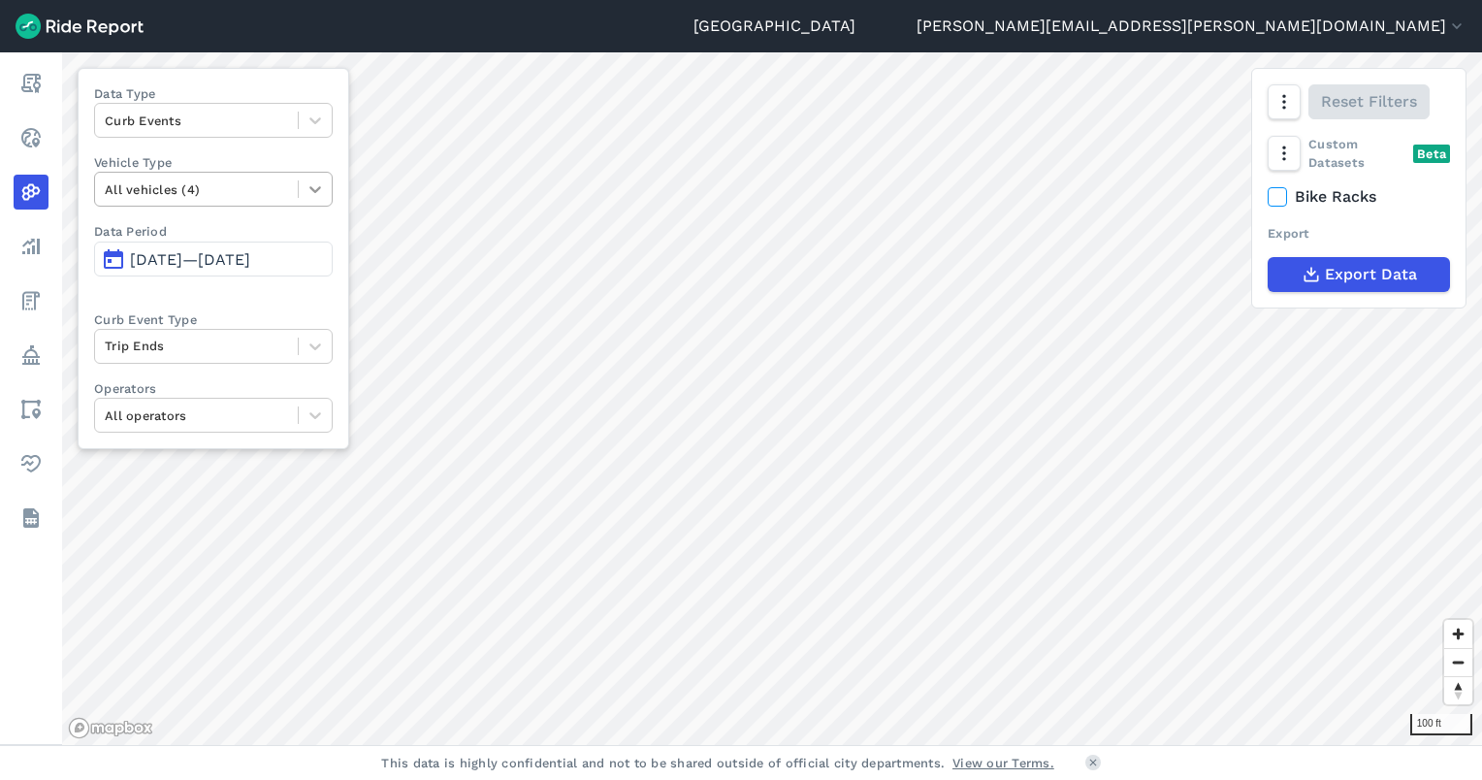
click at [325, 189] on icon at bounding box center [315, 188] width 19 height 19
click at [1282, 93] on icon "button" at bounding box center [1283, 101] width 19 height 19
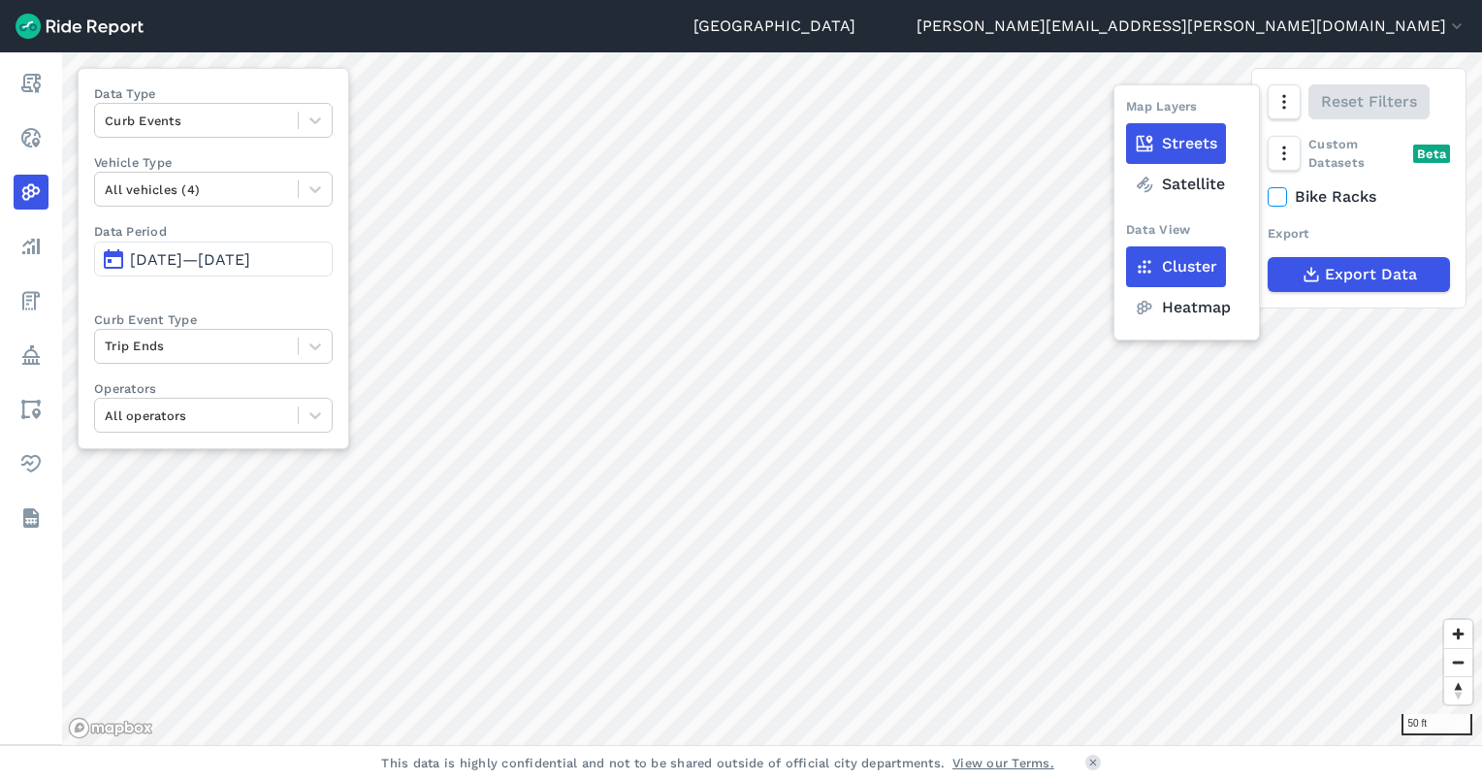
drag, startPoint x: 1207, startPoint y: 313, endPoint x: 1168, endPoint y: 306, distance: 39.4
click at [1207, 313] on label "Heatmap" at bounding box center [1182, 307] width 113 height 41
click at [1126, 110] on input "Heatmap" at bounding box center [1126, 103] width 0 height 13
click at [1156, 306] on label "Heatmap" at bounding box center [1182, 307] width 113 height 41
click at [1126, 110] on input "Heatmap" at bounding box center [1126, 103] width 0 height 13
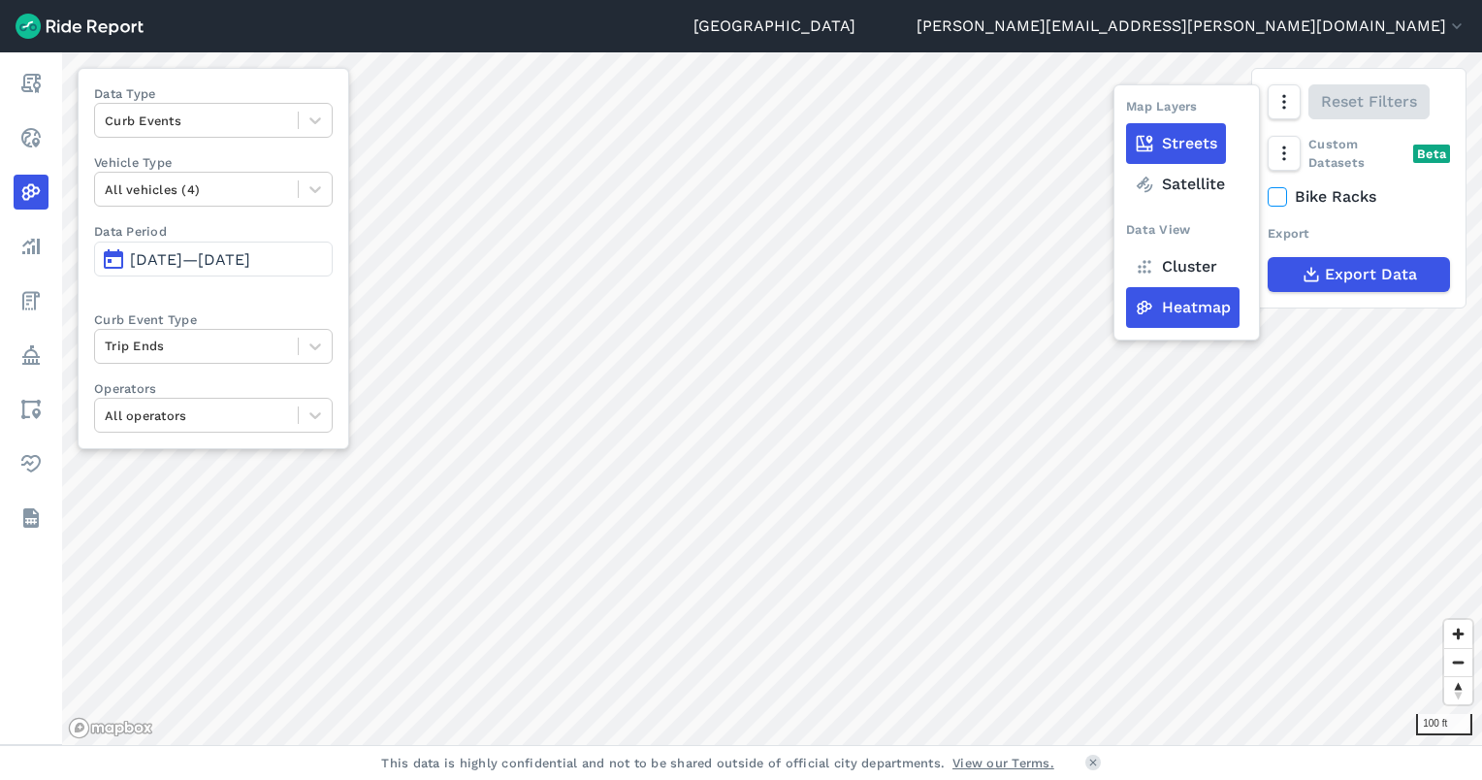
click at [466, 779] on html "Seattle [PERSON_NAME][EMAIL_ADDRESS][PERSON_NAME][DOMAIN_NAME] Settings Terms S…" at bounding box center [741, 390] width 1482 height 780
click at [759, 779] on html "Seattle [PERSON_NAME][EMAIL_ADDRESS][PERSON_NAME][DOMAIN_NAME] Settings Terms S…" at bounding box center [741, 390] width 1482 height 780
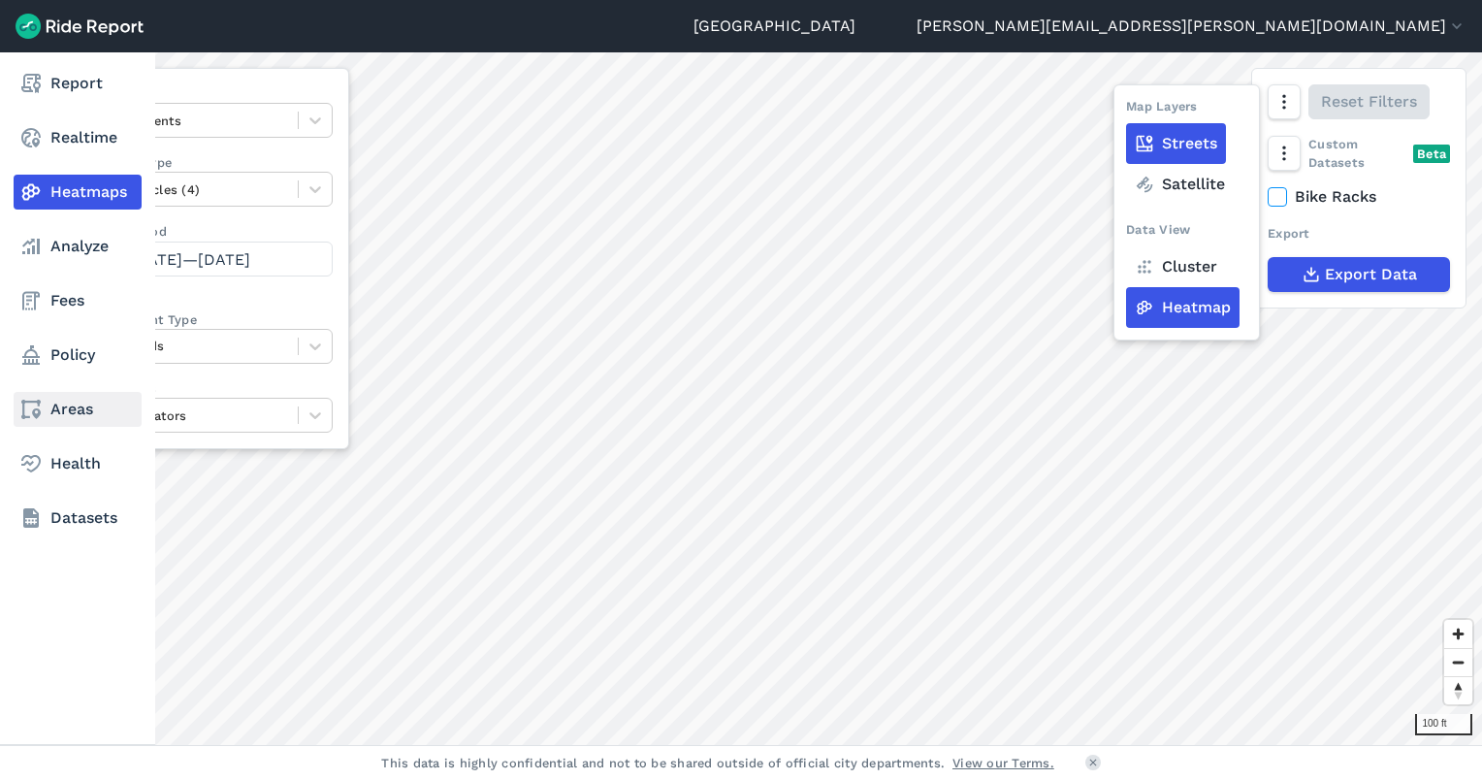
click at [55, 407] on link "Areas" at bounding box center [78, 409] width 128 height 35
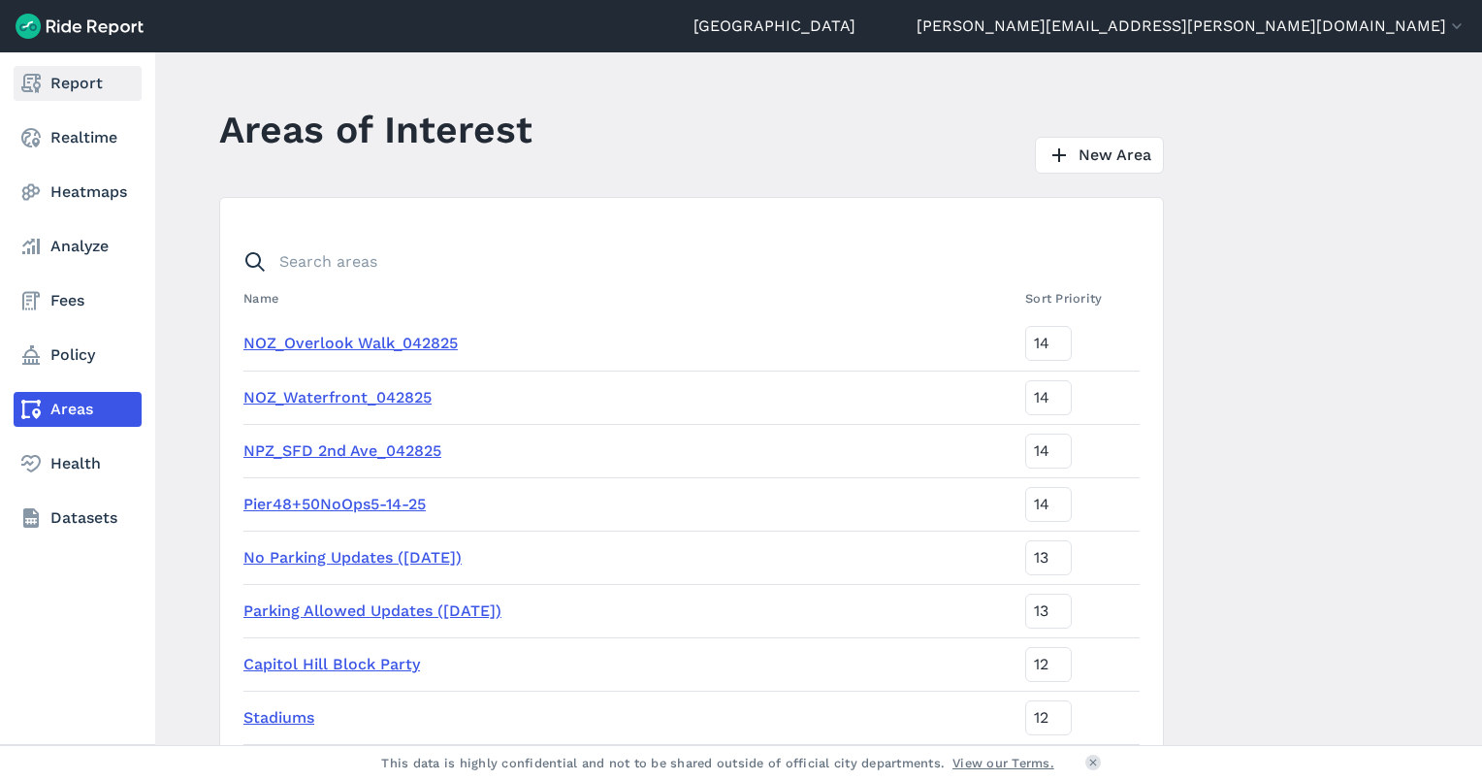
click at [30, 84] on icon at bounding box center [30, 83] width 23 height 23
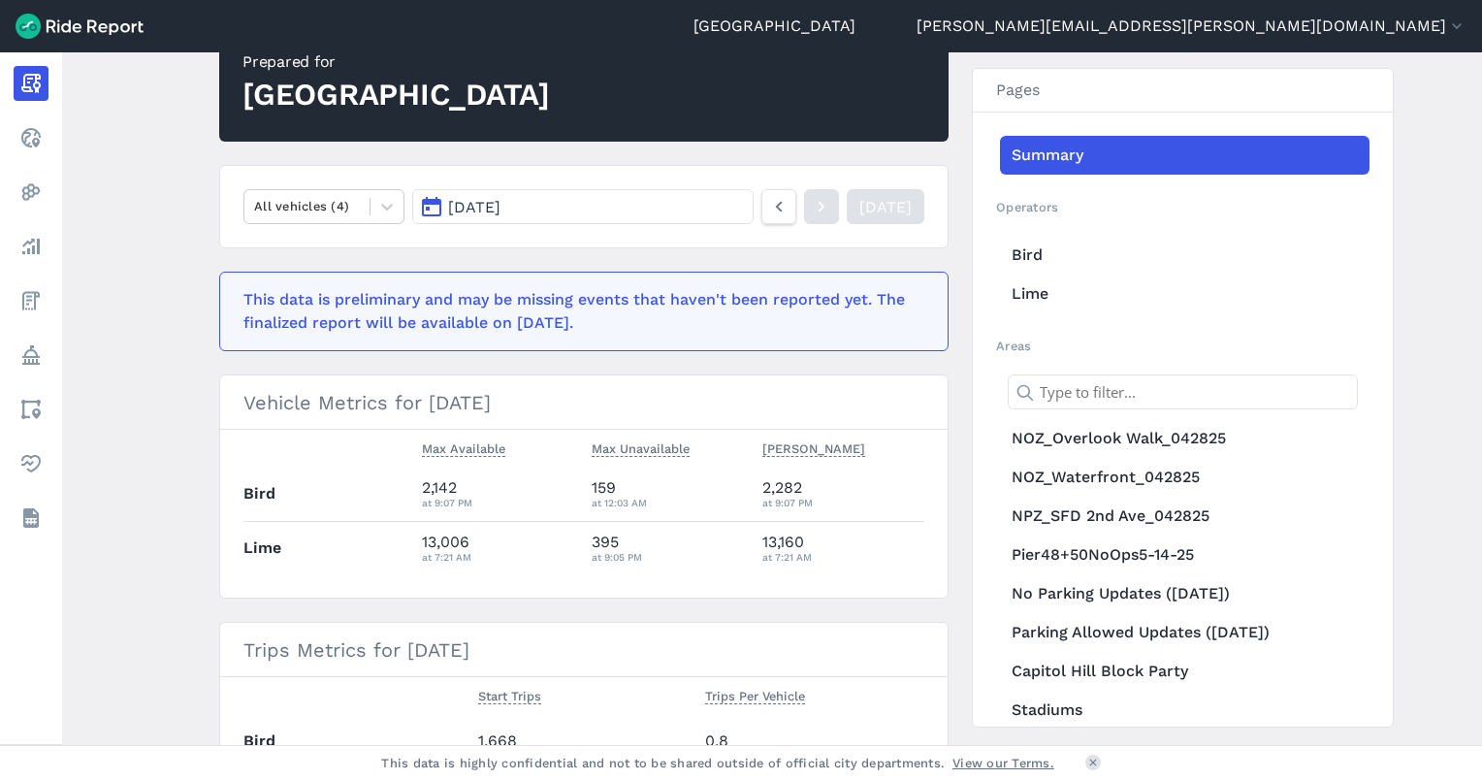
scroll to position [97, 0]
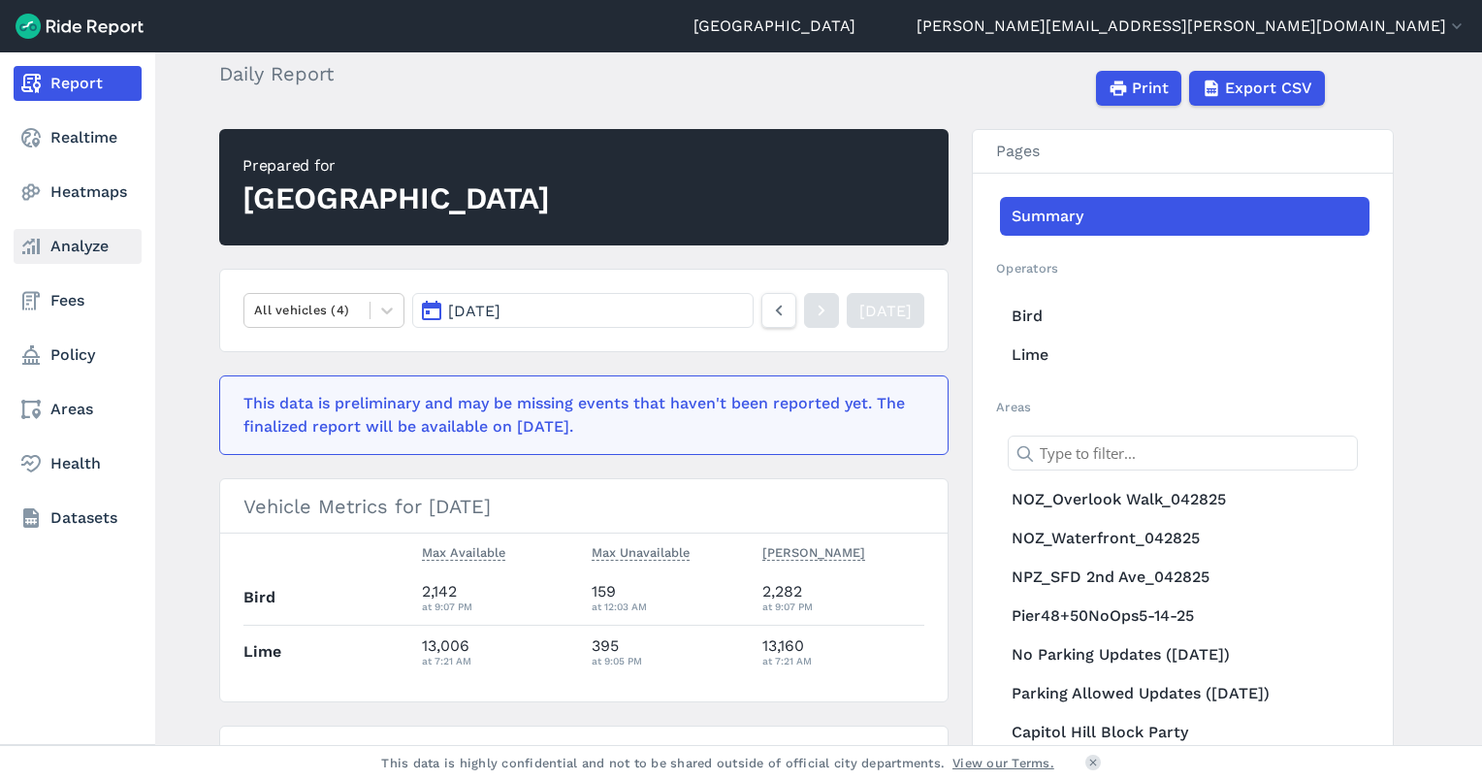
click at [64, 247] on link "Analyze" at bounding box center [78, 246] width 128 height 35
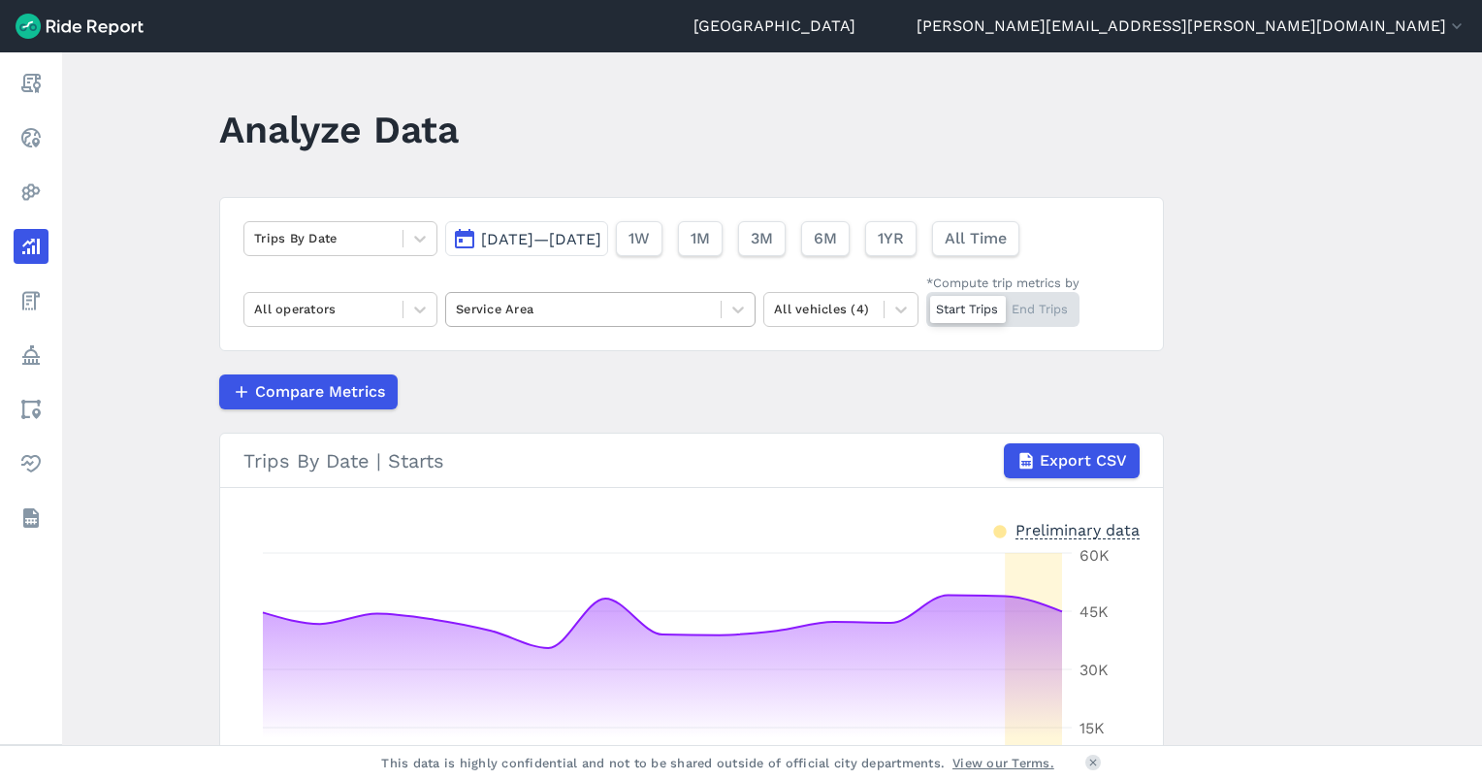
click at [496, 314] on div at bounding box center [583, 309] width 255 height 22
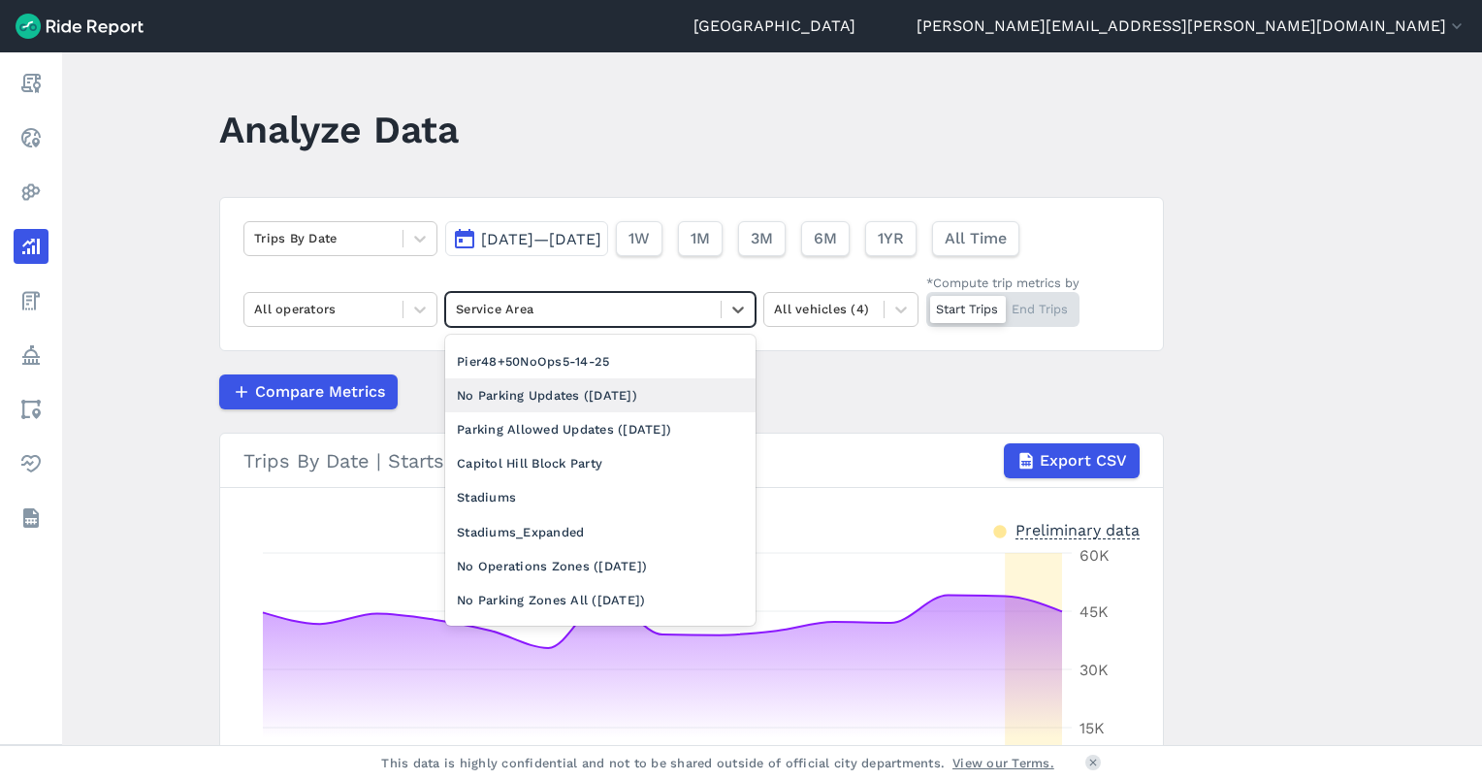
scroll to position [194, 0]
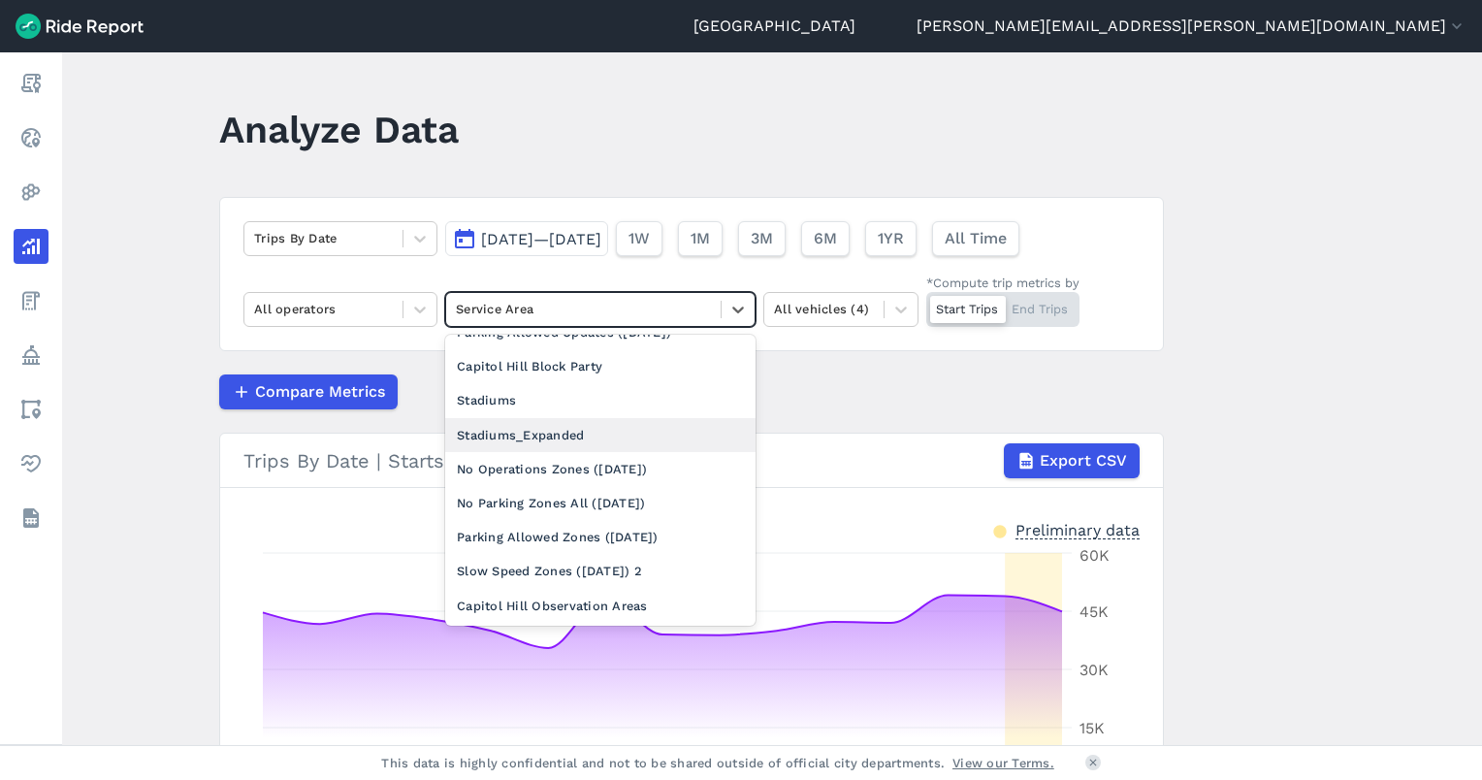
click at [514, 436] on div "Stadiums_Expanded" at bounding box center [600, 435] width 310 height 34
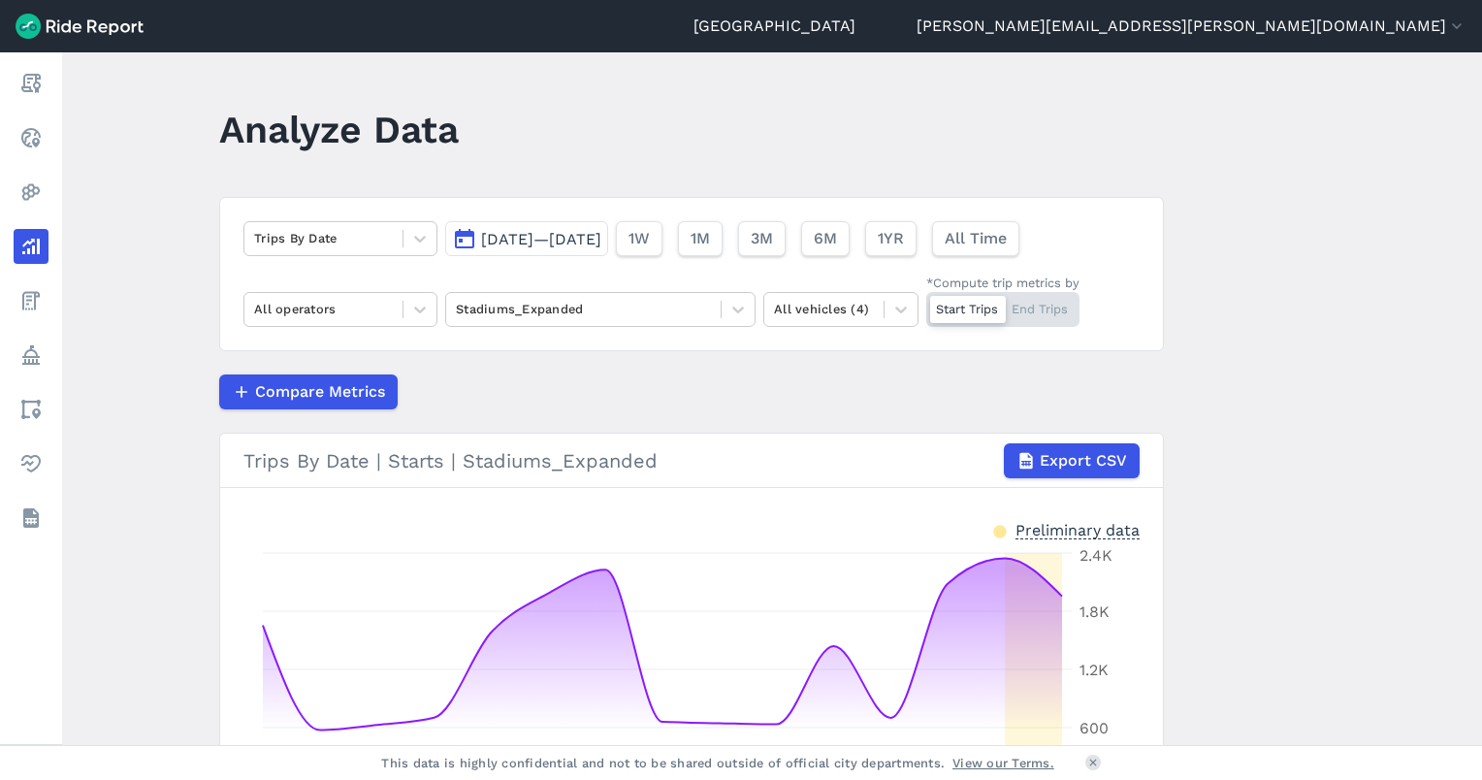
drag, startPoint x: 520, startPoint y: 239, endPoint x: 557, endPoint y: 252, distance: 39.3
click at [520, 239] on span "[DATE]—[DATE]" at bounding box center [541, 239] width 120 height 18
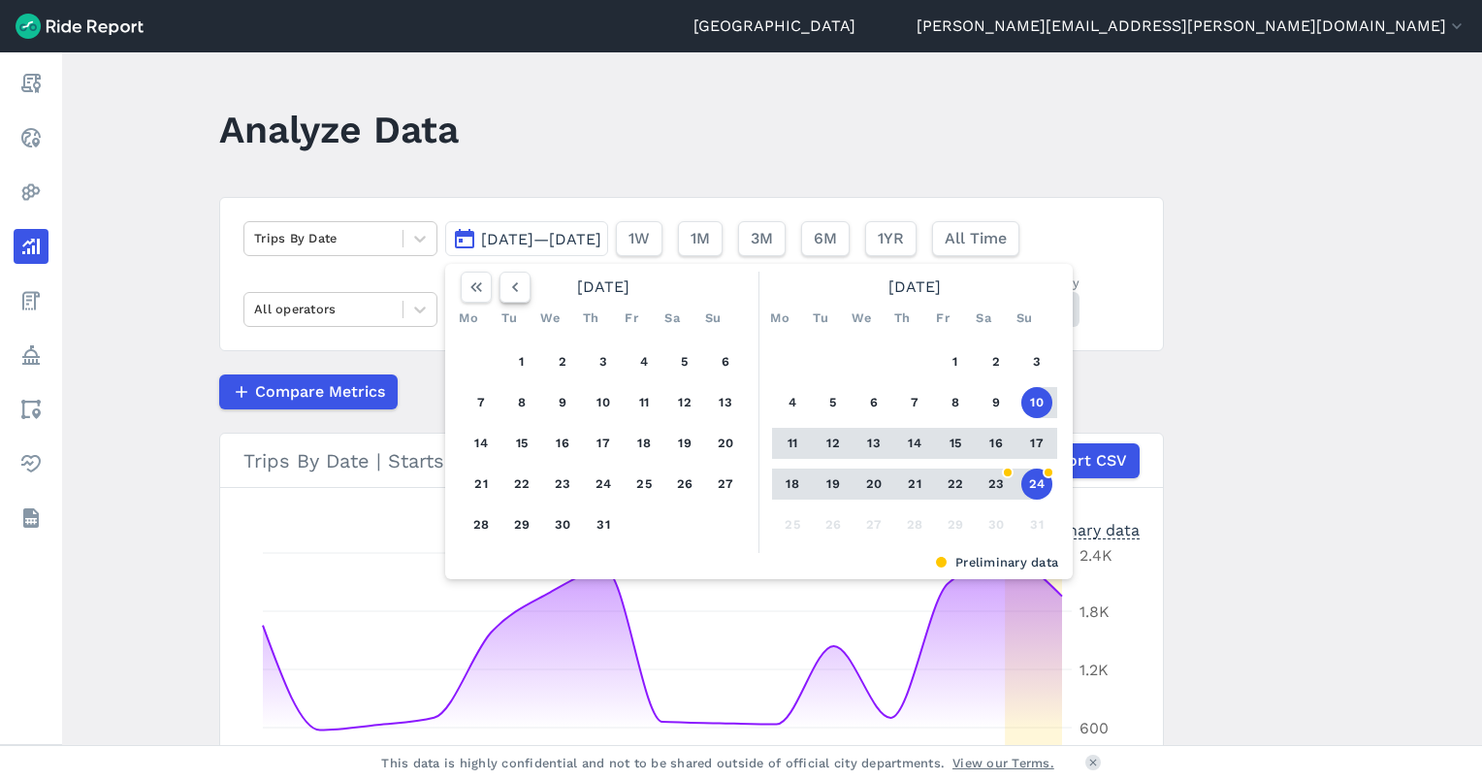
click at [516, 291] on icon "button" at bounding box center [514, 286] width 19 height 19
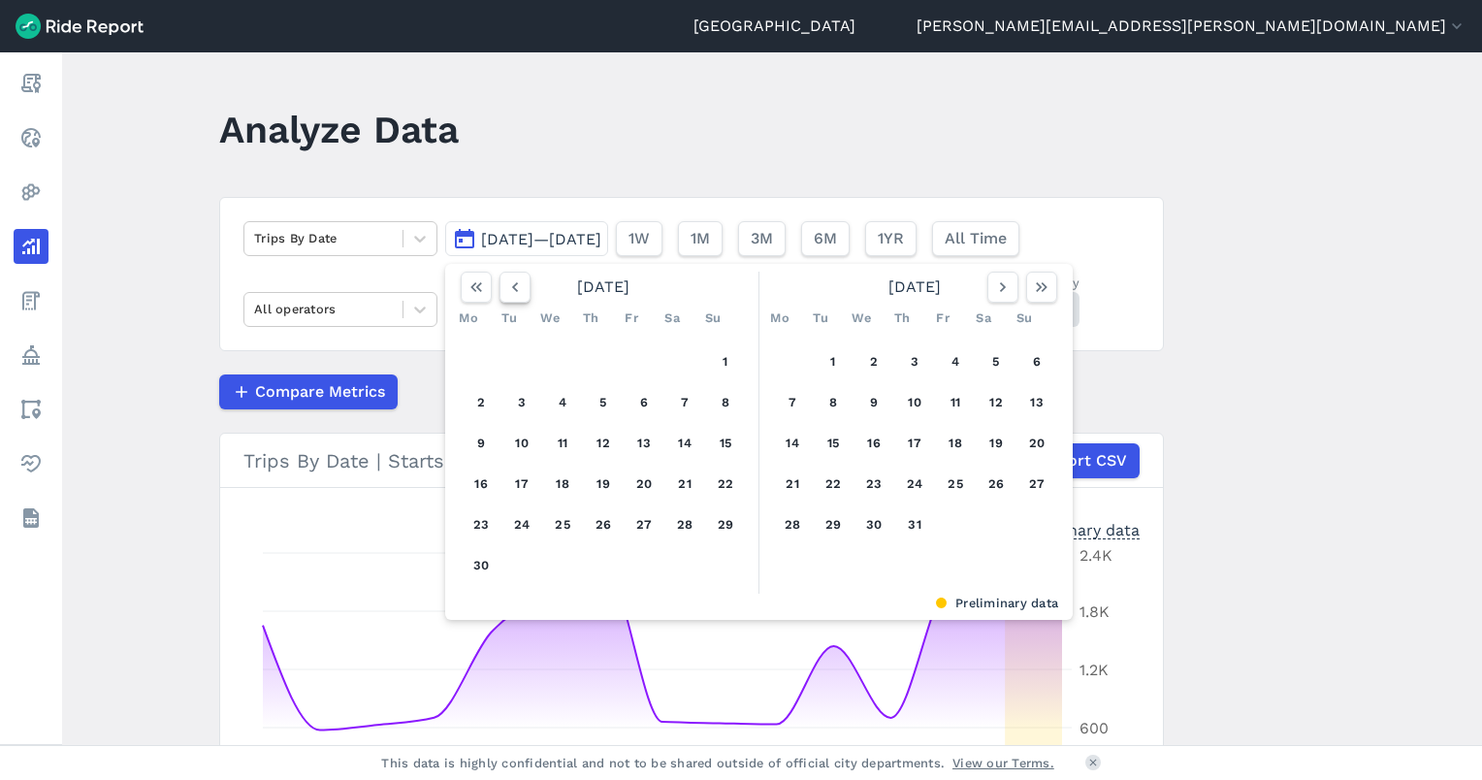
click at [516, 291] on icon "button" at bounding box center [514, 286] width 19 height 19
drag, startPoint x: 636, startPoint y: 488, endPoint x: 709, endPoint y: 438, distance: 88.0
click at [636, 488] on button "23" at bounding box center [644, 483] width 31 height 31
click at [1001, 286] on use "button" at bounding box center [1003, 287] width 6 height 10
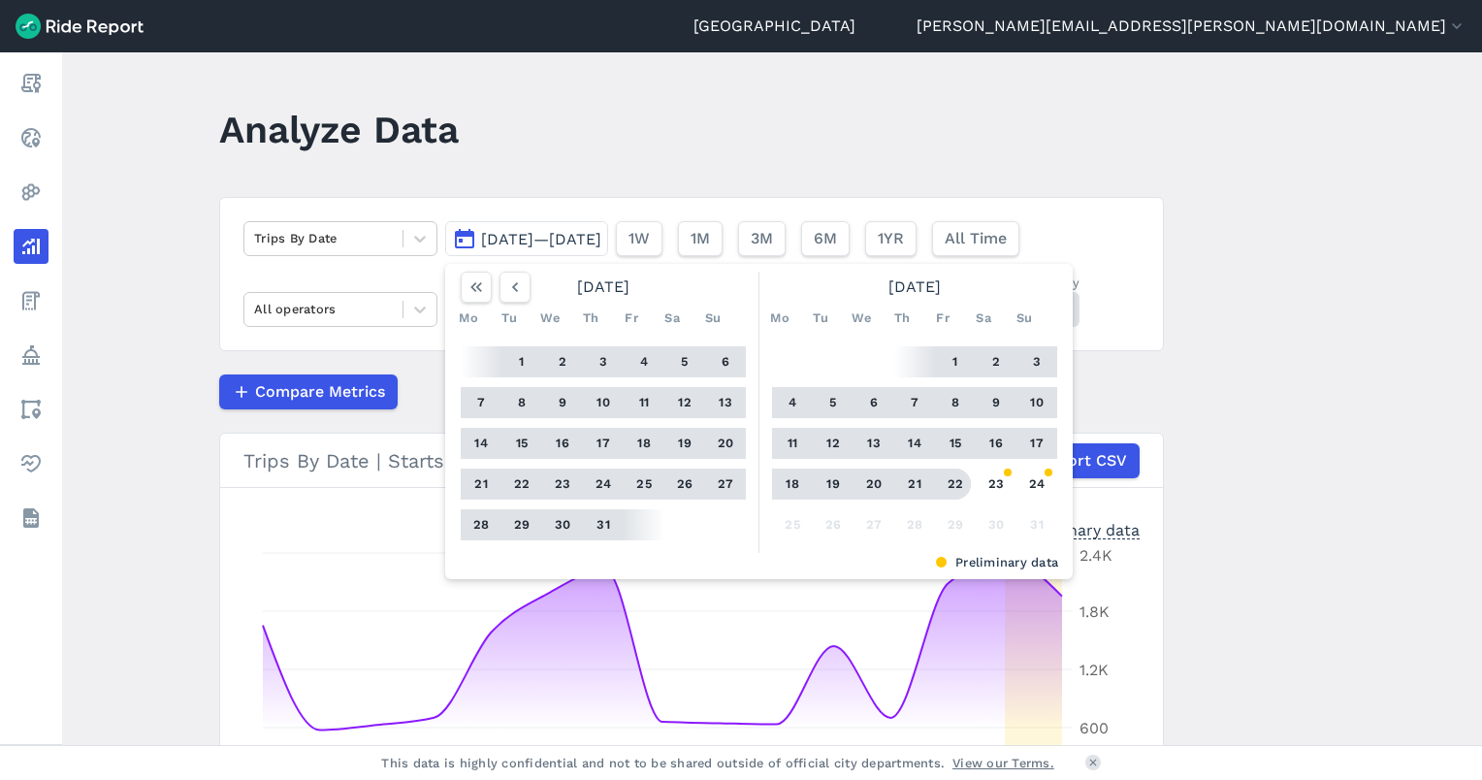
click at [953, 487] on button "22" at bounding box center [955, 483] width 31 height 31
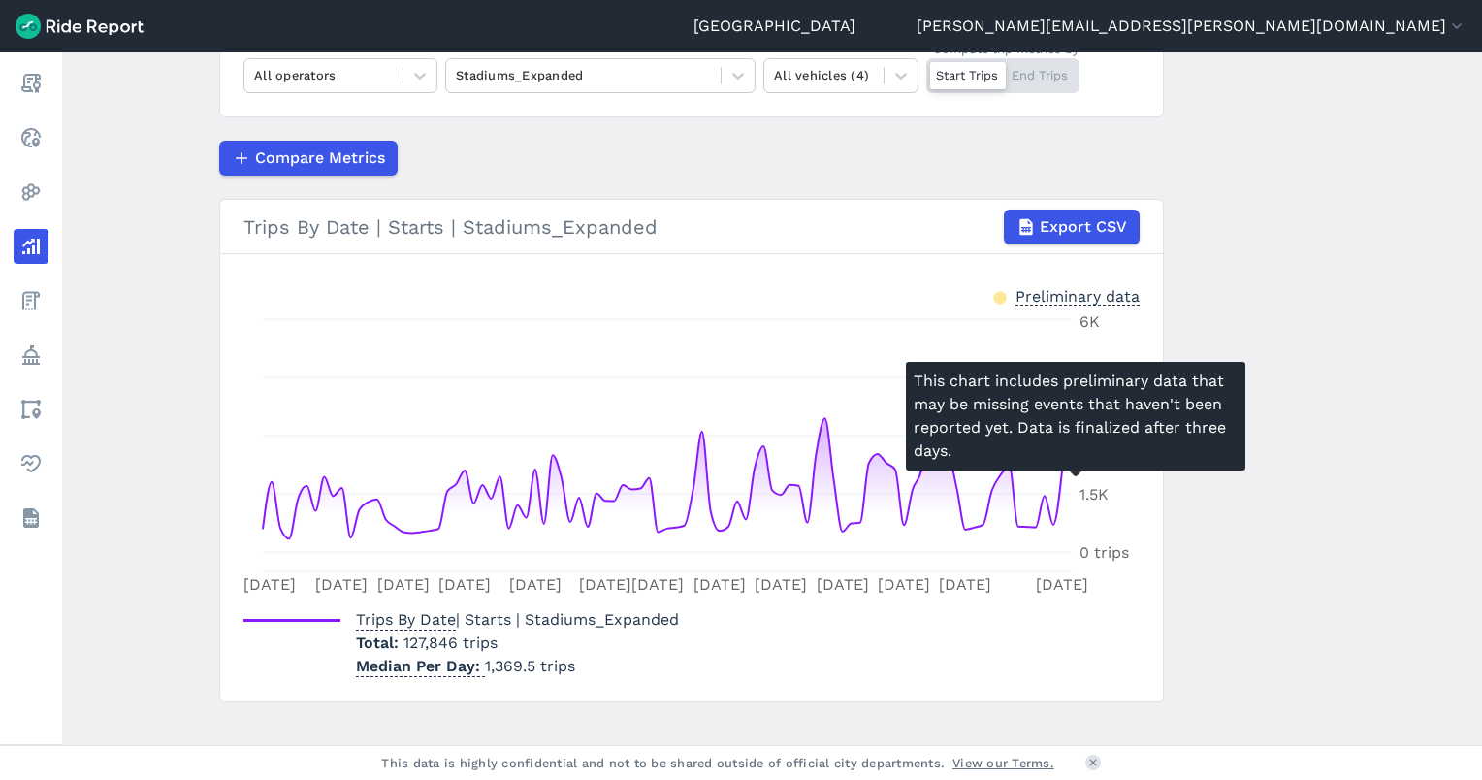
scroll to position [259, 0]
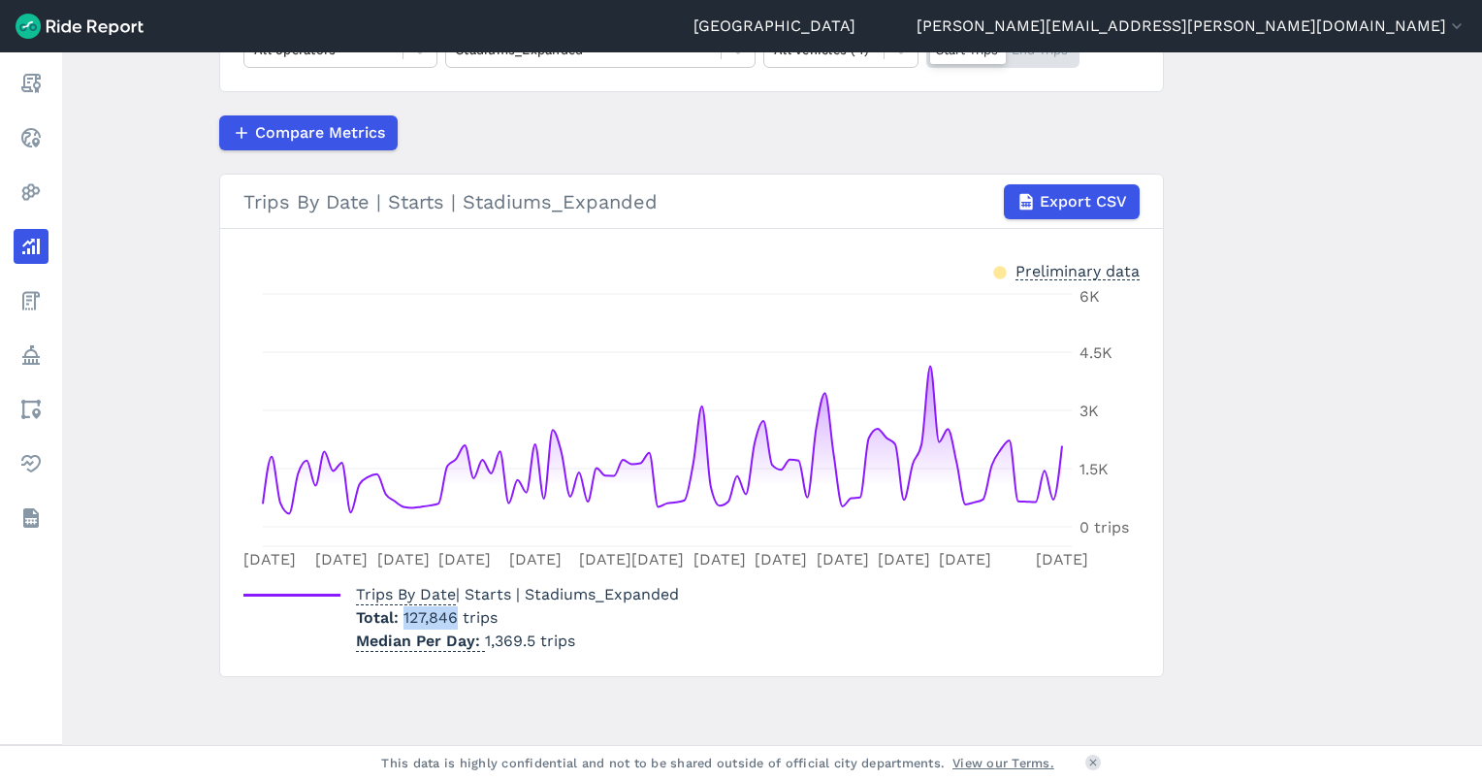
drag, startPoint x: 403, startPoint y: 613, endPoint x: 455, endPoint y: 616, distance: 51.5
click at [455, 616] on span "127,846 trips" at bounding box center [450, 617] width 94 height 18
drag, startPoint x: 455, startPoint y: 616, endPoint x: 609, endPoint y: 621, distance: 154.3
click at [609, 621] on p "Total 127,846 trips" at bounding box center [517, 617] width 323 height 23
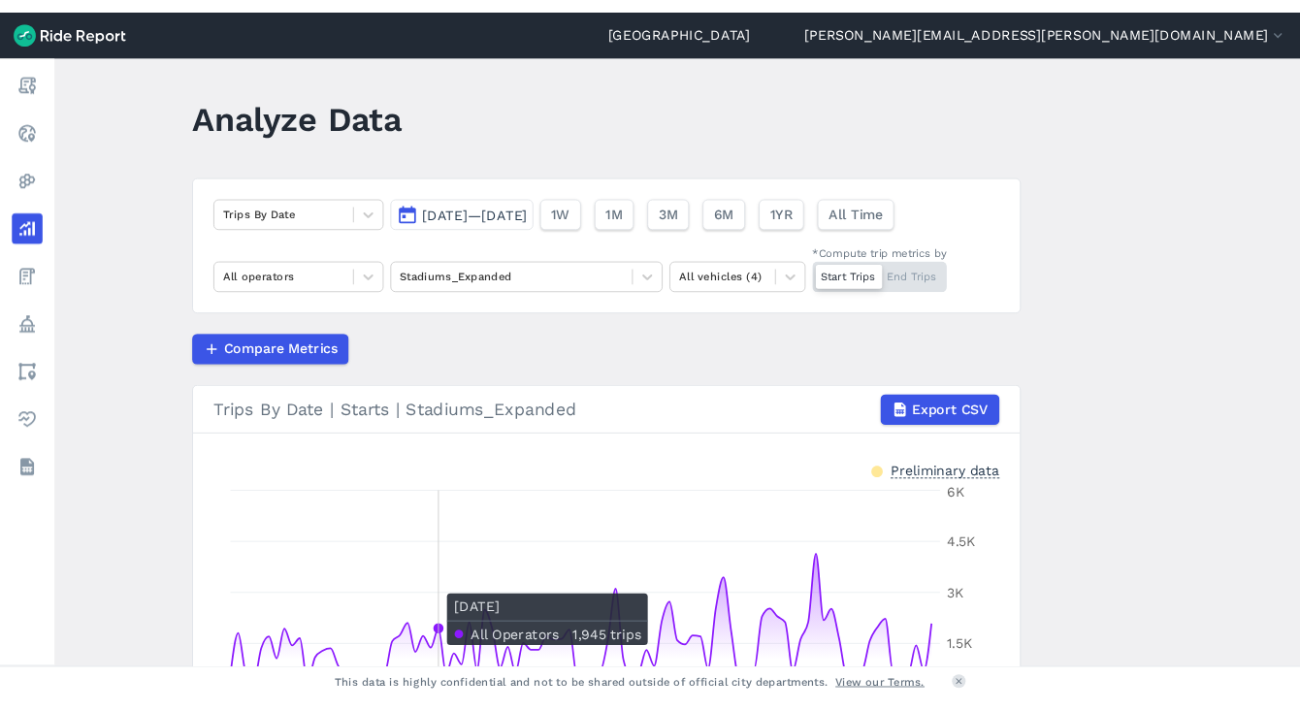
scroll to position [0, 0]
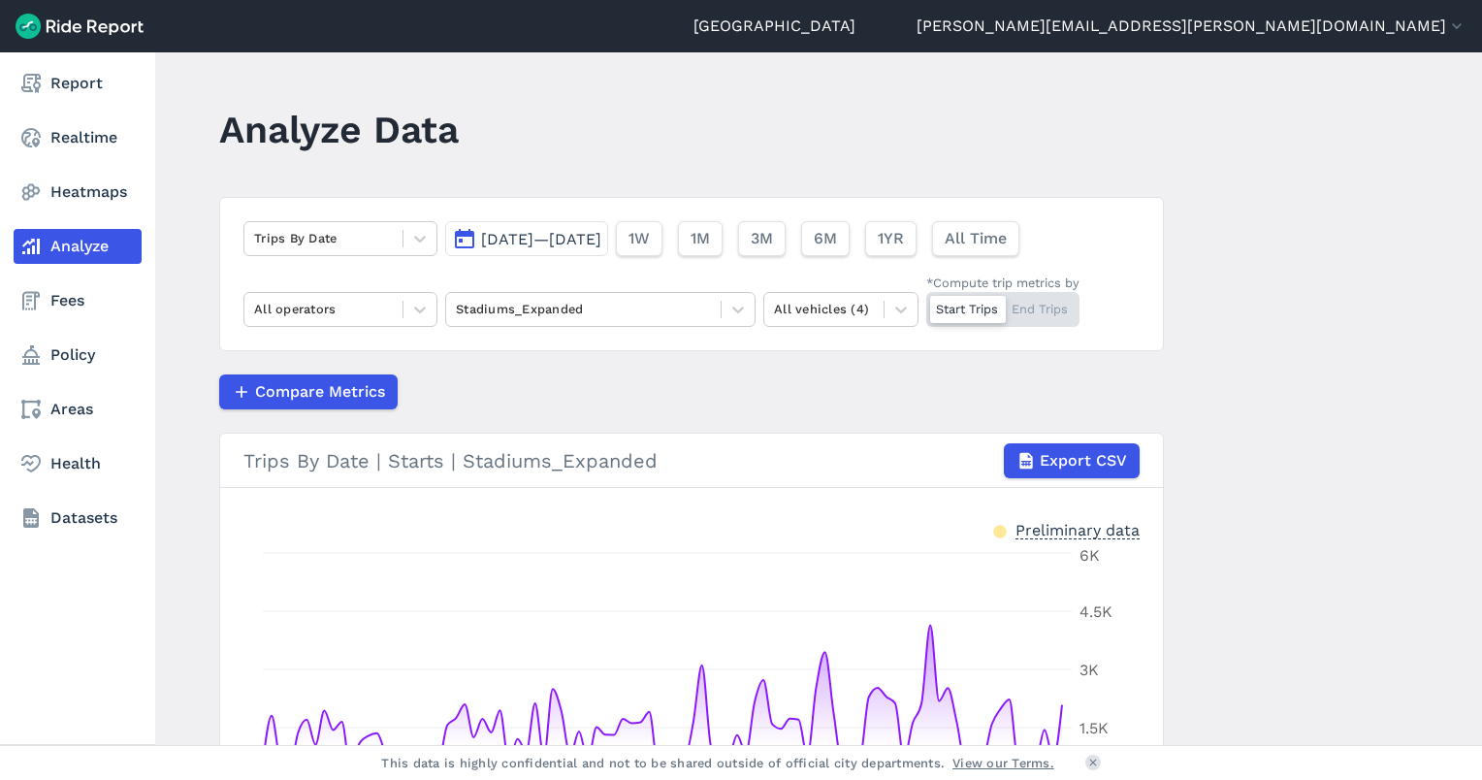
drag, startPoint x: 70, startPoint y: 402, endPoint x: 116, endPoint y: 384, distance: 49.7
click at [70, 402] on link "Areas" at bounding box center [78, 409] width 128 height 35
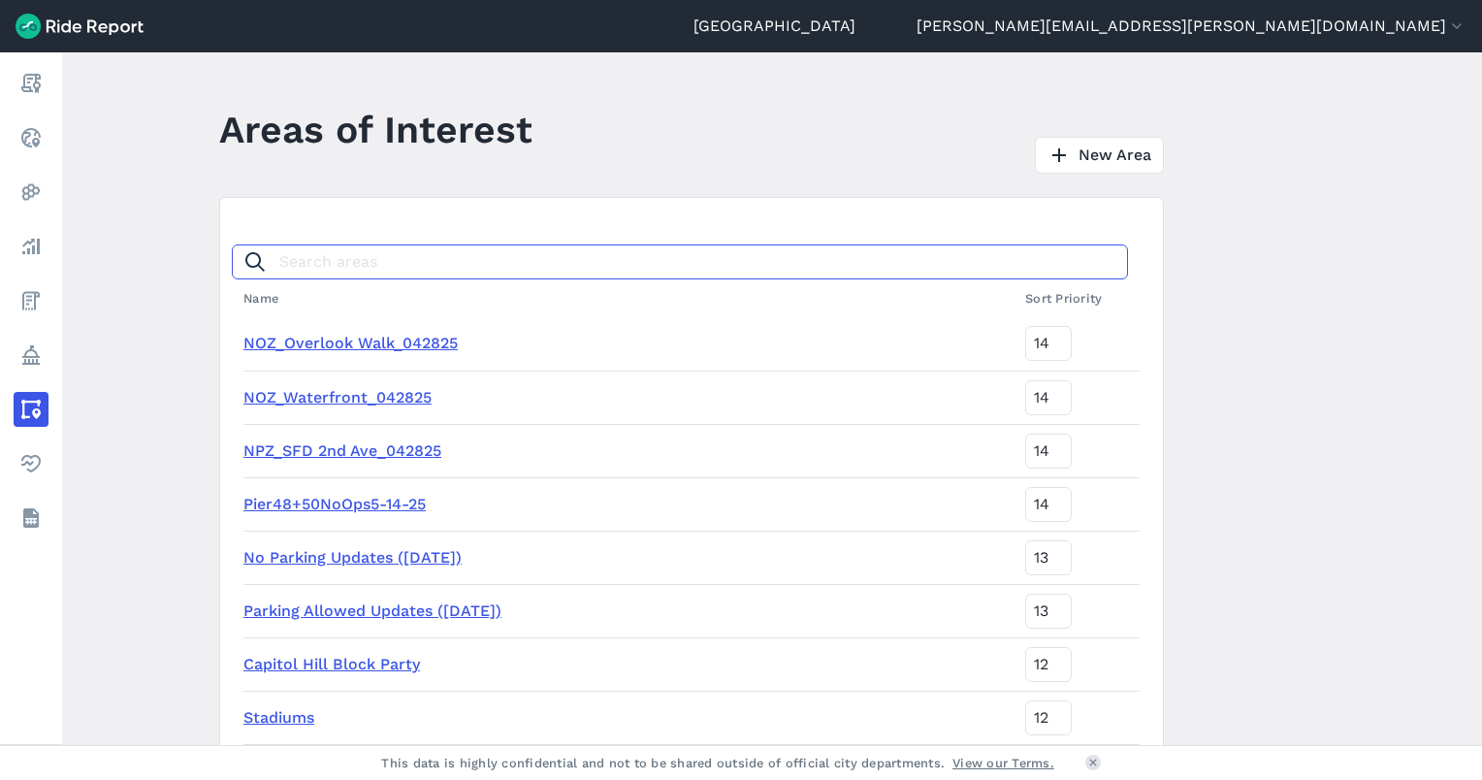
click at [663, 275] on input "Search areas" at bounding box center [680, 261] width 896 height 35
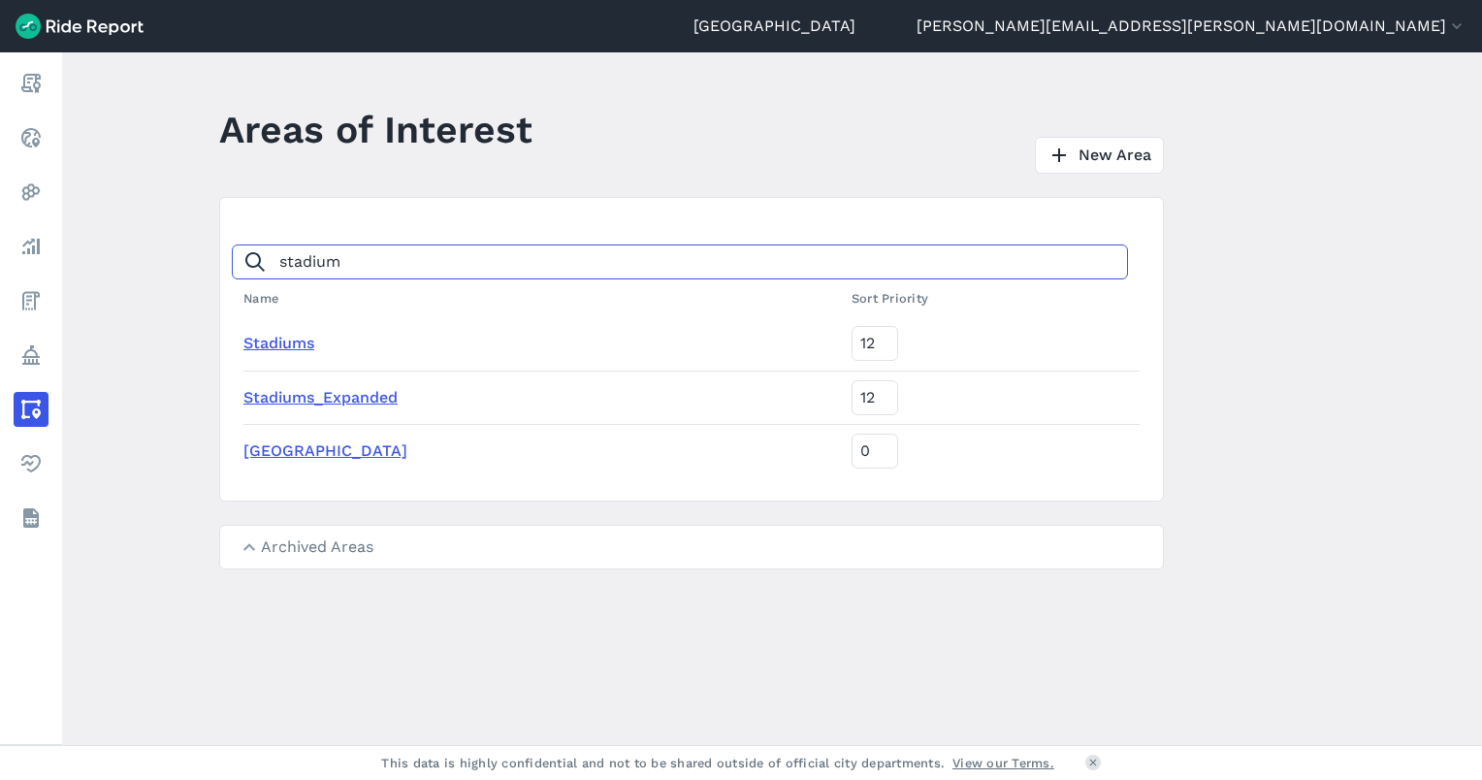
type input "stadium"
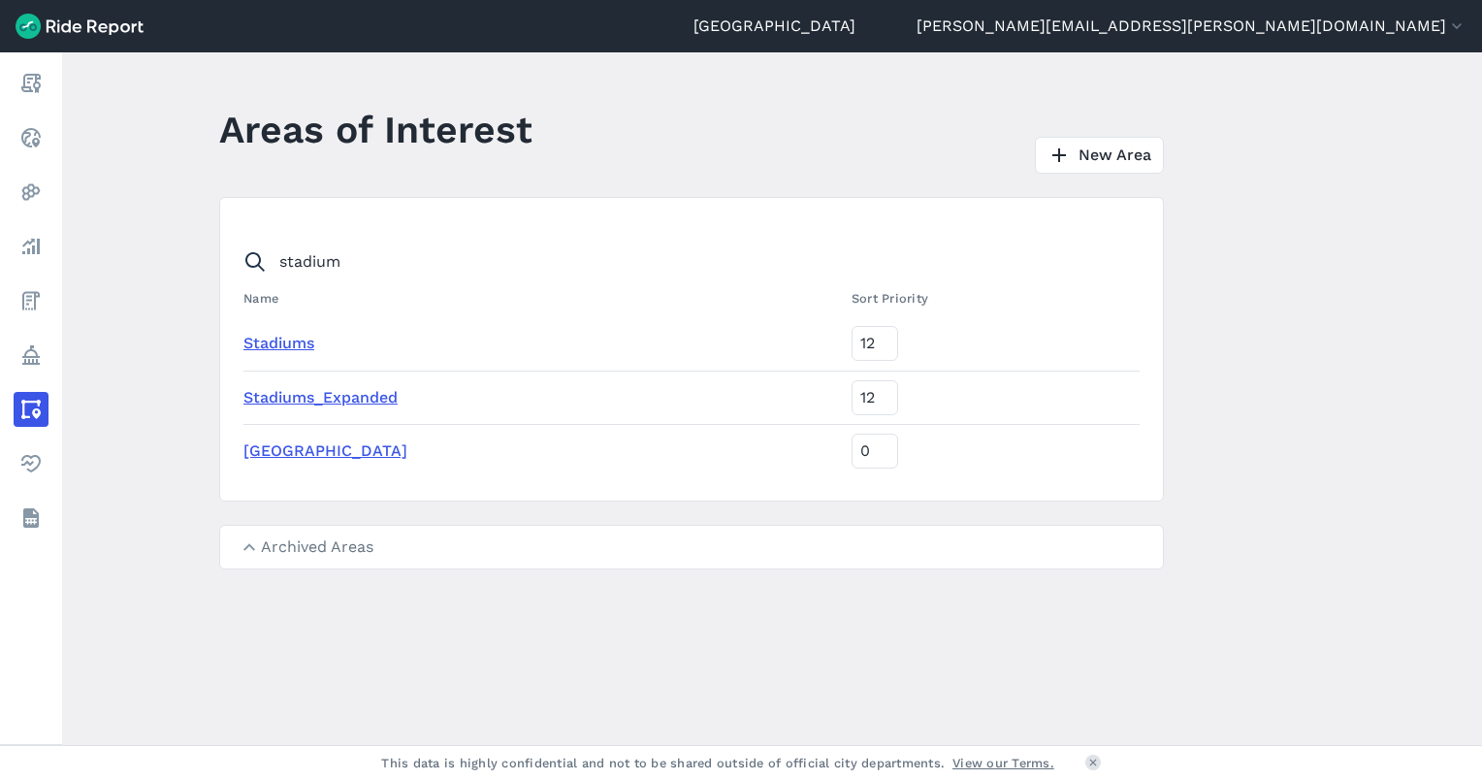
click at [346, 396] on link "Stadiums_Expanded" at bounding box center [320, 397] width 154 height 18
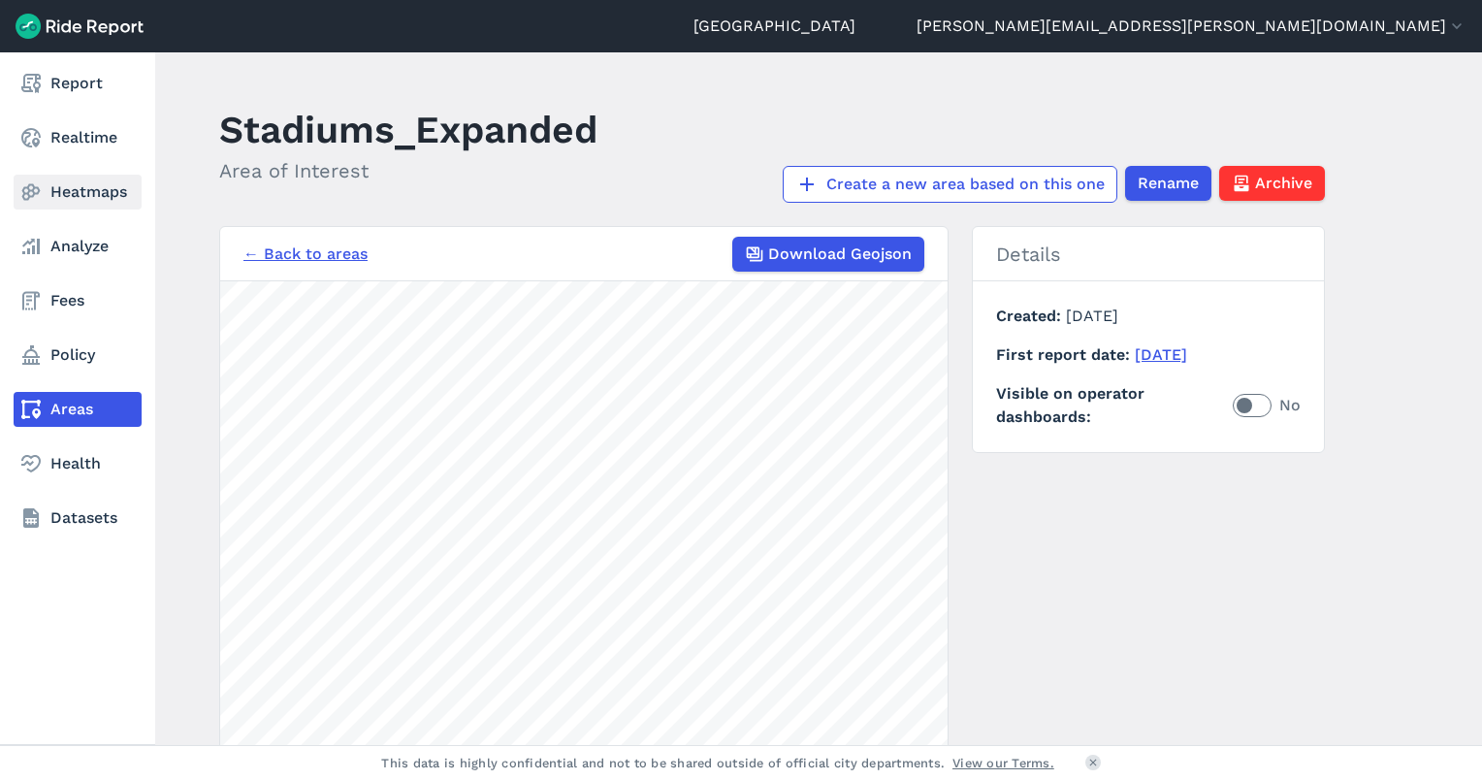
click at [85, 187] on link "Heatmaps" at bounding box center [78, 192] width 128 height 35
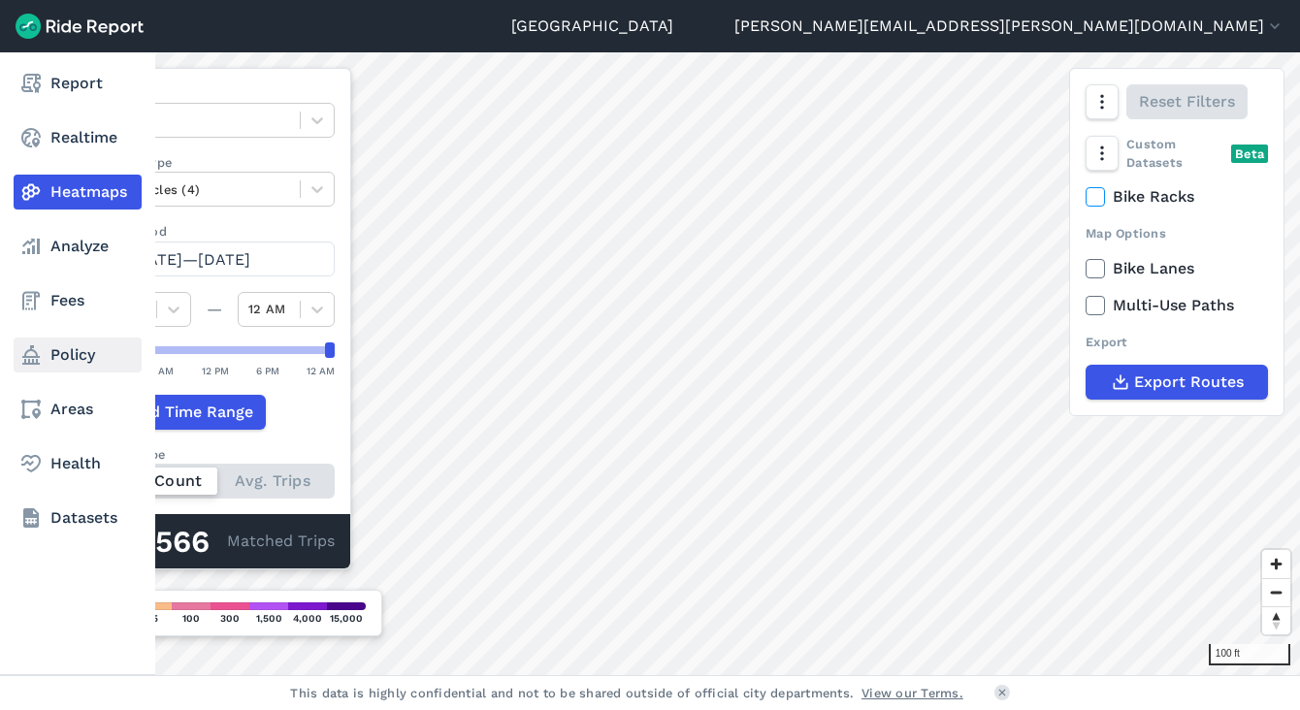
click at [63, 354] on link "Policy" at bounding box center [78, 355] width 128 height 35
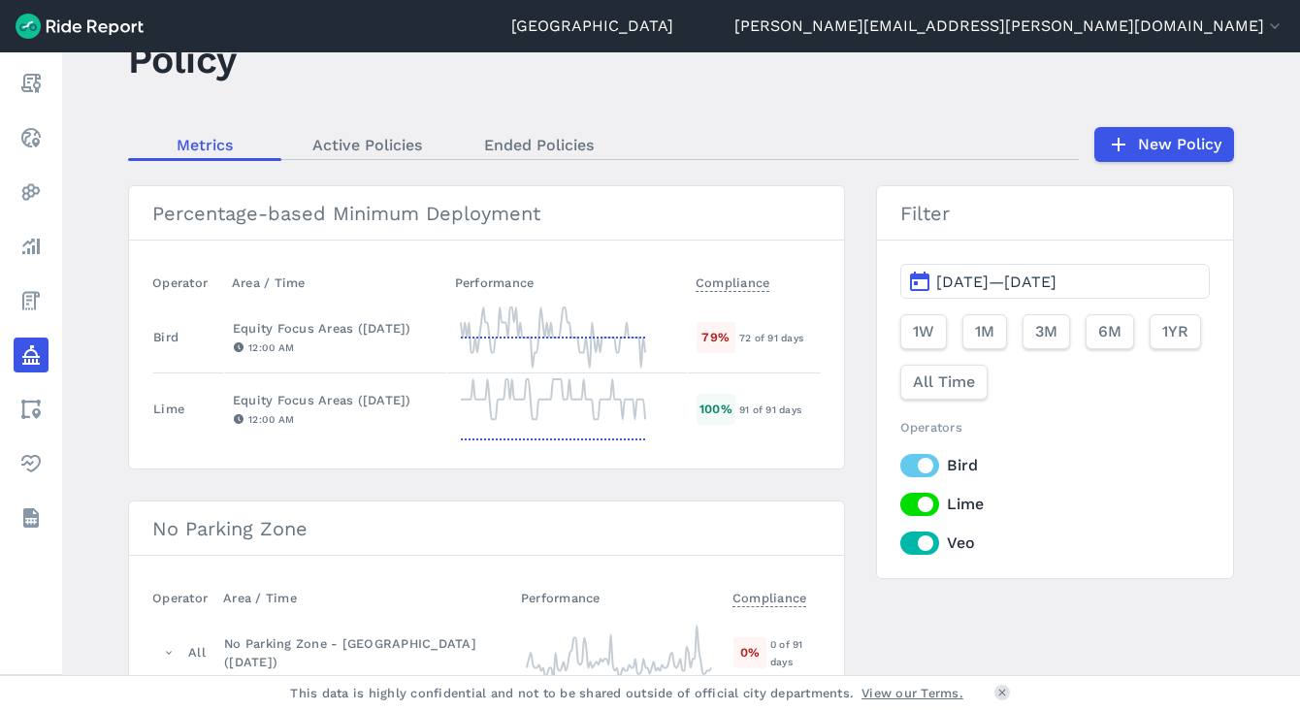
scroll to position [97, 0]
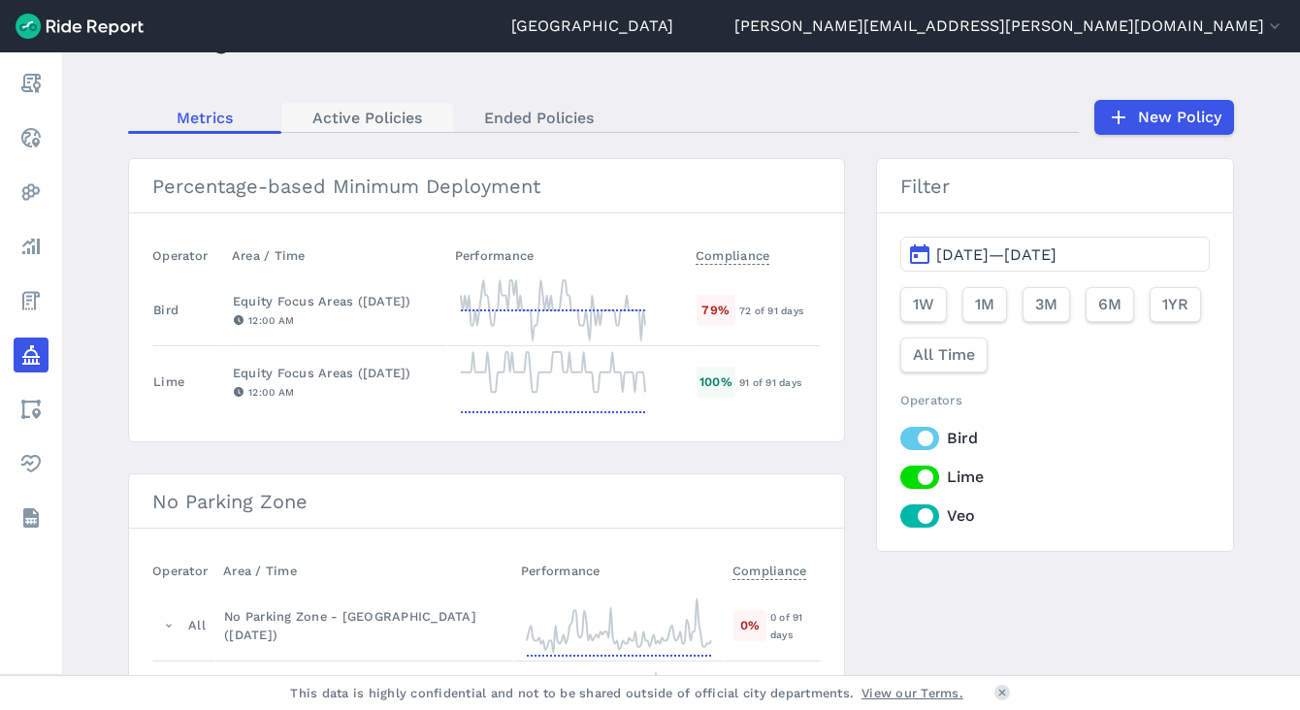
click at [365, 113] on link "Active Policies" at bounding box center [367, 117] width 172 height 29
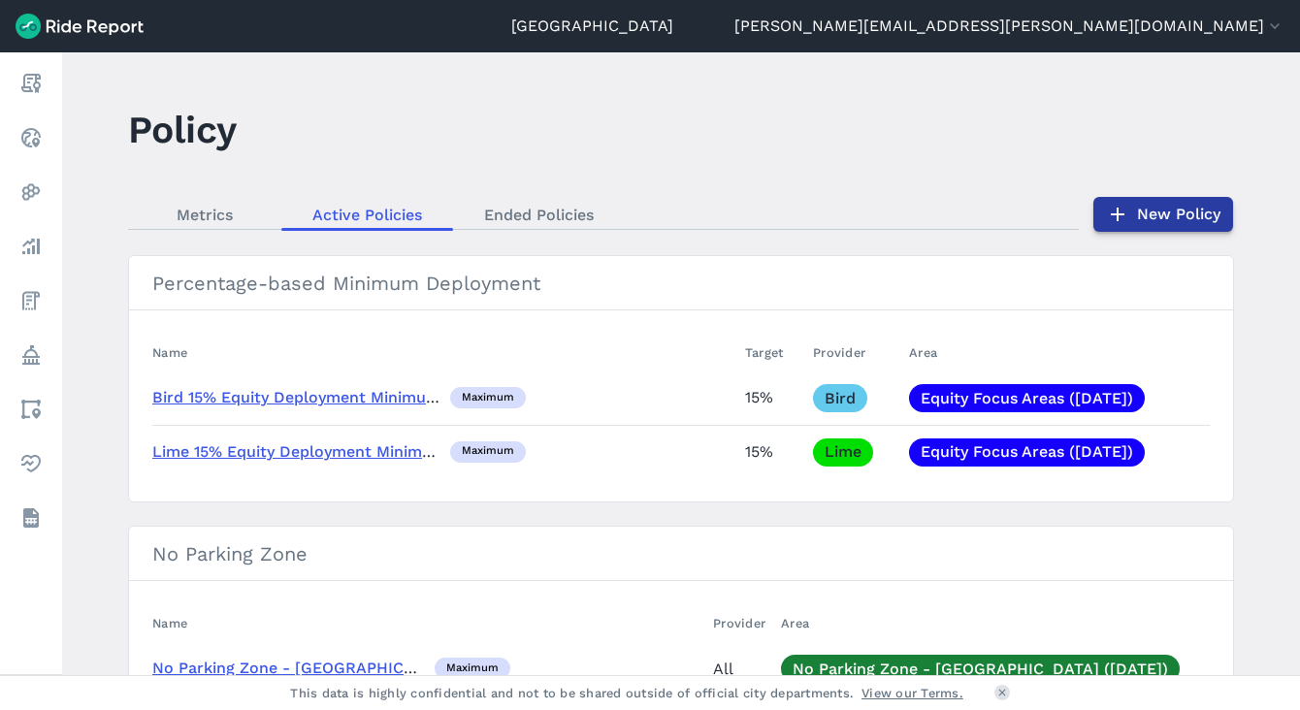
click at [1206, 224] on link "New Policy" at bounding box center [1163, 214] width 140 height 35
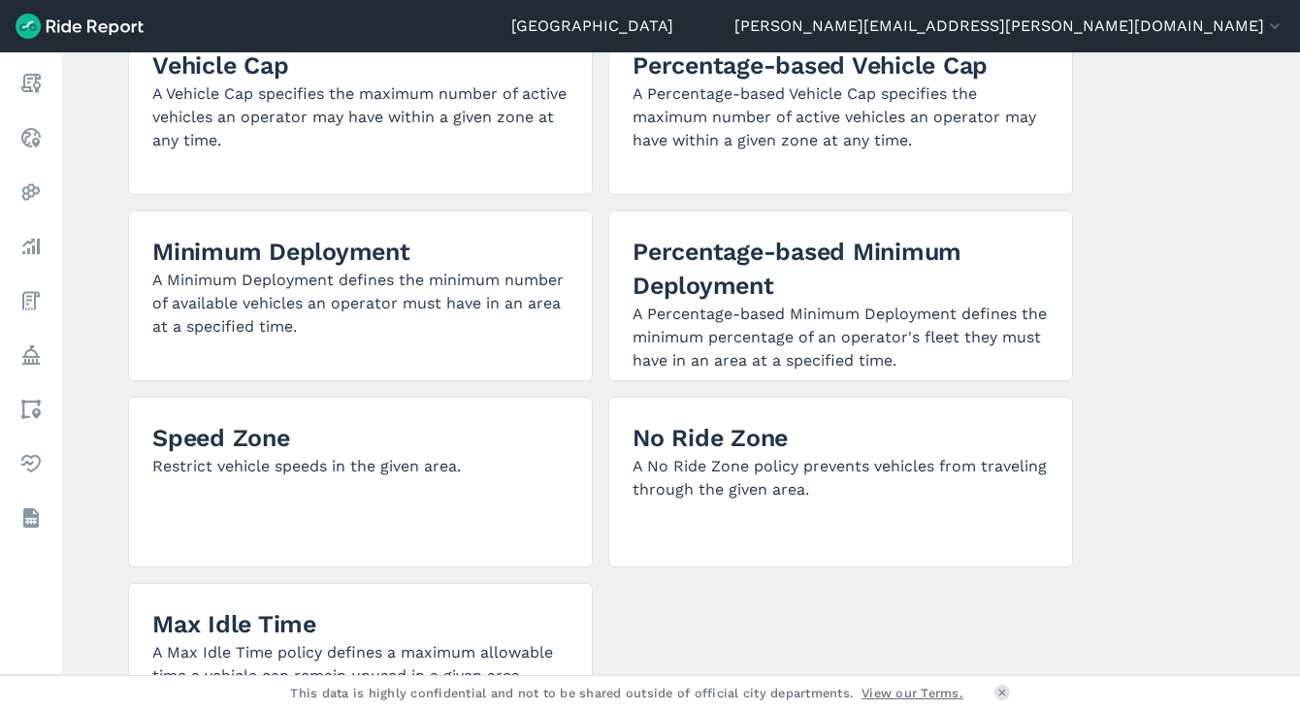
scroll to position [485, 0]
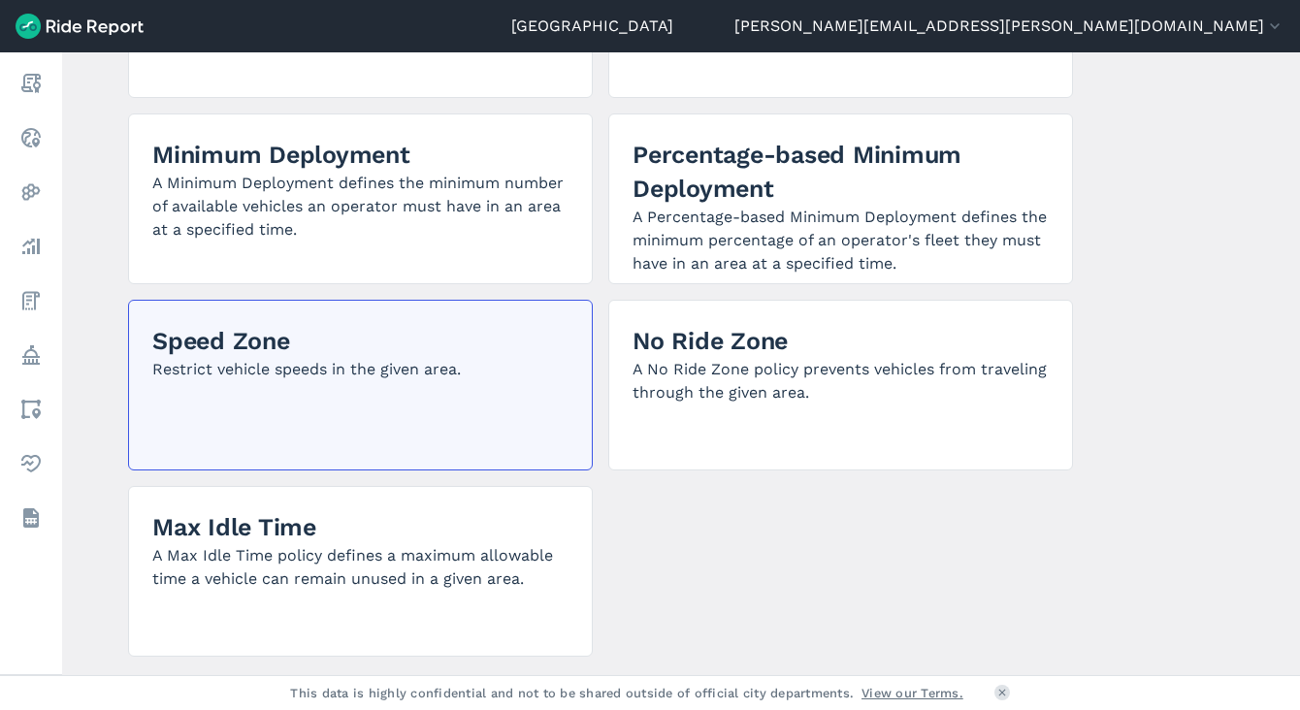
click at [318, 394] on div "Speed Zone Restrict vehicle speeds in the given area." at bounding box center [360, 385] width 465 height 171
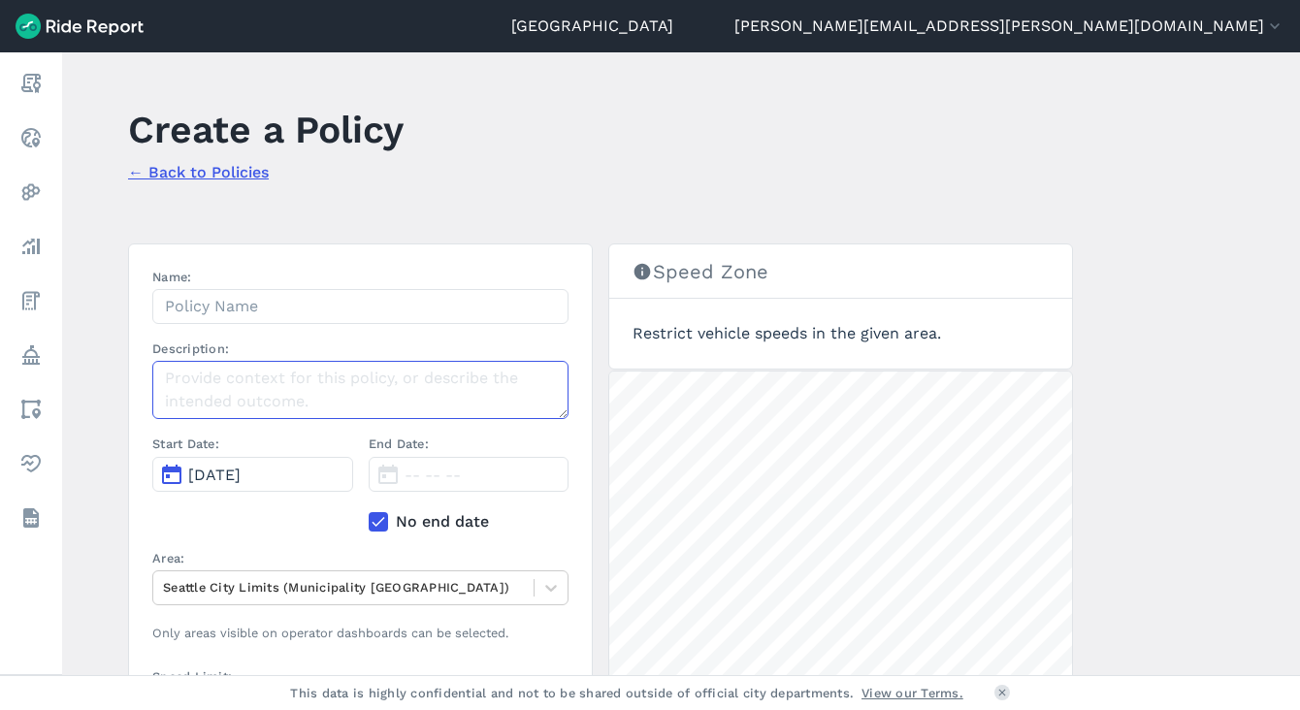
click at [410, 401] on textarea "Description:" at bounding box center [360, 390] width 416 height 58
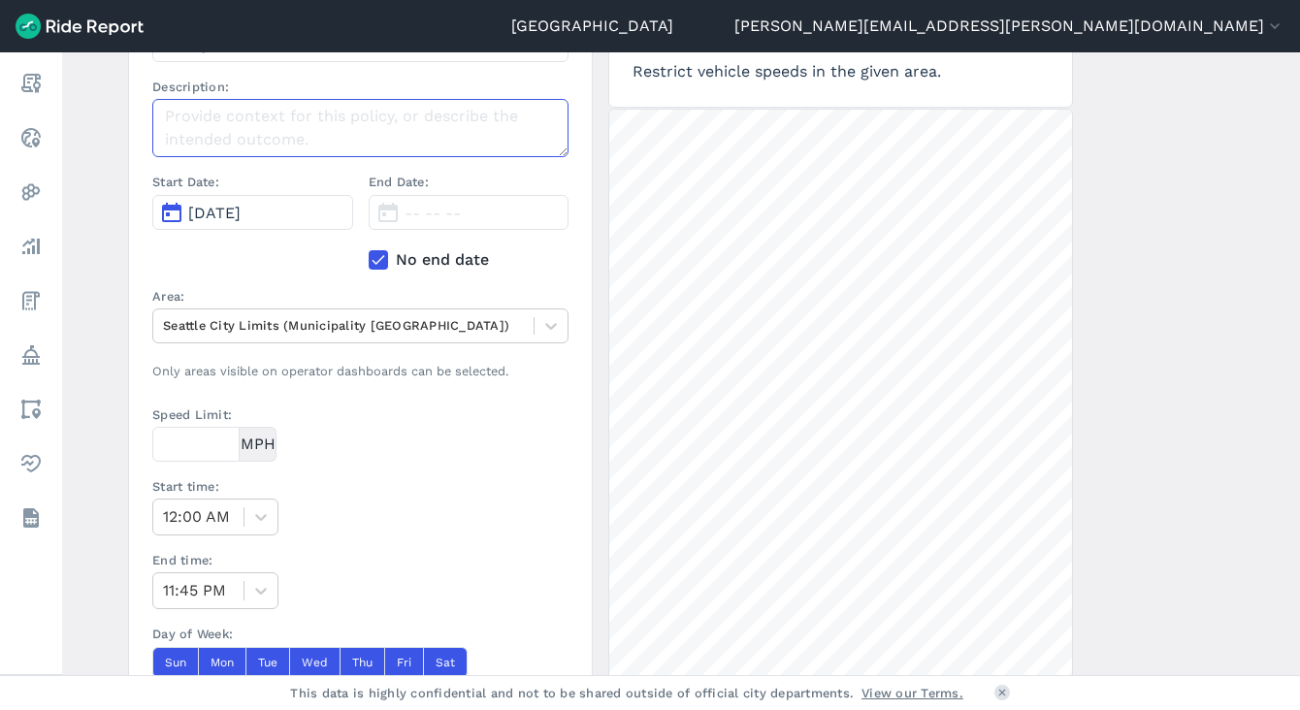
scroll to position [291, 0]
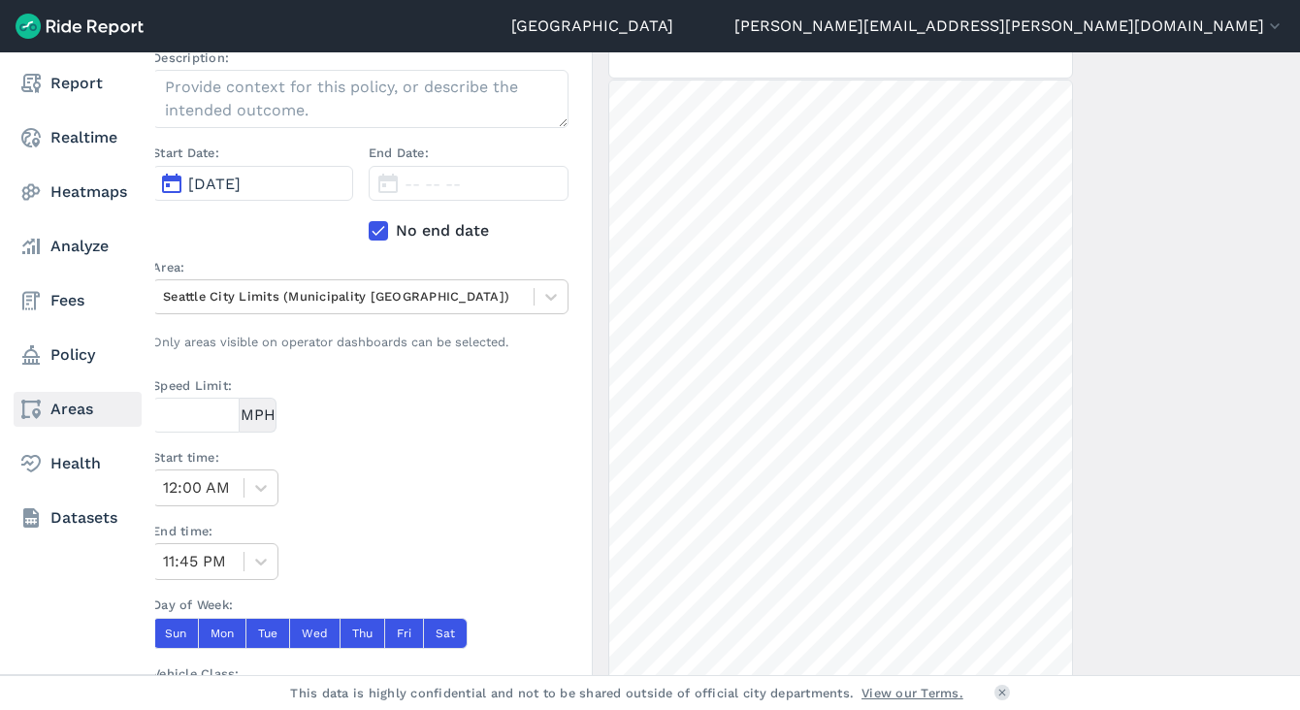
click at [50, 408] on link "Areas" at bounding box center [78, 409] width 128 height 35
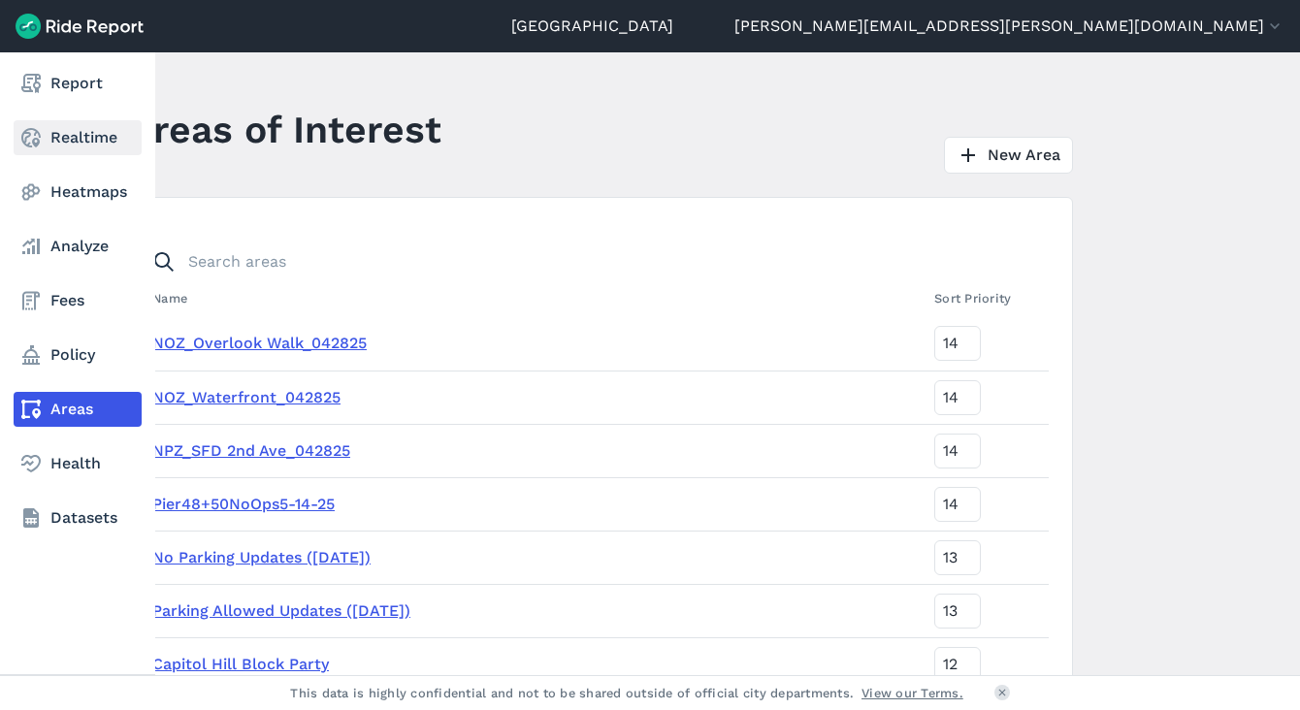
click at [68, 141] on link "Realtime" at bounding box center [78, 137] width 128 height 35
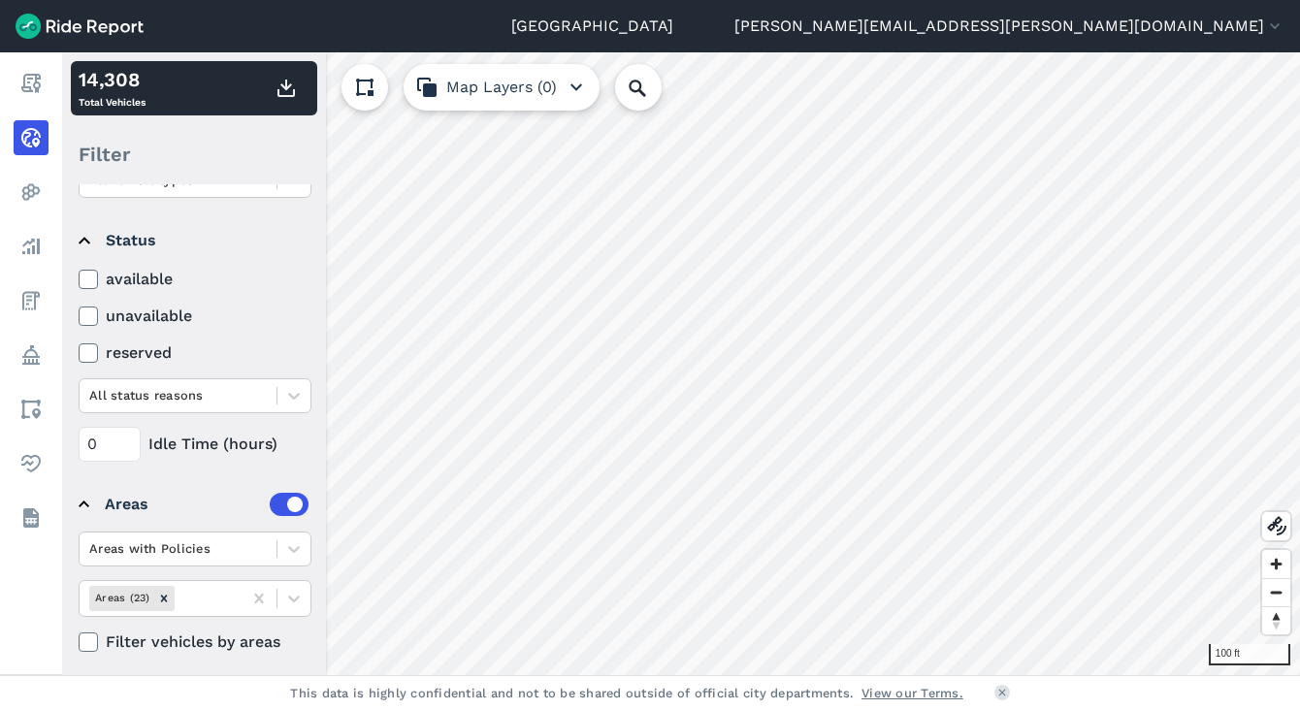
scroll to position [221, 0]
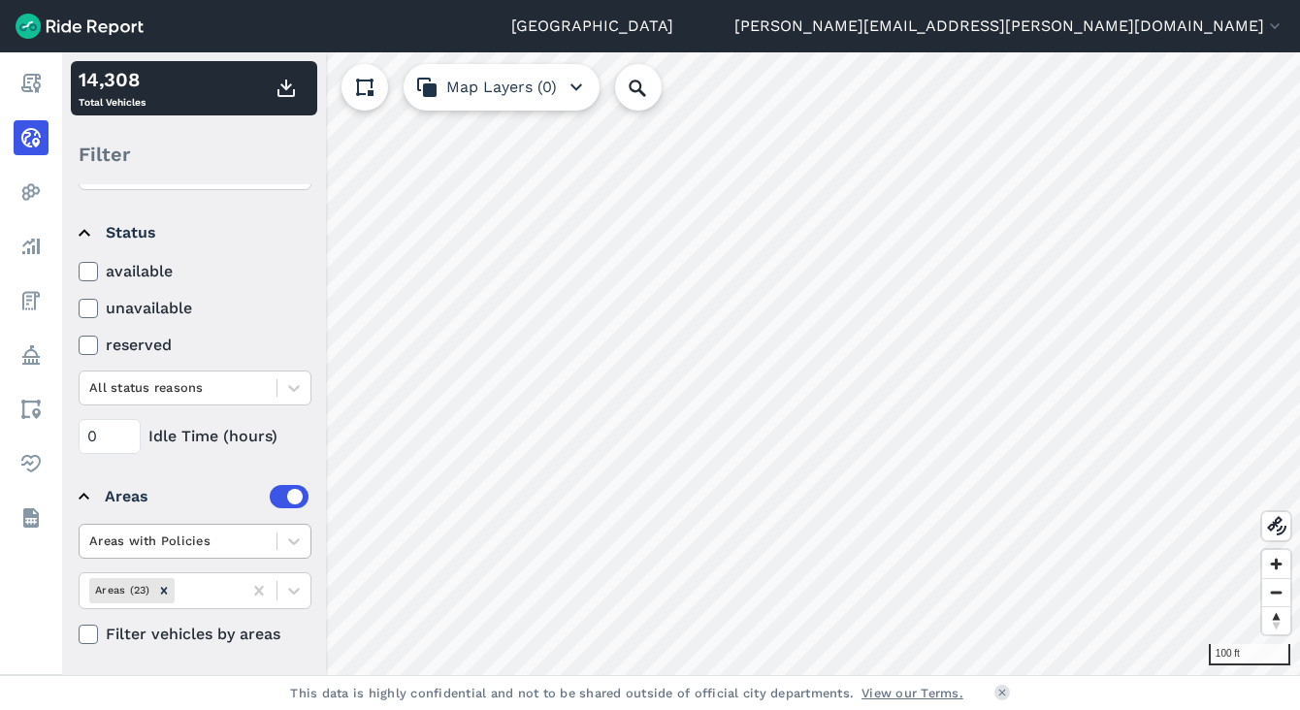
click at [163, 535] on div at bounding box center [177, 541] width 177 height 22
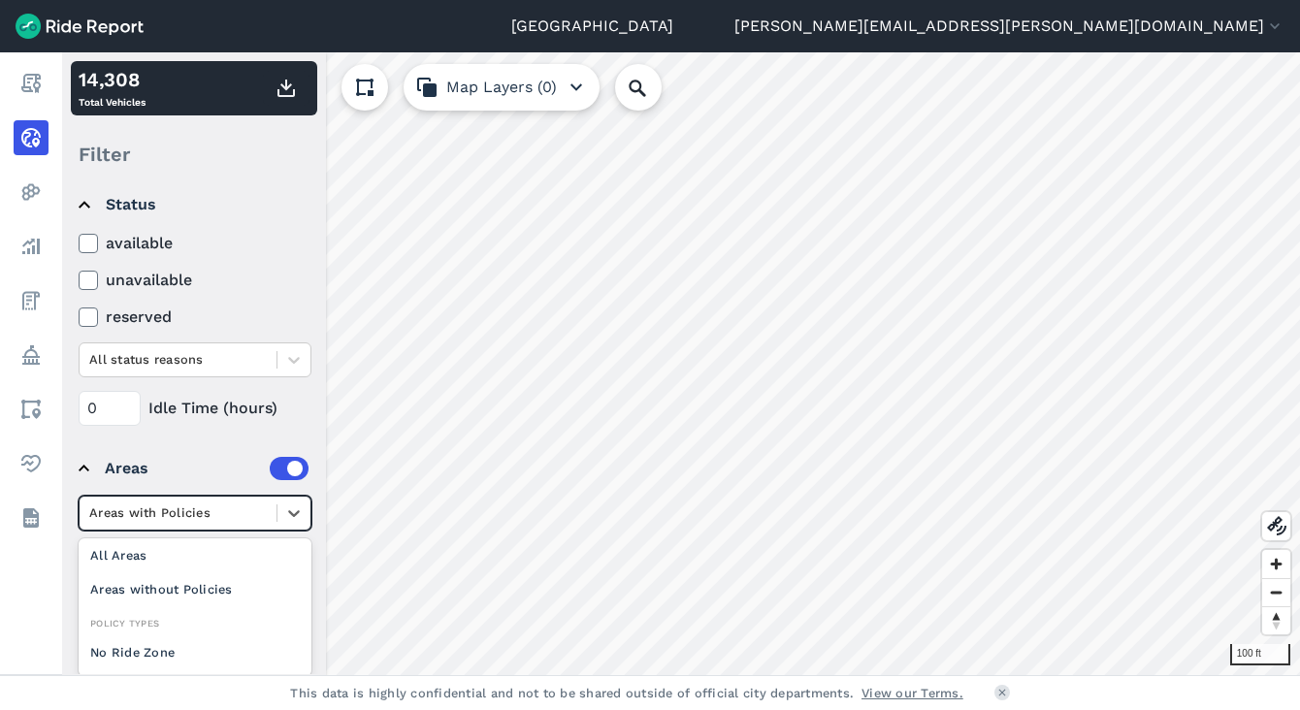
scroll to position [0, 0]
click at [145, 555] on div "All Areas" at bounding box center [195, 559] width 233 height 34
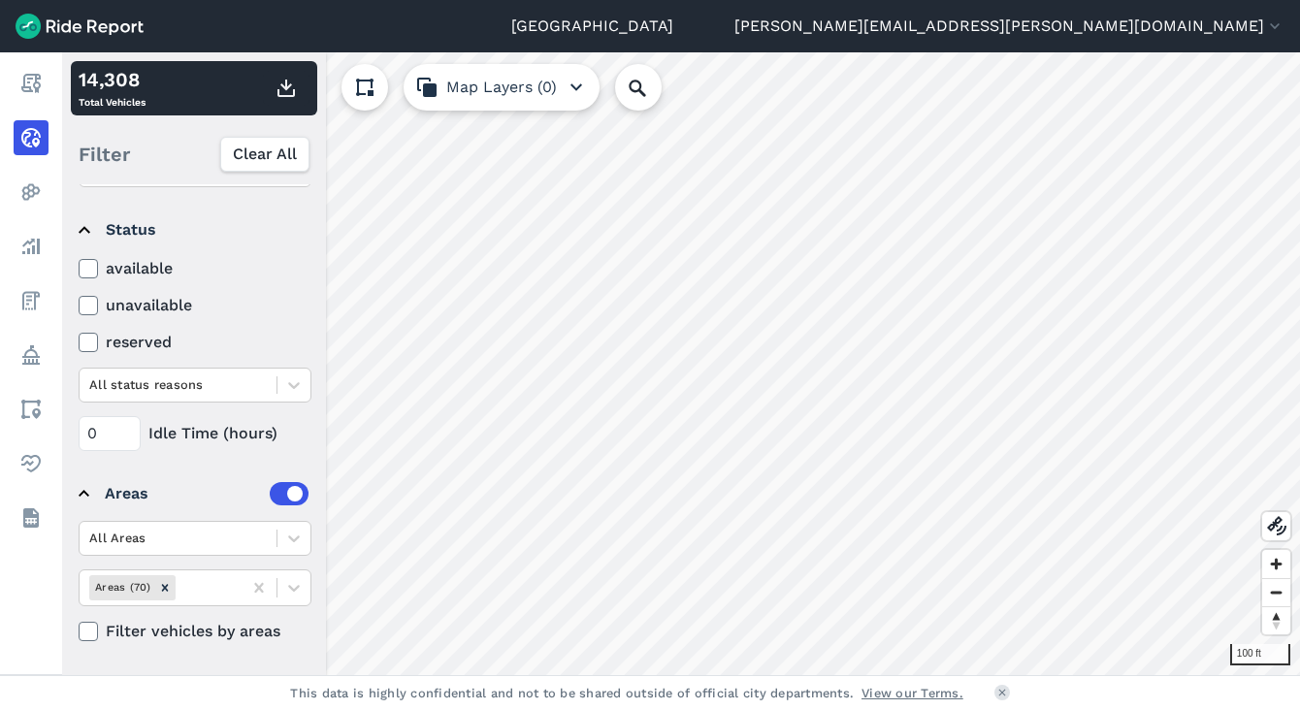
scroll to position [222, 0]
